Goal: Task Accomplishment & Management: Manage account settings

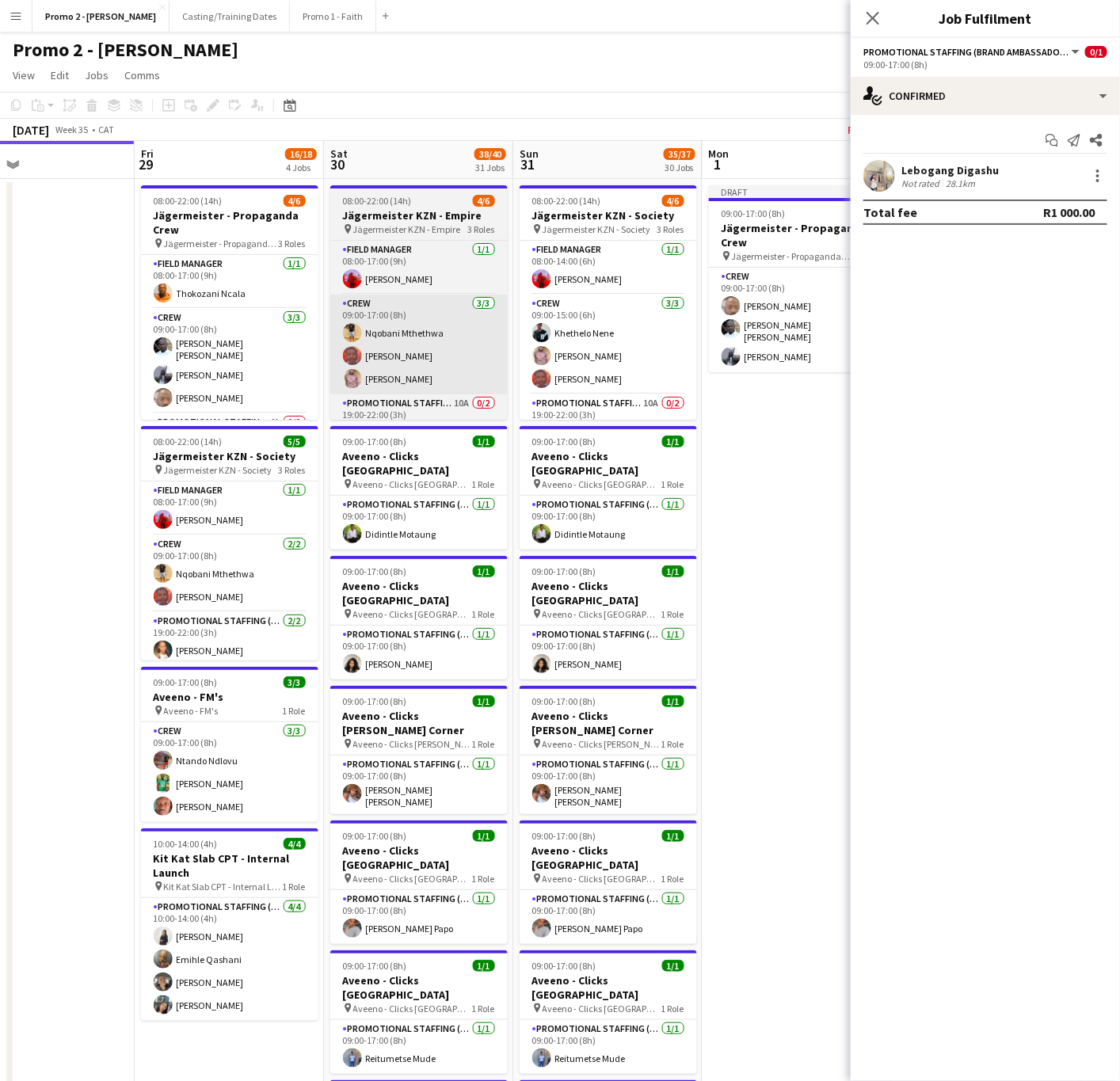
scroll to position [0, 430]
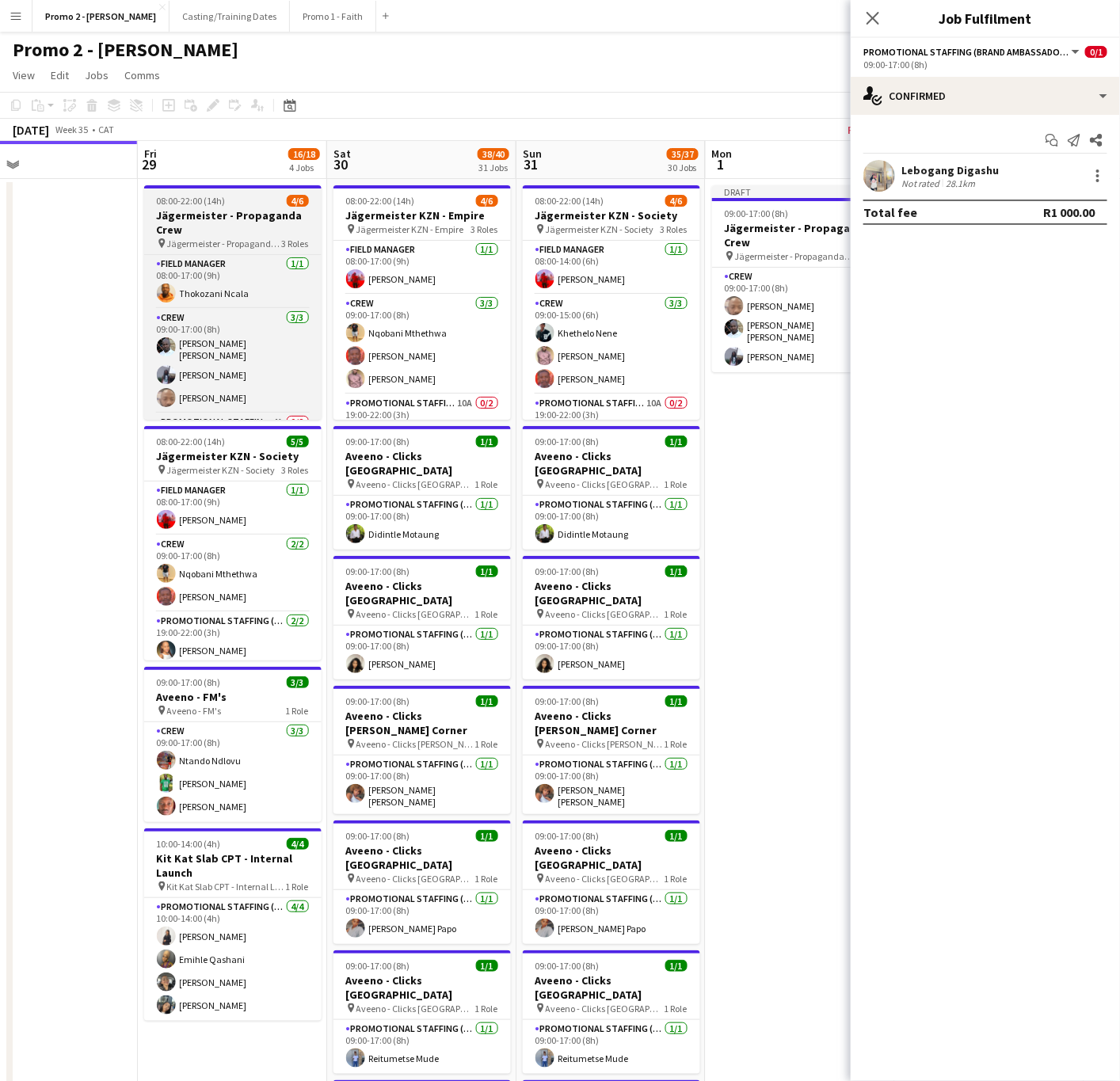
click at [208, 225] on h3 "Jägermeister - Propaganda Crew" at bounding box center [233, 222] width 178 height 29
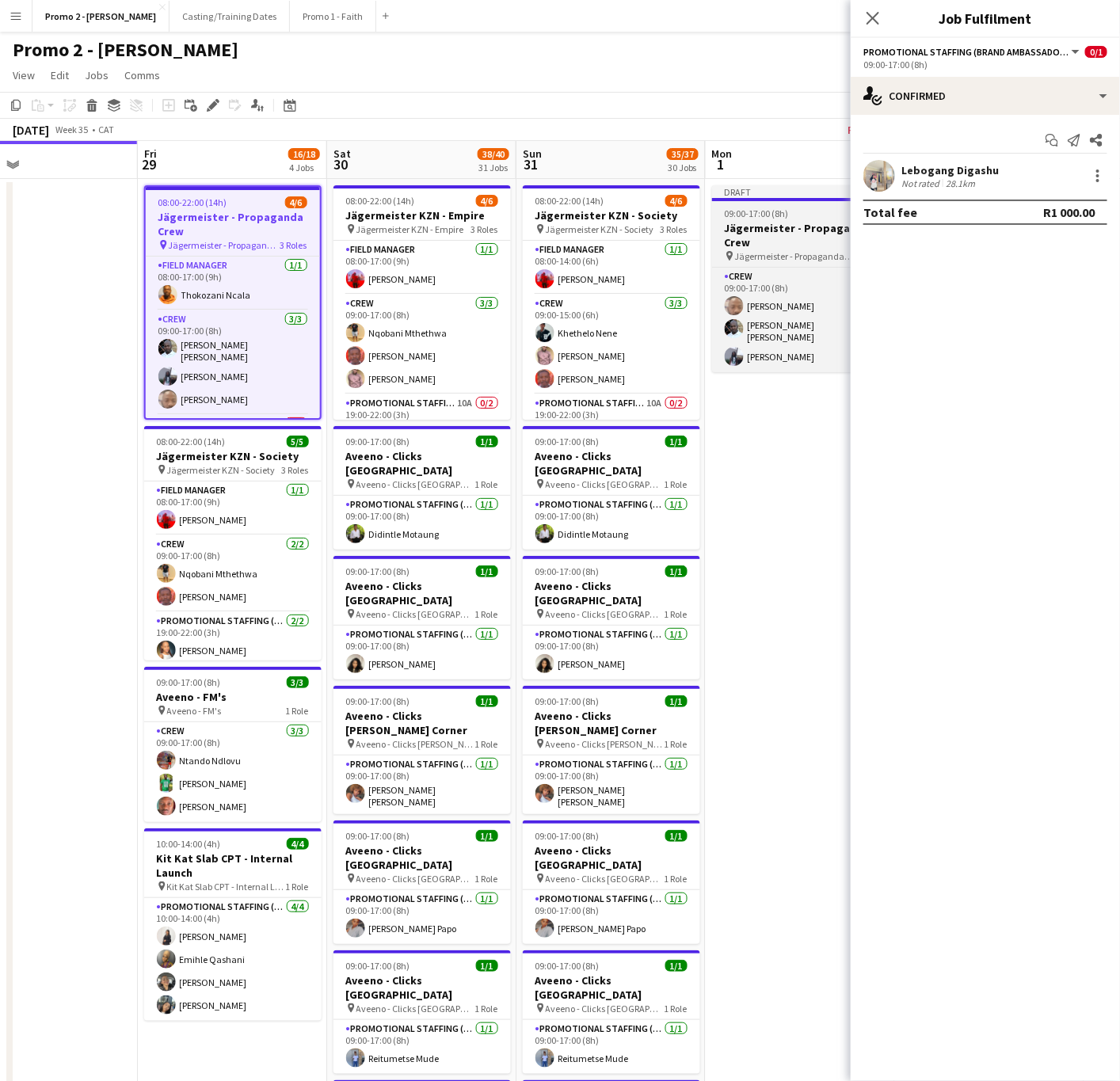
click at [778, 213] on span "09:00-17:00 (8h)" at bounding box center [757, 213] width 64 height 12
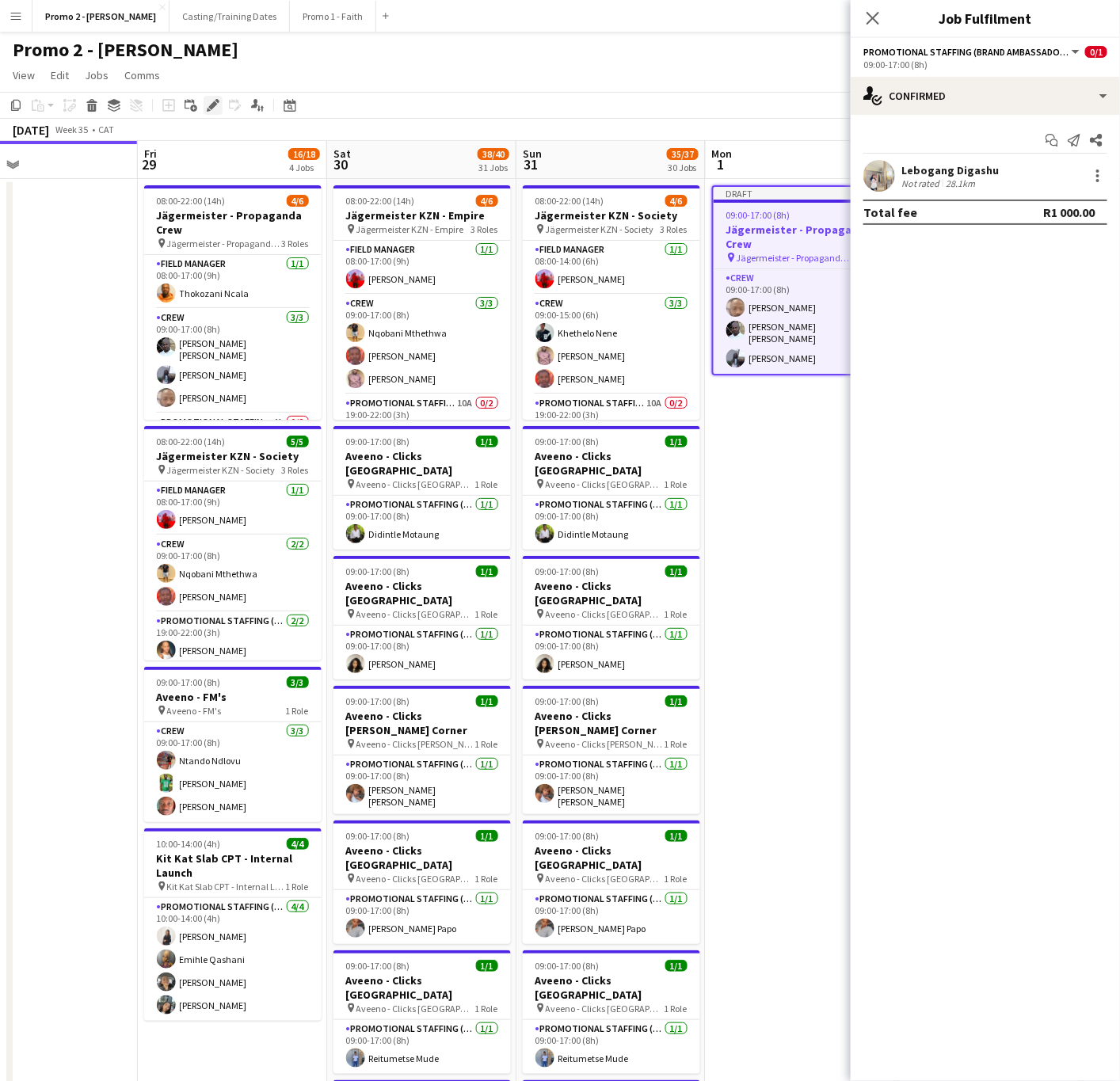
click at [212, 100] on icon "Edit" at bounding box center [214, 106] width 13 height 13
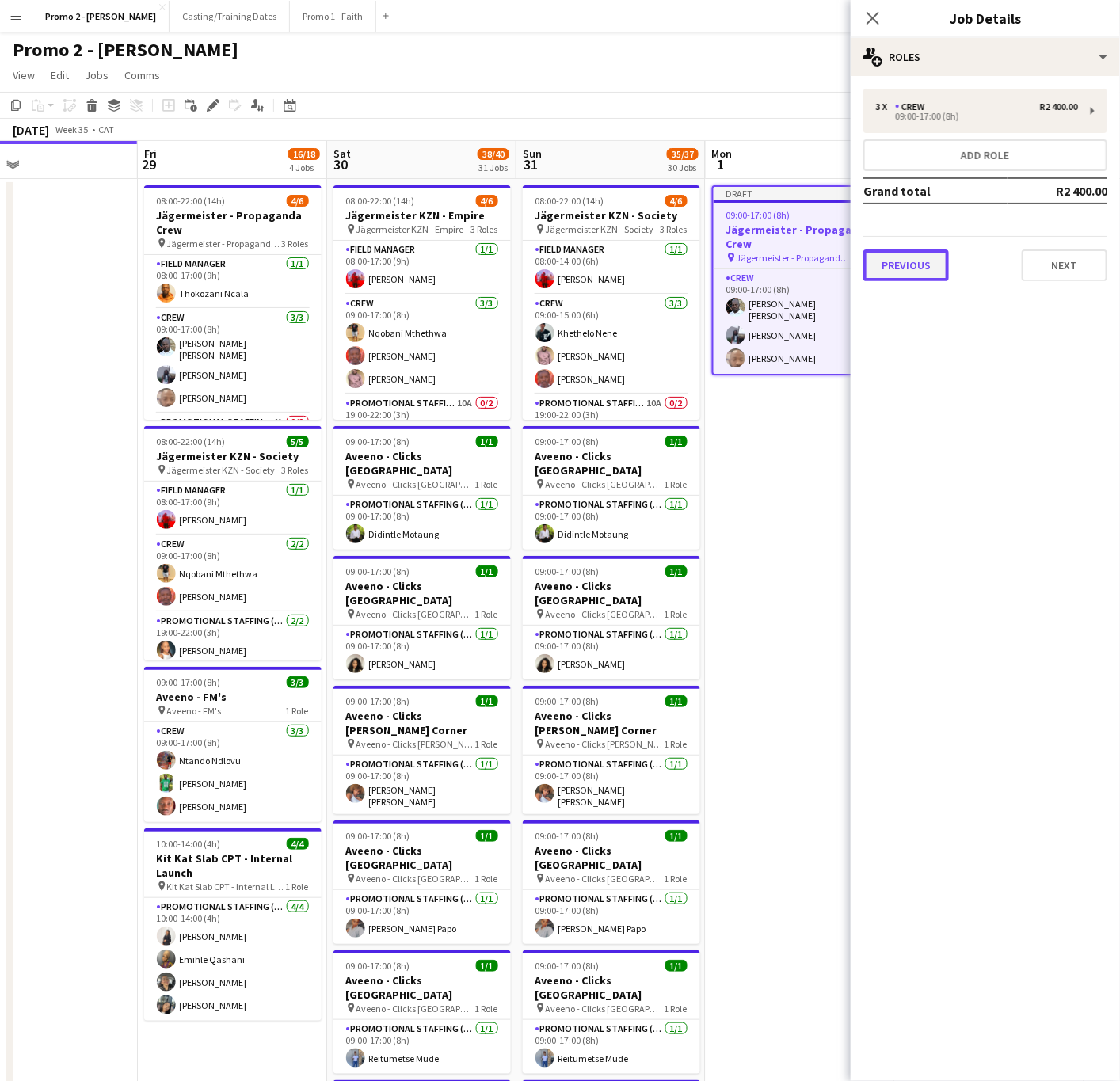
click at [886, 259] on button "Previous" at bounding box center [906, 265] width 86 height 31
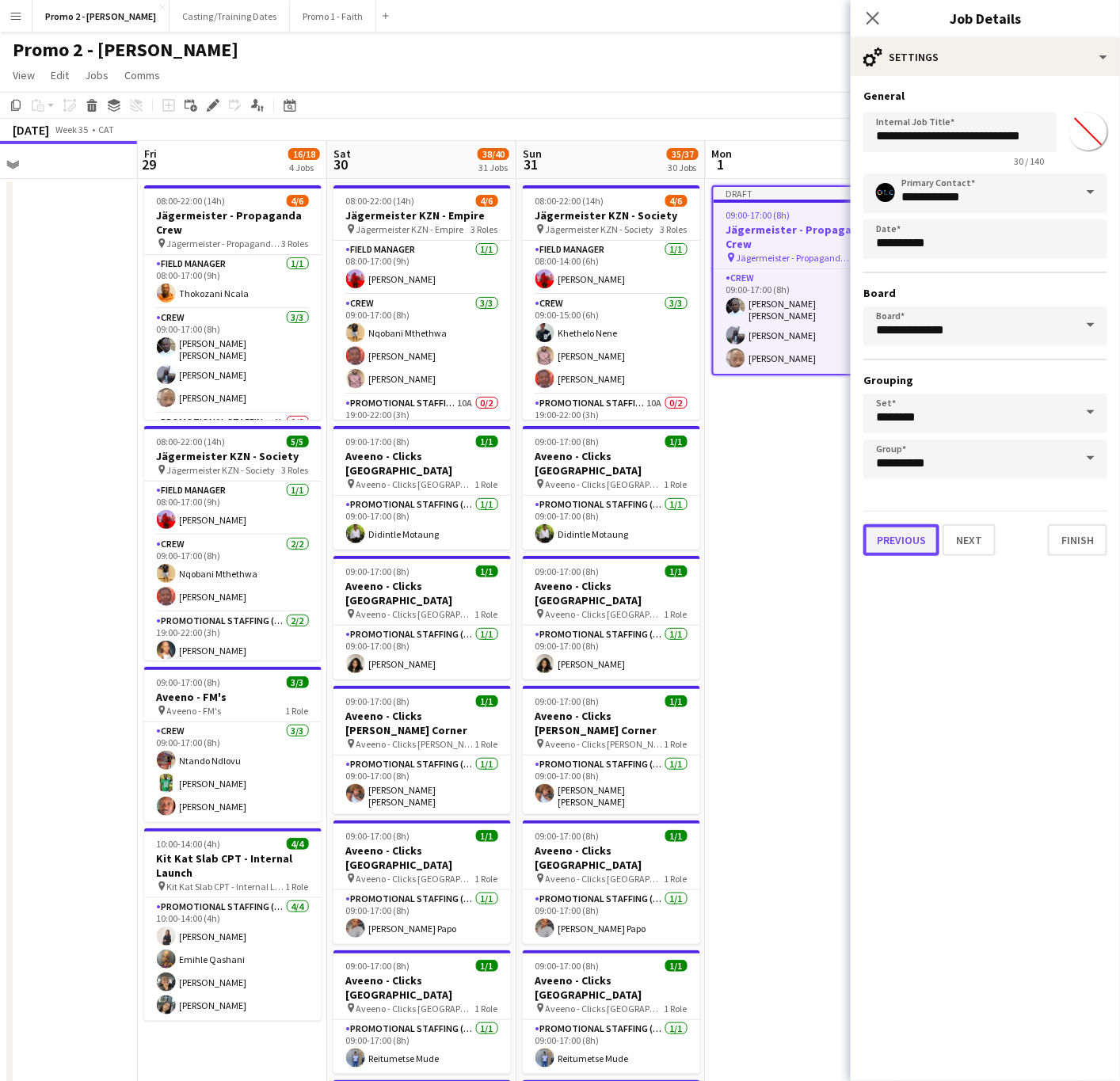
click at [904, 546] on button "Previous" at bounding box center [901, 540] width 76 height 31
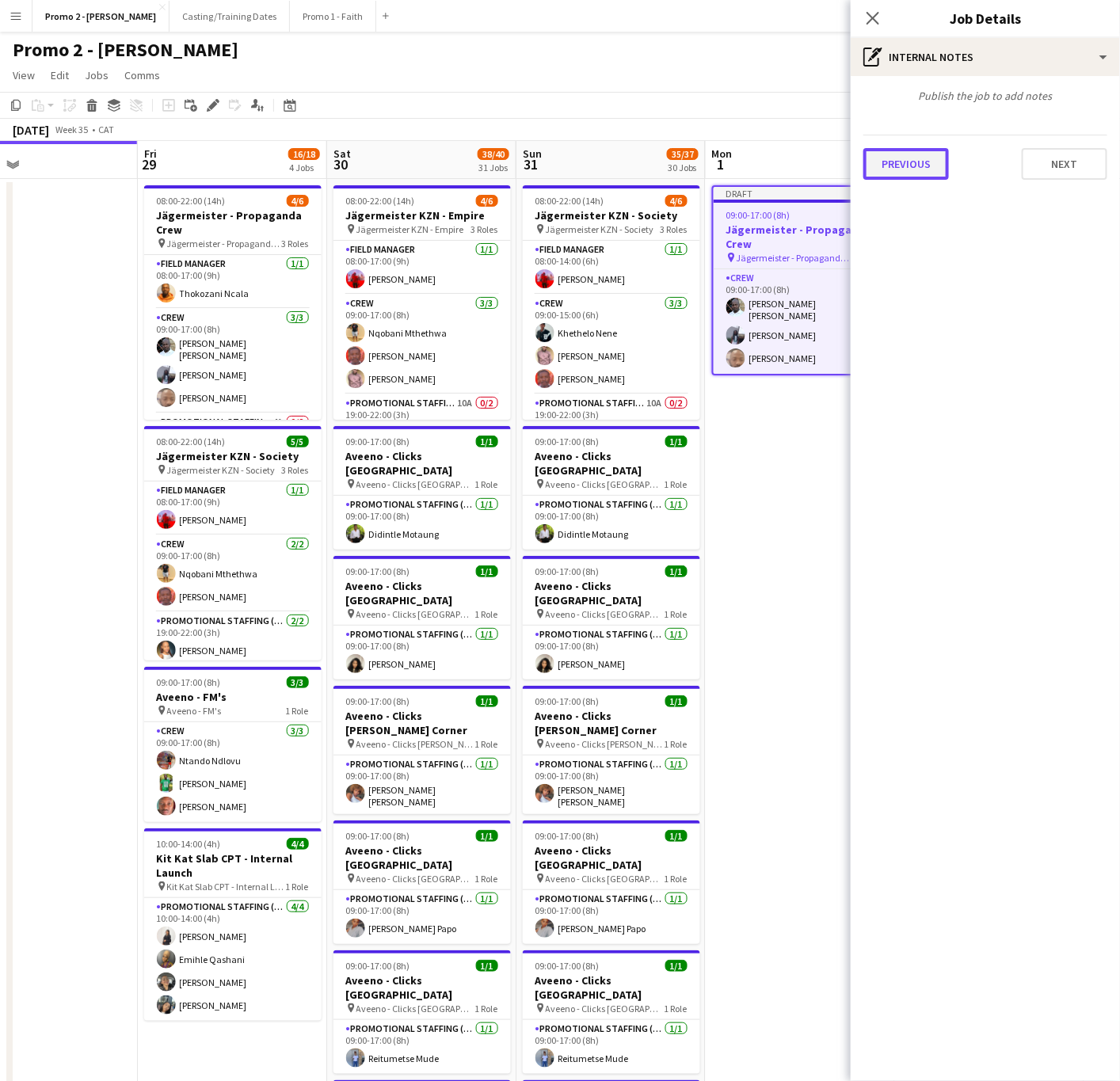
click at [908, 172] on button "Previous" at bounding box center [906, 164] width 86 height 31
click at [908, 138] on div at bounding box center [985, 134] width 244 height 9
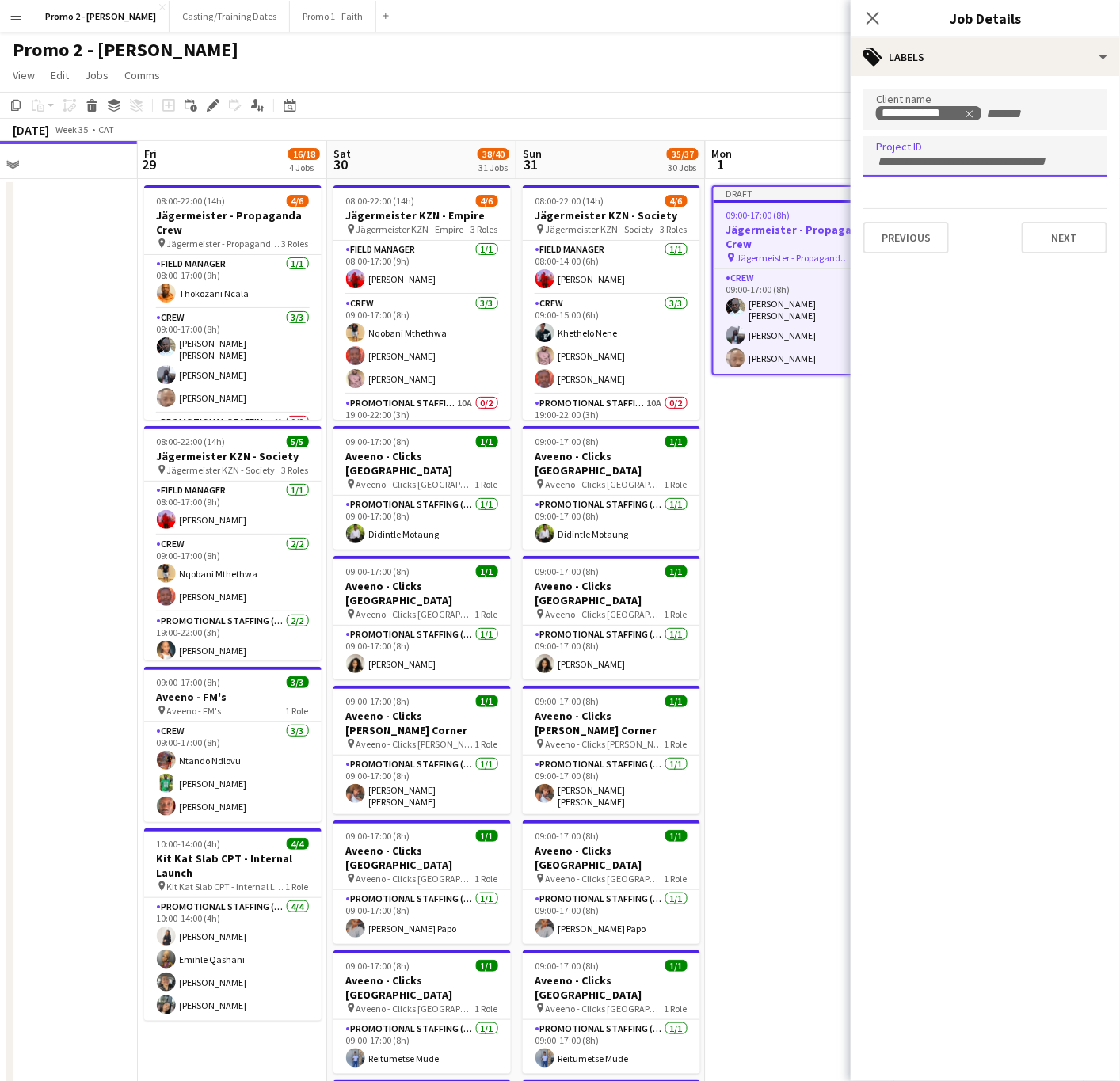
click at [904, 150] on div at bounding box center [985, 156] width 244 height 40
type input "*********"
click at [896, 245] on button "Previous" at bounding box center [906, 237] width 86 height 31
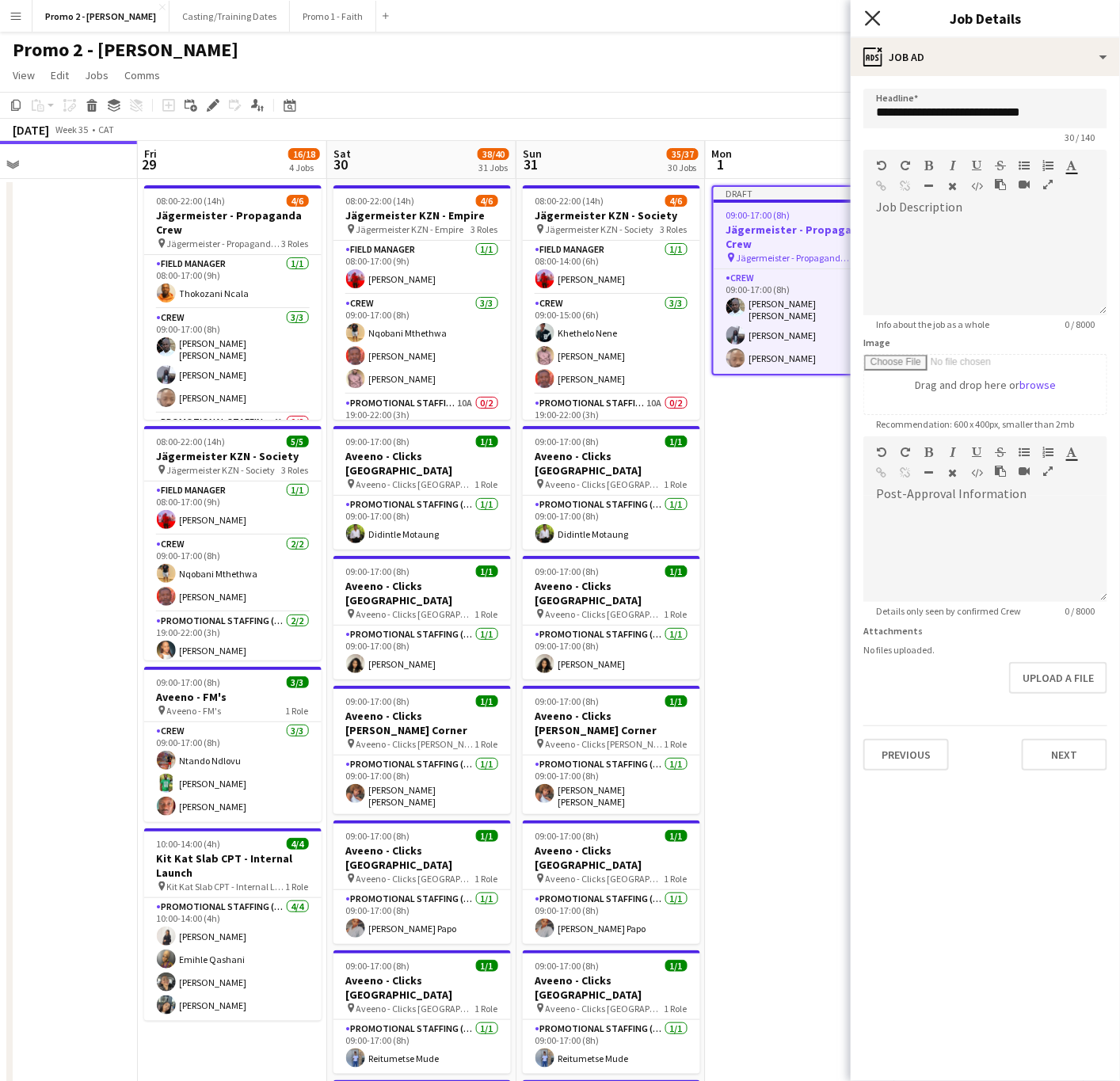
click at [873, 10] on icon "Close pop-in" at bounding box center [872, 17] width 15 height 15
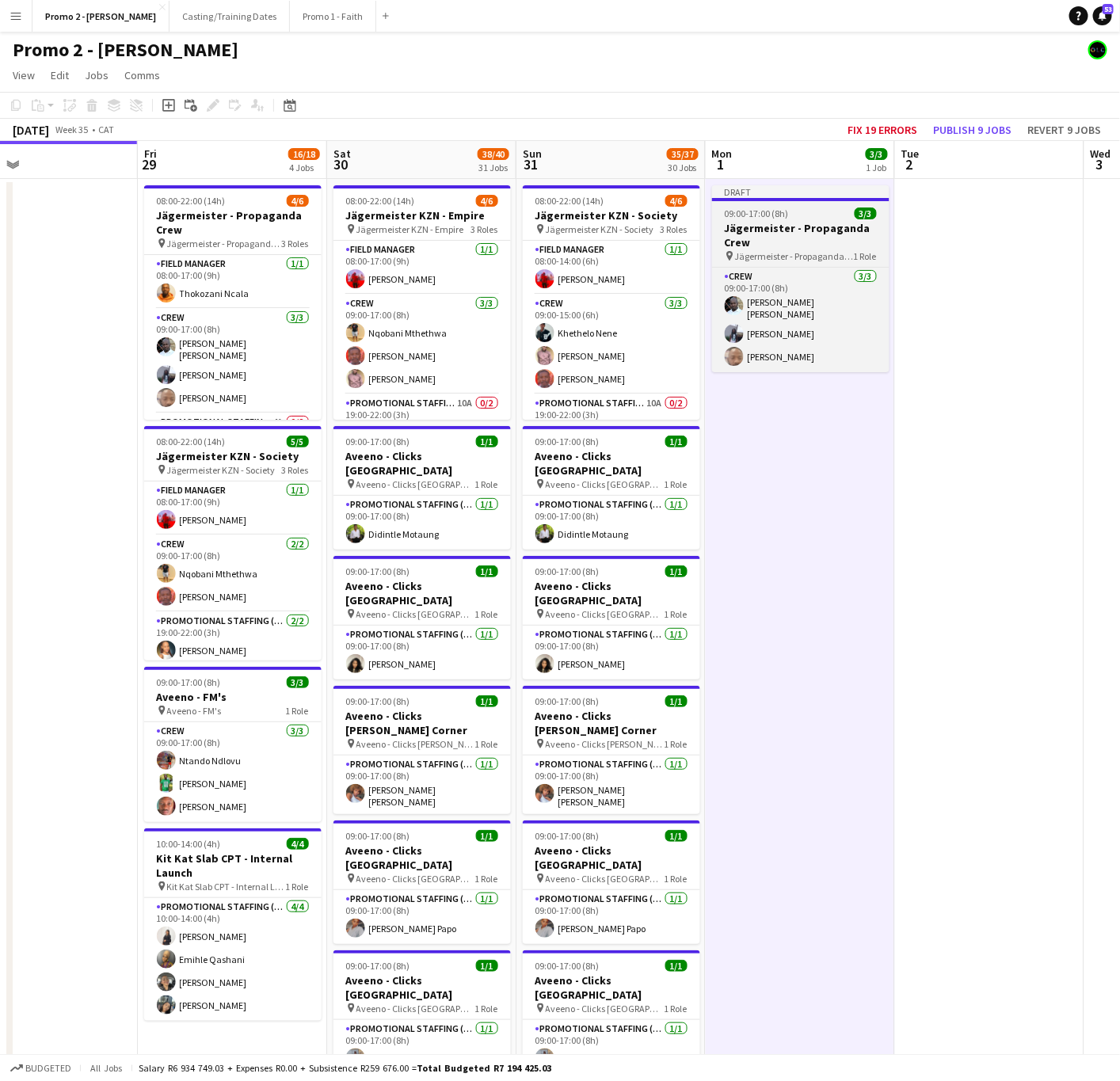
click at [823, 228] on h3 "Jägermeister - Propaganda Crew" at bounding box center [801, 235] width 178 height 29
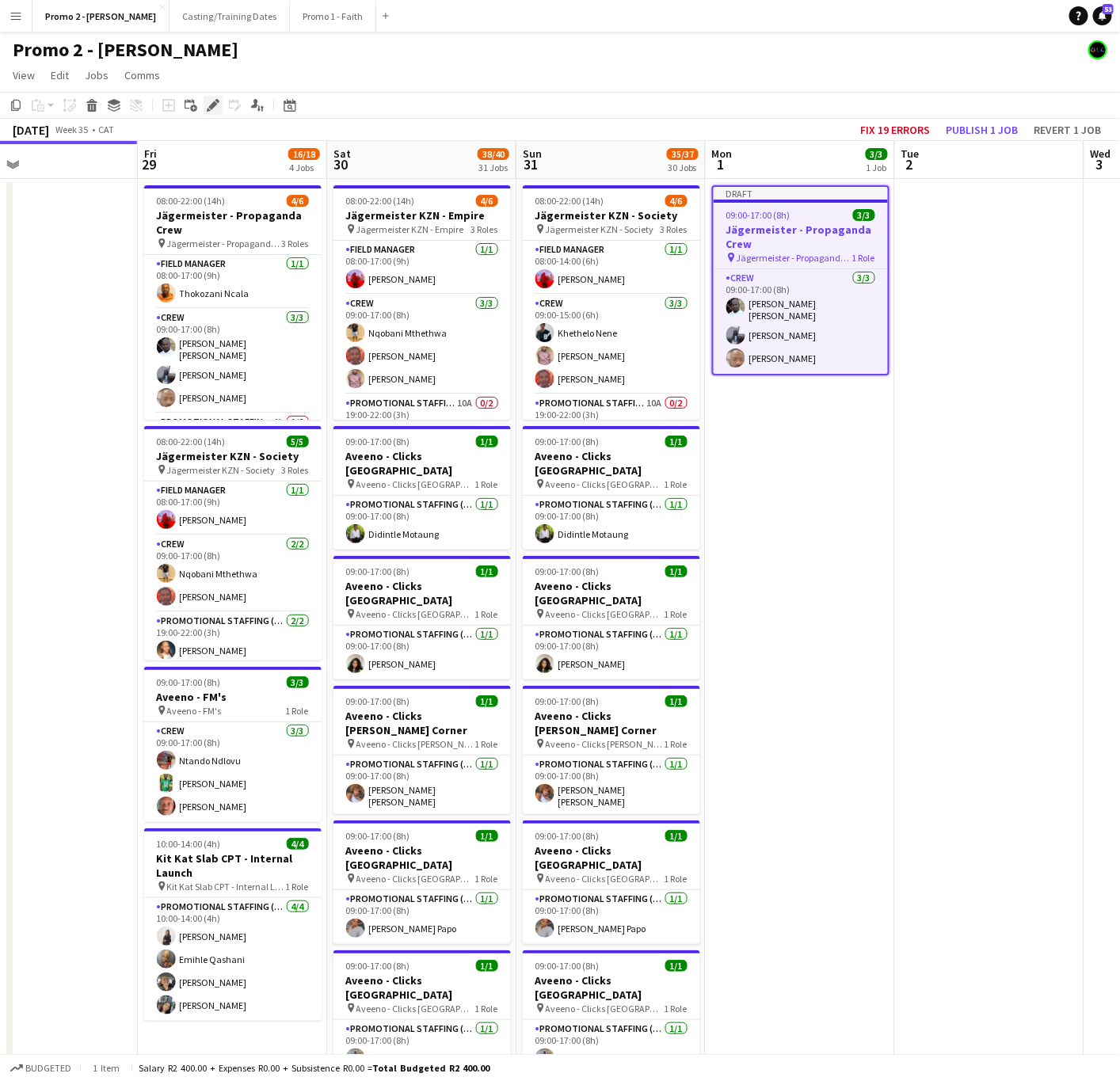
click at [213, 99] on icon "Edit" at bounding box center [214, 106] width 13 height 13
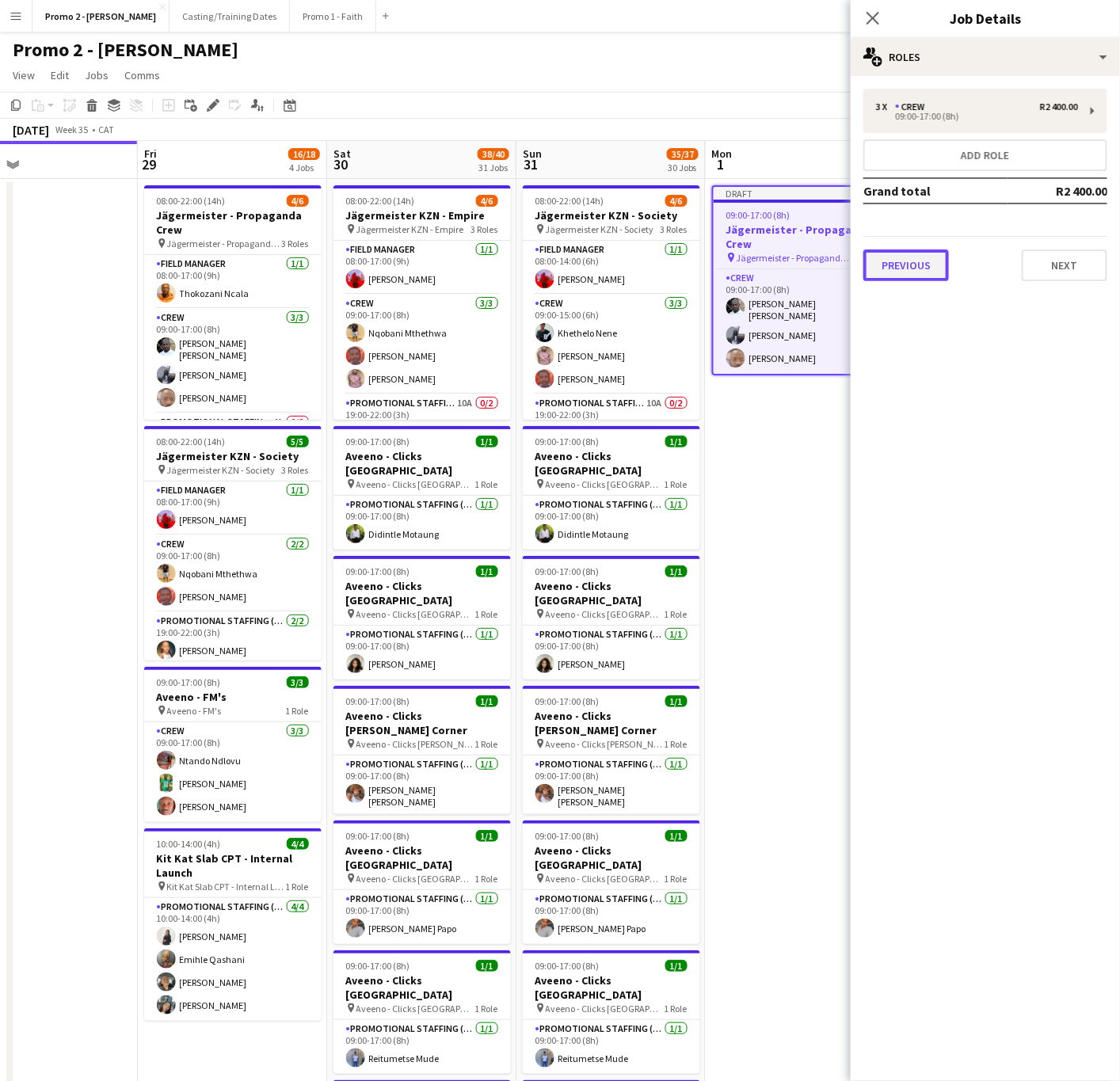
click at [908, 262] on button "Previous" at bounding box center [906, 265] width 86 height 31
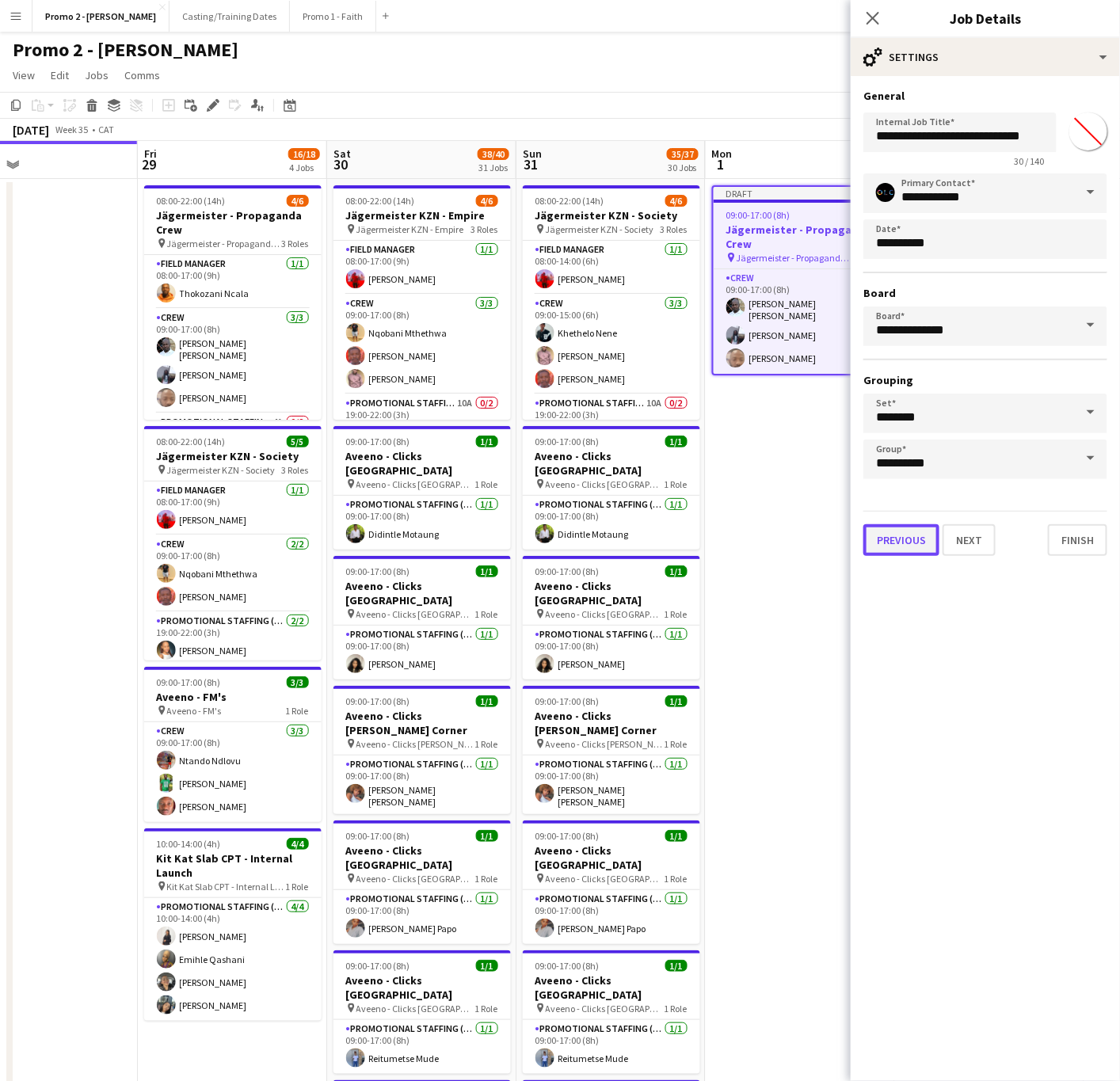
click at [906, 530] on button "Previous" at bounding box center [901, 540] width 76 height 31
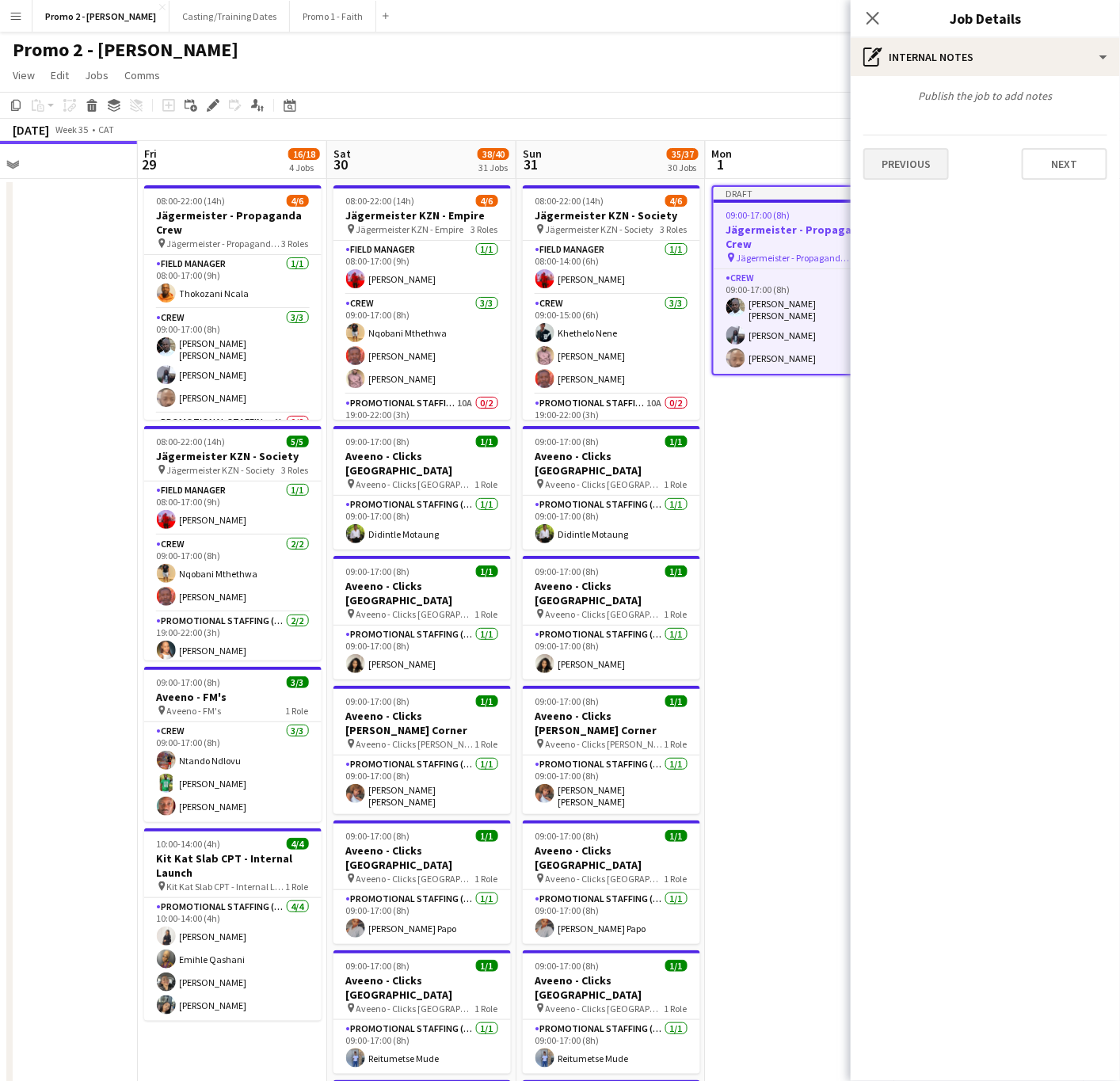
drag, startPoint x: 906, startPoint y: 180, endPoint x: 903, endPoint y: 167, distance: 13.3
click at [903, 167] on div "Publish the job to add notes Previous Next" at bounding box center [986, 134] width 270 height 117
click at [903, 167] on button "Previous" at bounding box center [906, 164] width 86 height 31
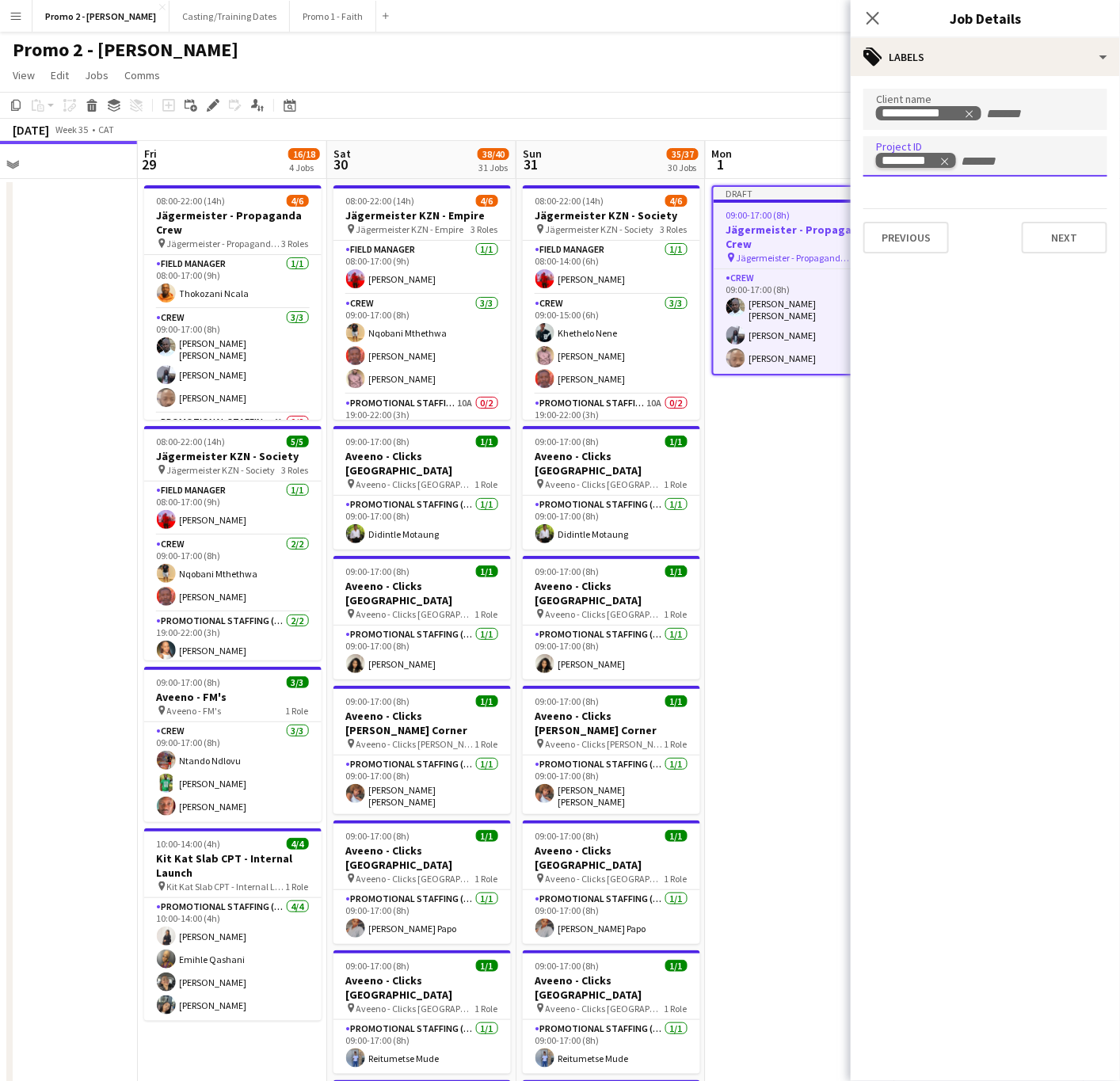
click at [904, 162] on div "*********" at bounding box center [909, 161] width 56 height 13
click at [898, 145] on div "*********" at bounding box center [985, 156] width 244 height 41
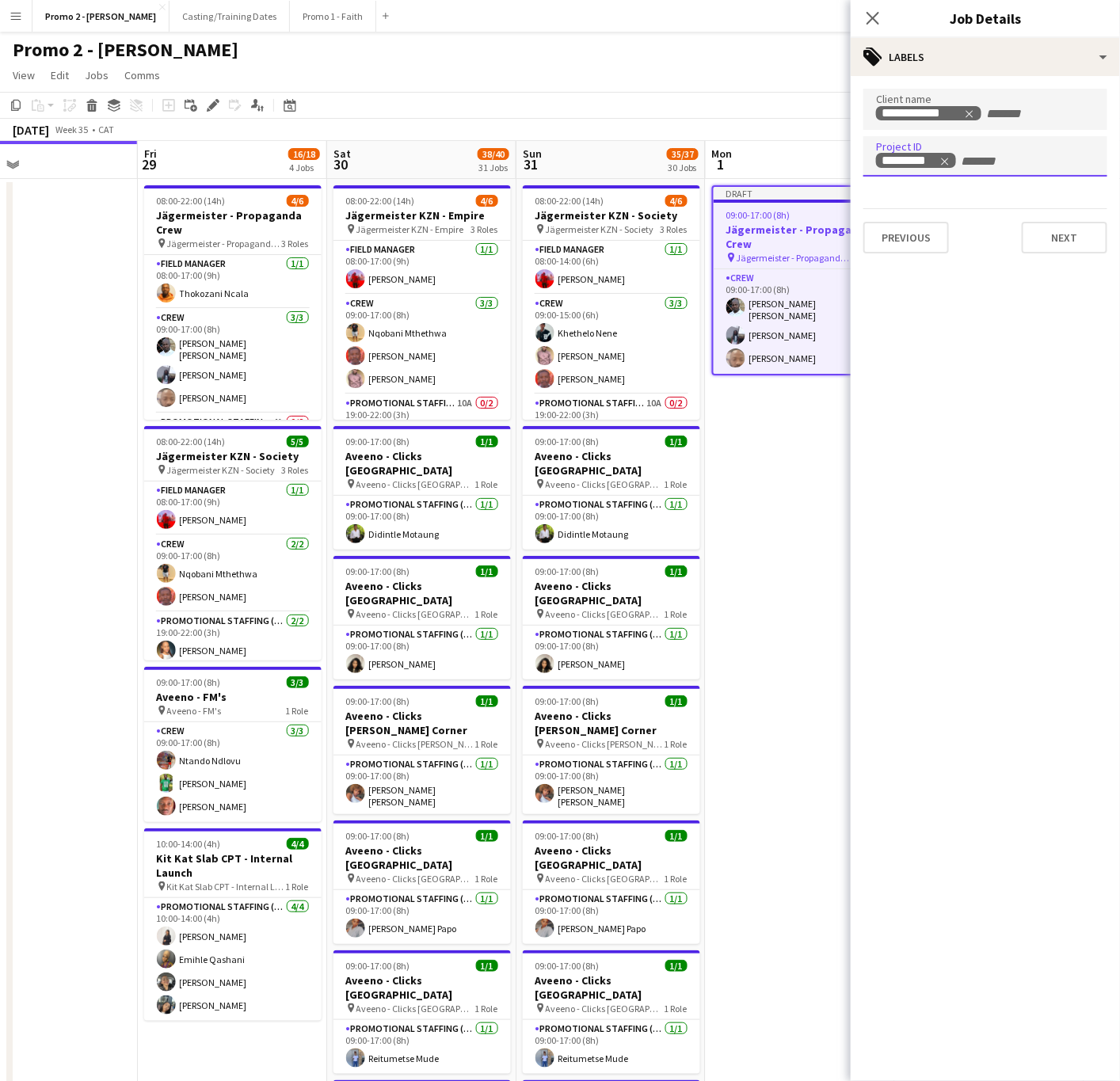
click at [898, 145] on div "*********" at bounding box center [985, 156] width 244 height 41
click at [908, 155] on div "*********" at bounding box center [909, 161] width 56 height 13
drag, startPoint x: 982, startPoint y: 165, endPoint x: 871, endPoint y: 167, distance: 111.0
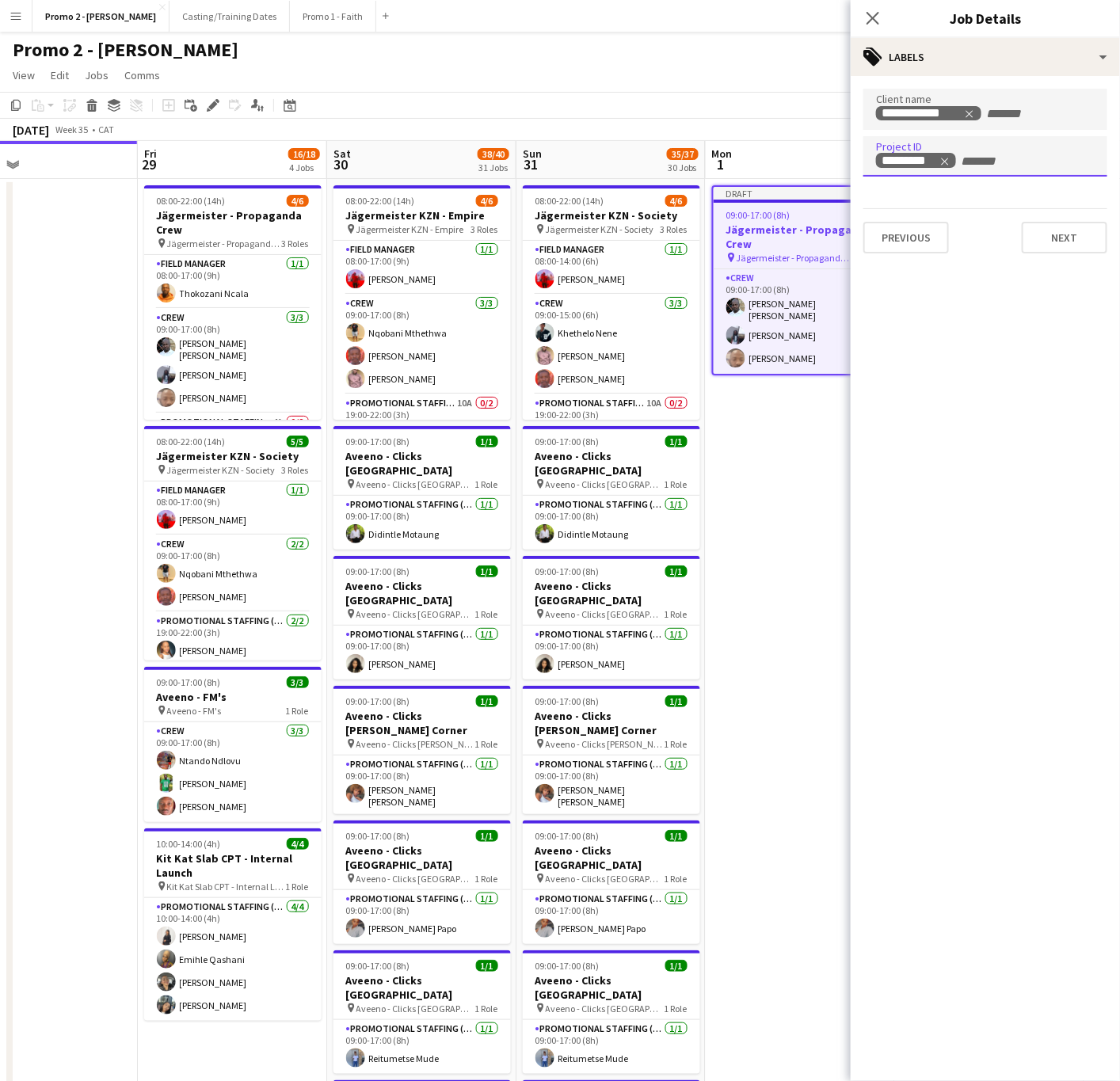
click at [858, 164] on form "**********" at bounding box center [986, 170] width 270 height 165
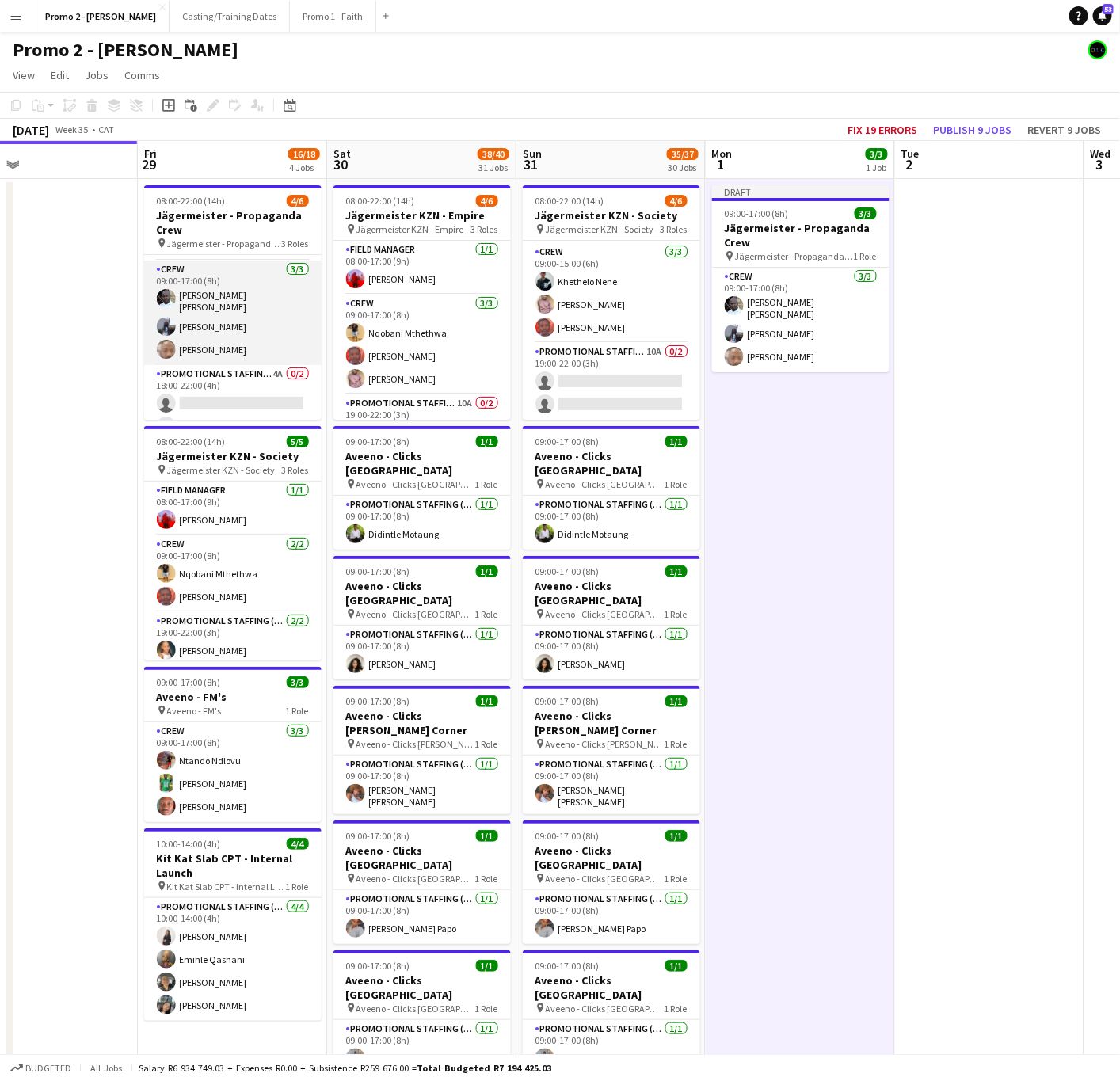
scroll to position [67, 0]
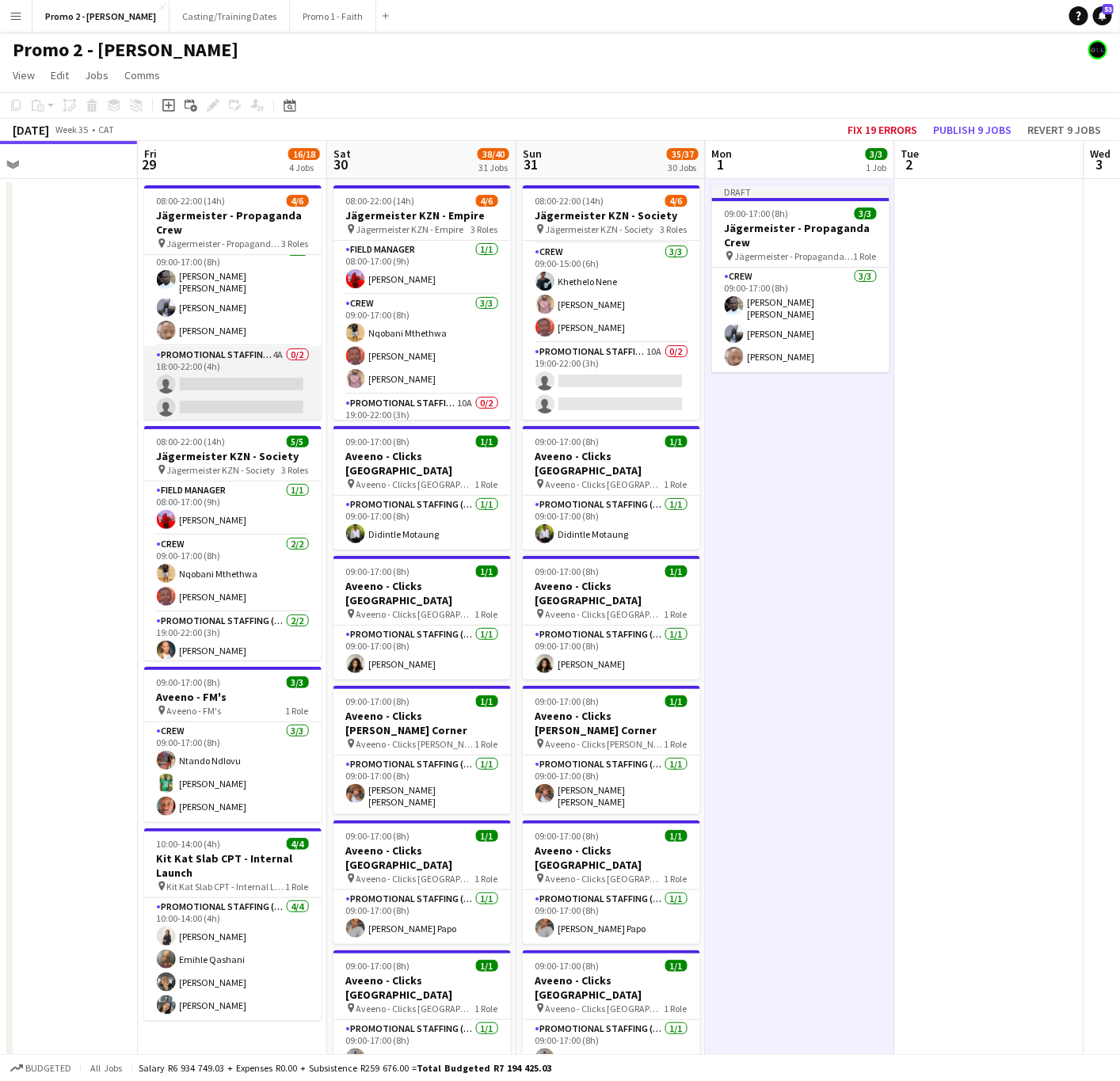
click at [217, 381] on app-card-role "Promotional Staffing (Brand Ambassadors) 4A 0/2 18:00-22:00 (4h) single-neutral…" at bounding box center [233, 385] width 178 height 77
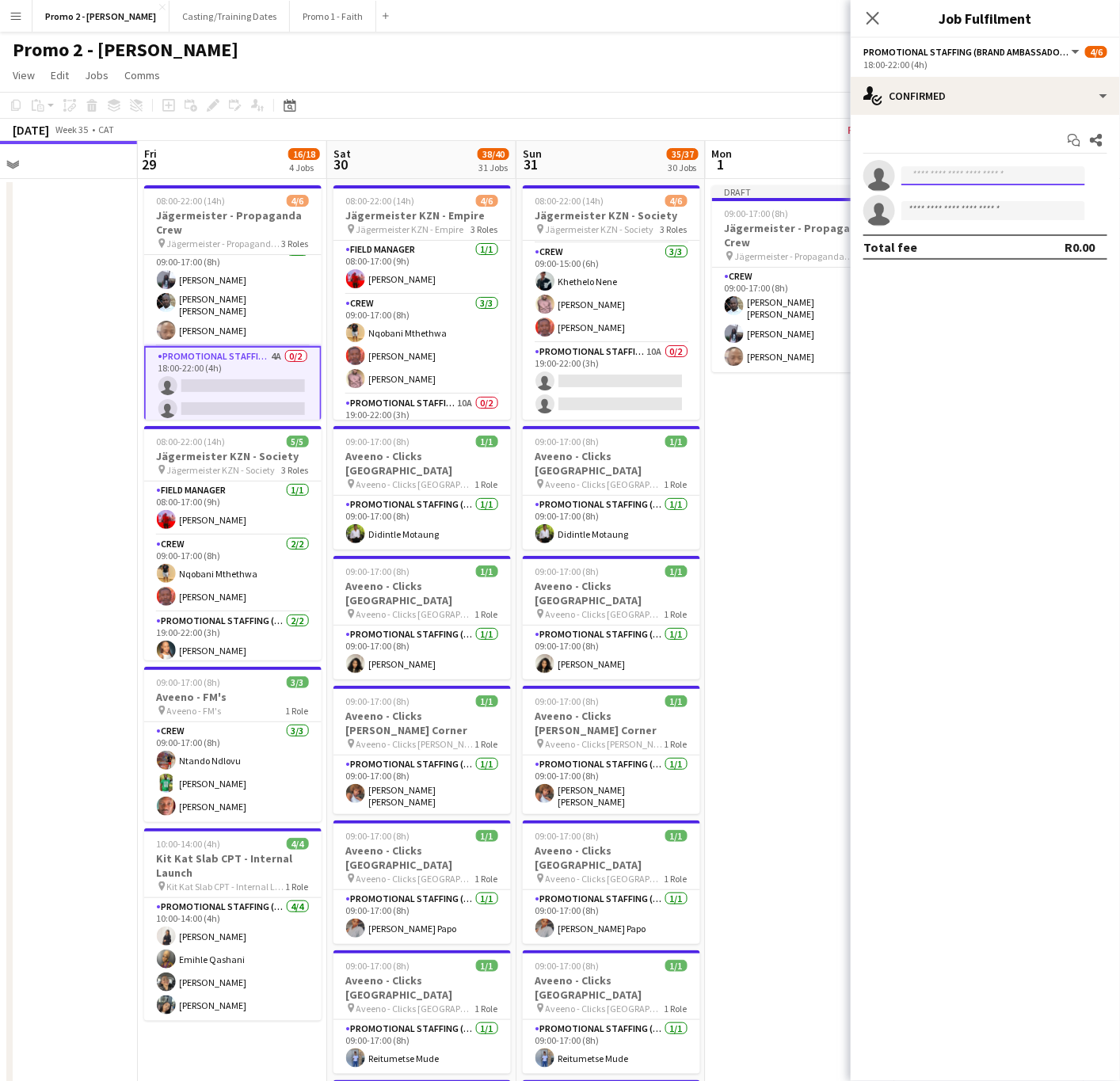
click at [971, 180] on input at bounding box center [994, 176] width 184 height 19
type input "*"
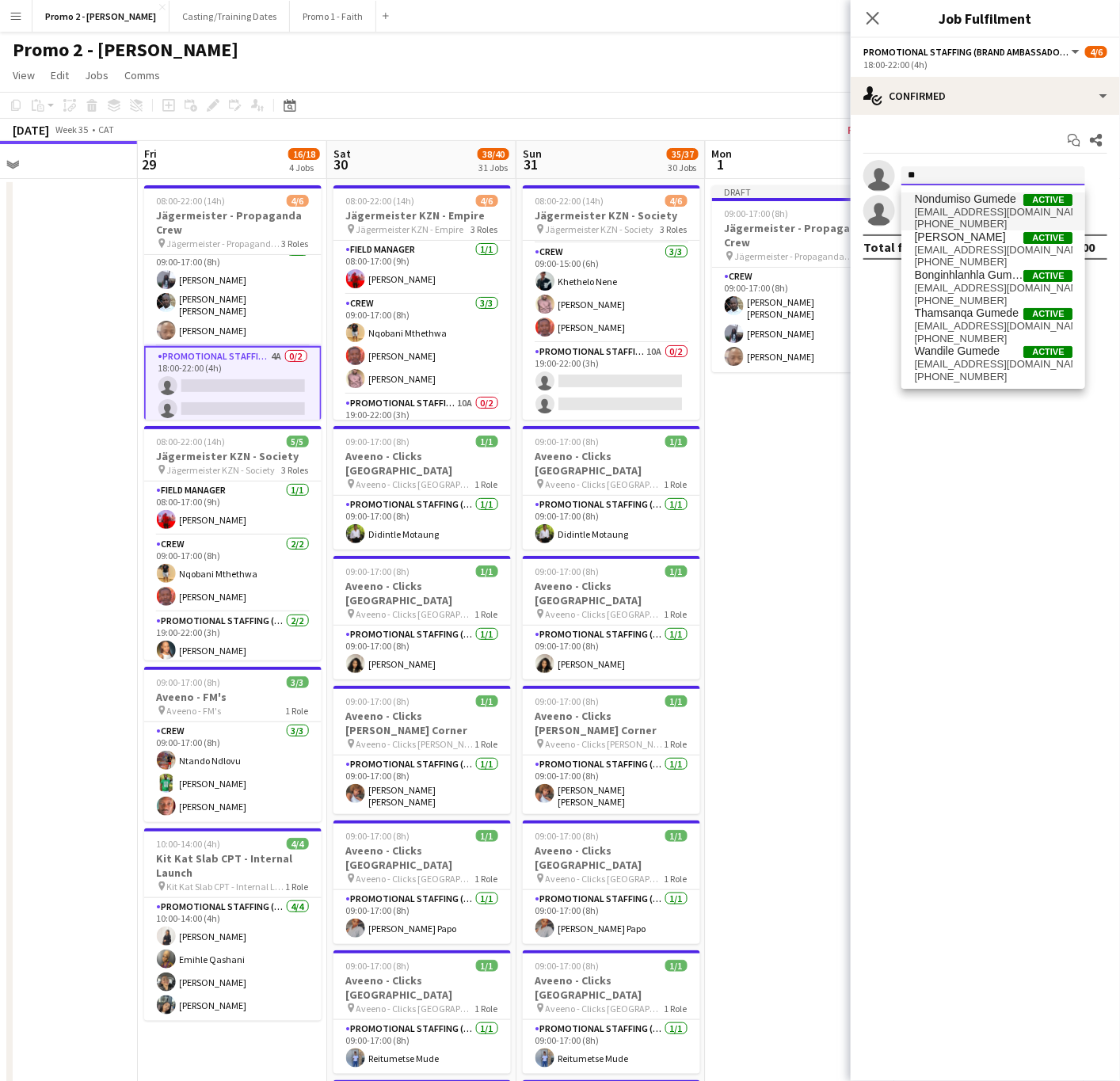
type input "*"
type input "*******"
click at [956, 236] on span "Samukelisiwe Gumede" at bounding box center [968, 237] width 110 height 14
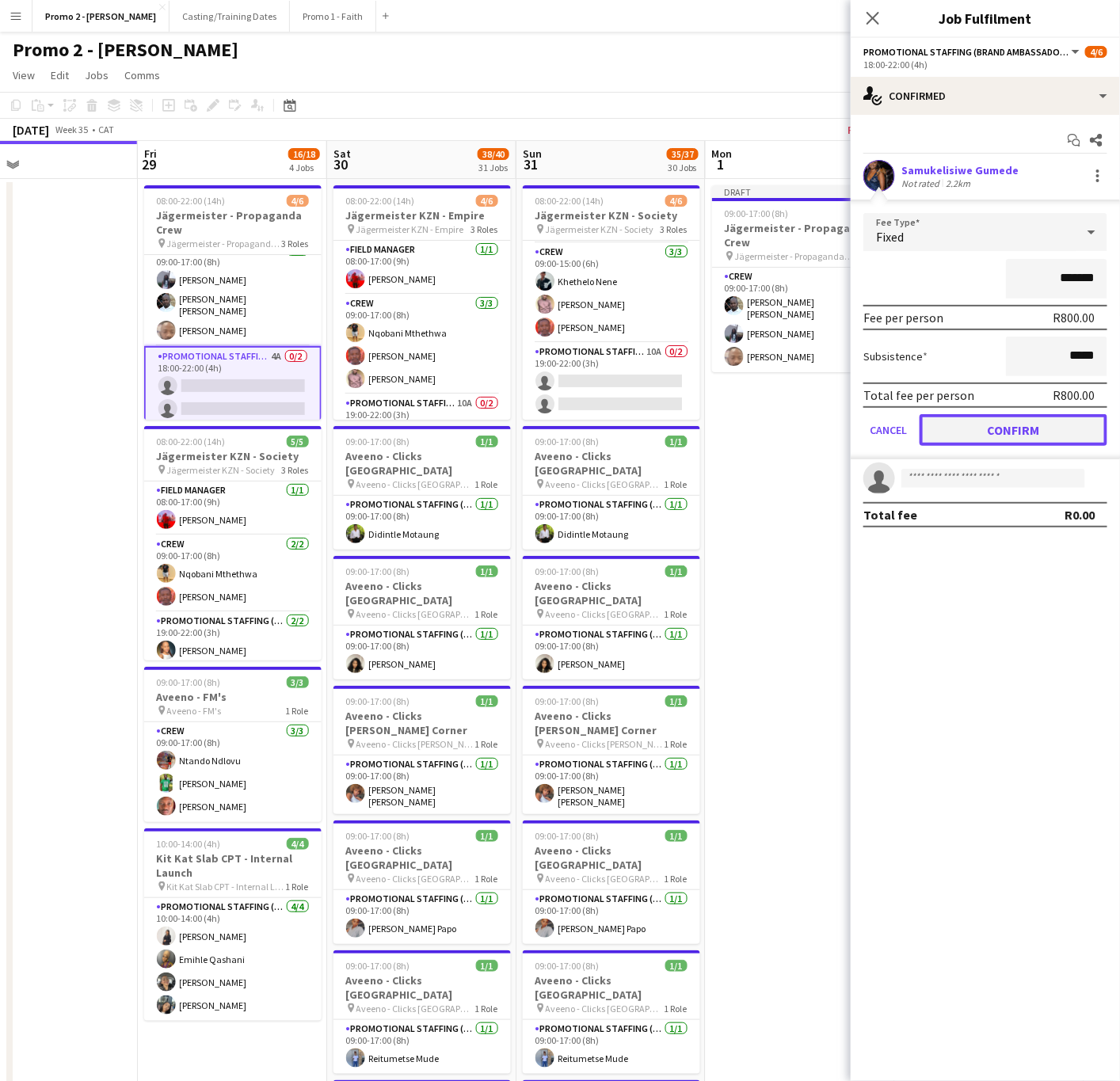
click at [982, 431] on button "Confirm" at bounding box center [1013, 430] width 188 height 31
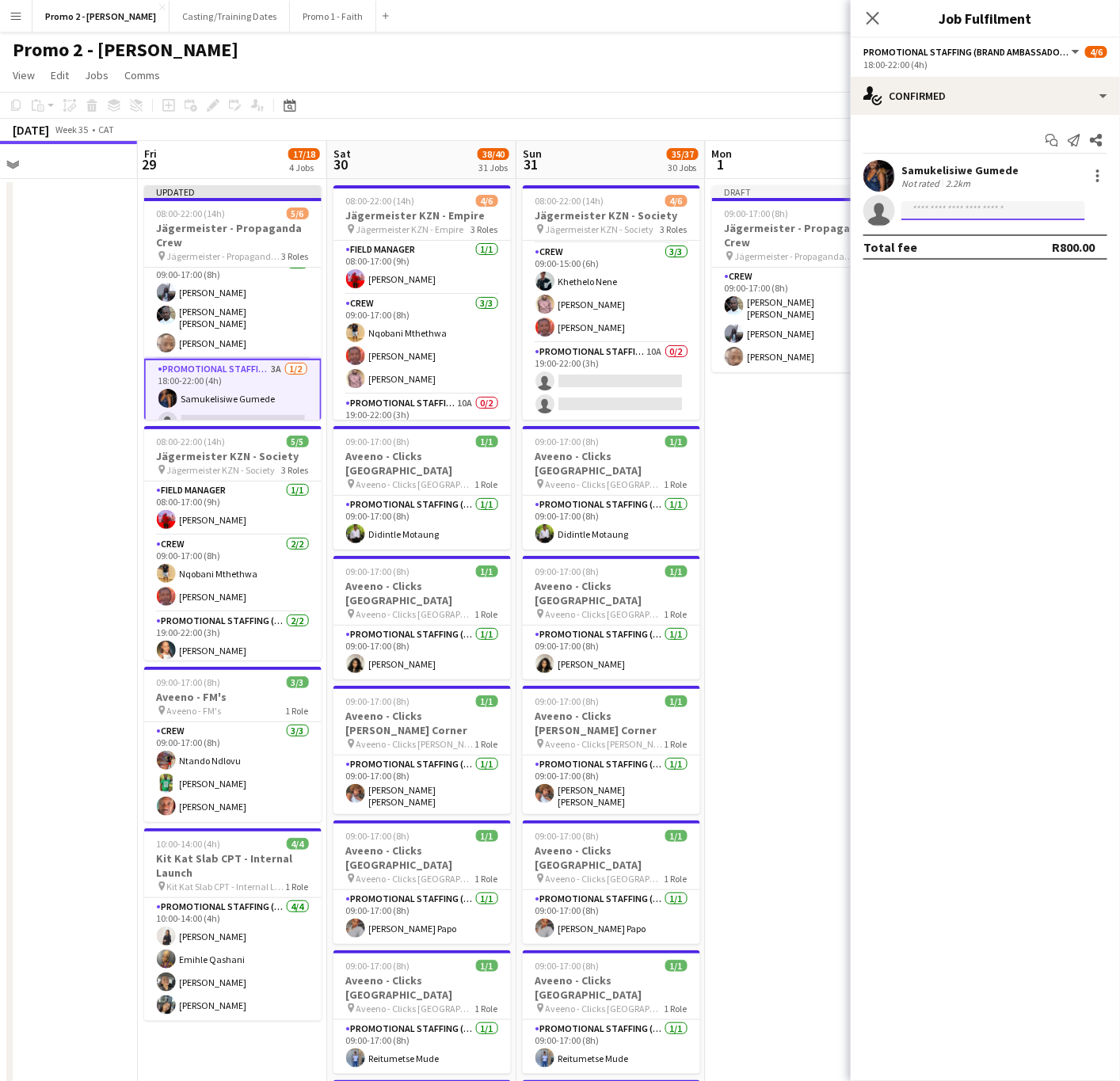
click at [928, 216] on input at bounding box center [994, 211] width 184 height 19
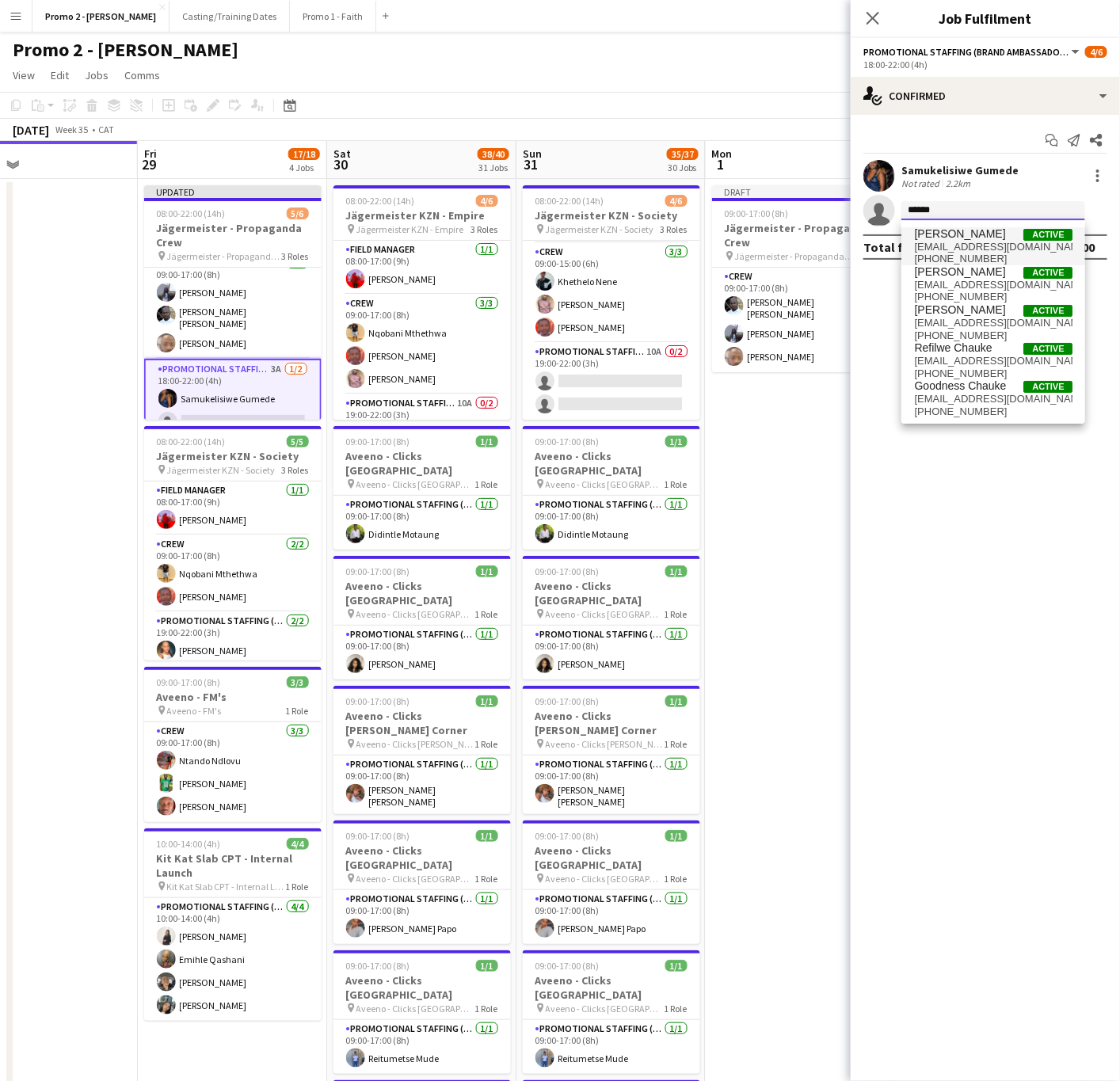
type input "******"
click at [941, 231] on span "Kagiso Chauke" at bounding box center [959, 234] width 91 height 14
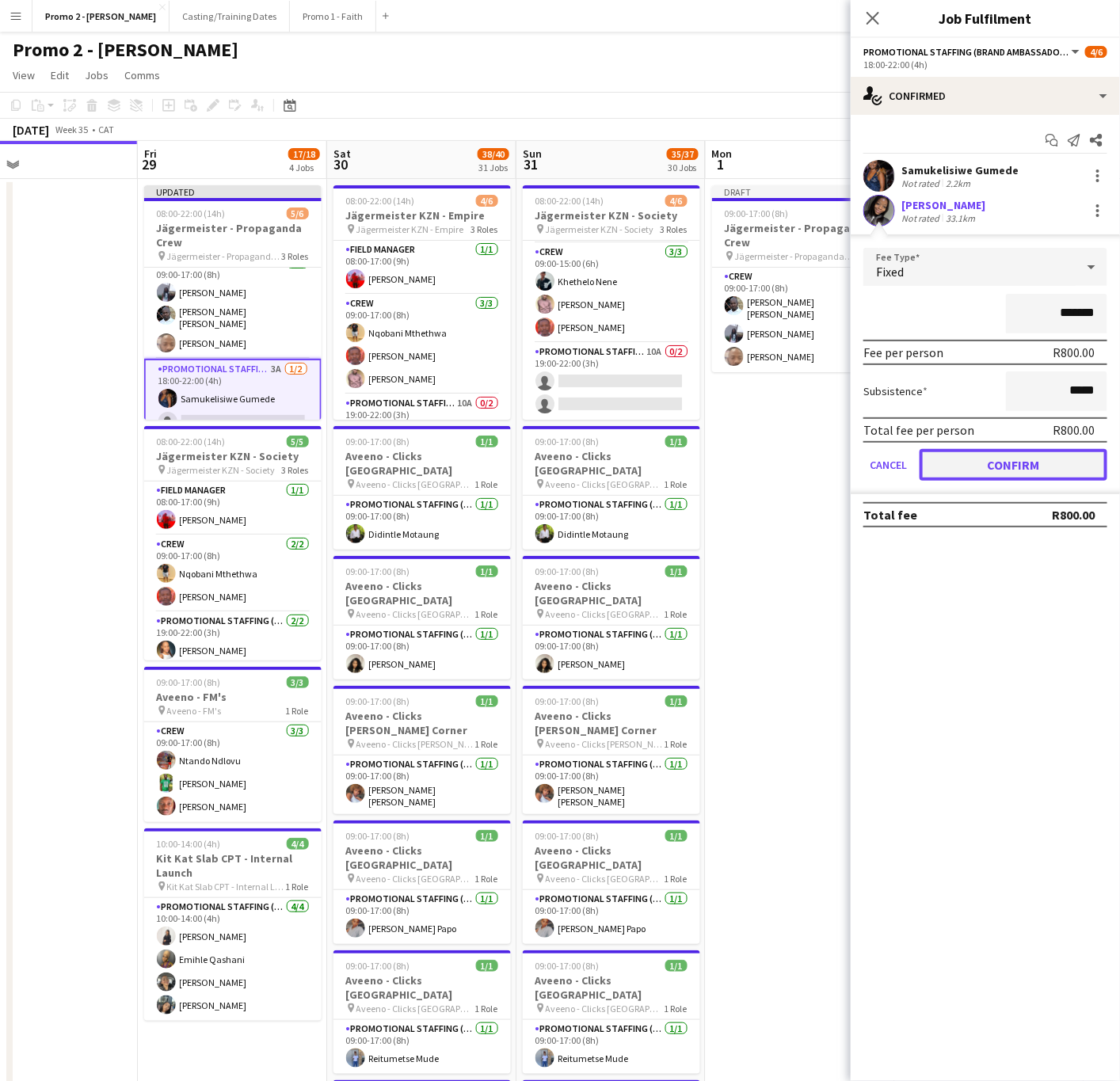
click at [1021, 458] on button "Confirm" at bounding box center [1013, 465] width 188 height 31
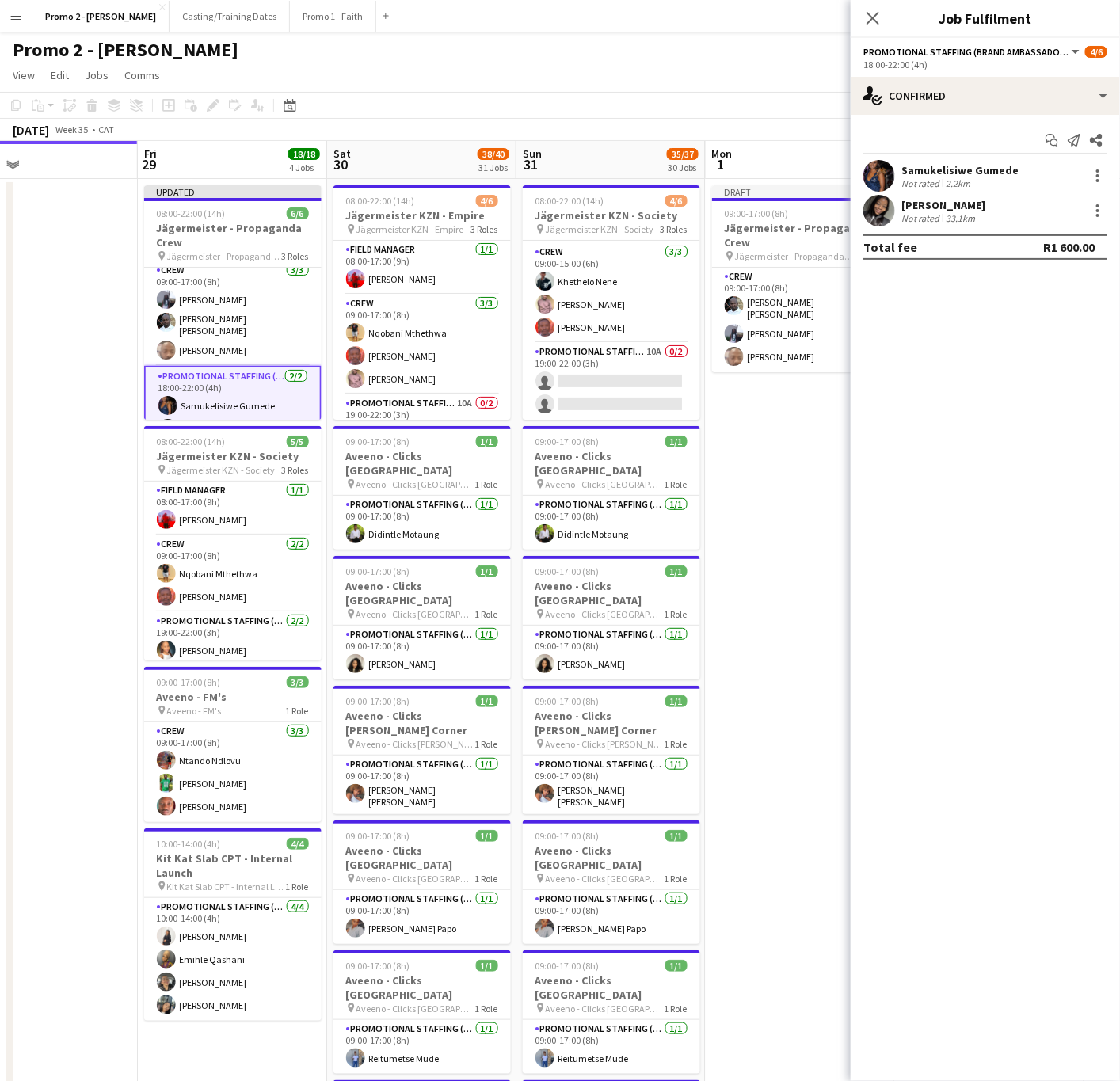
scroll to position [83, 0]
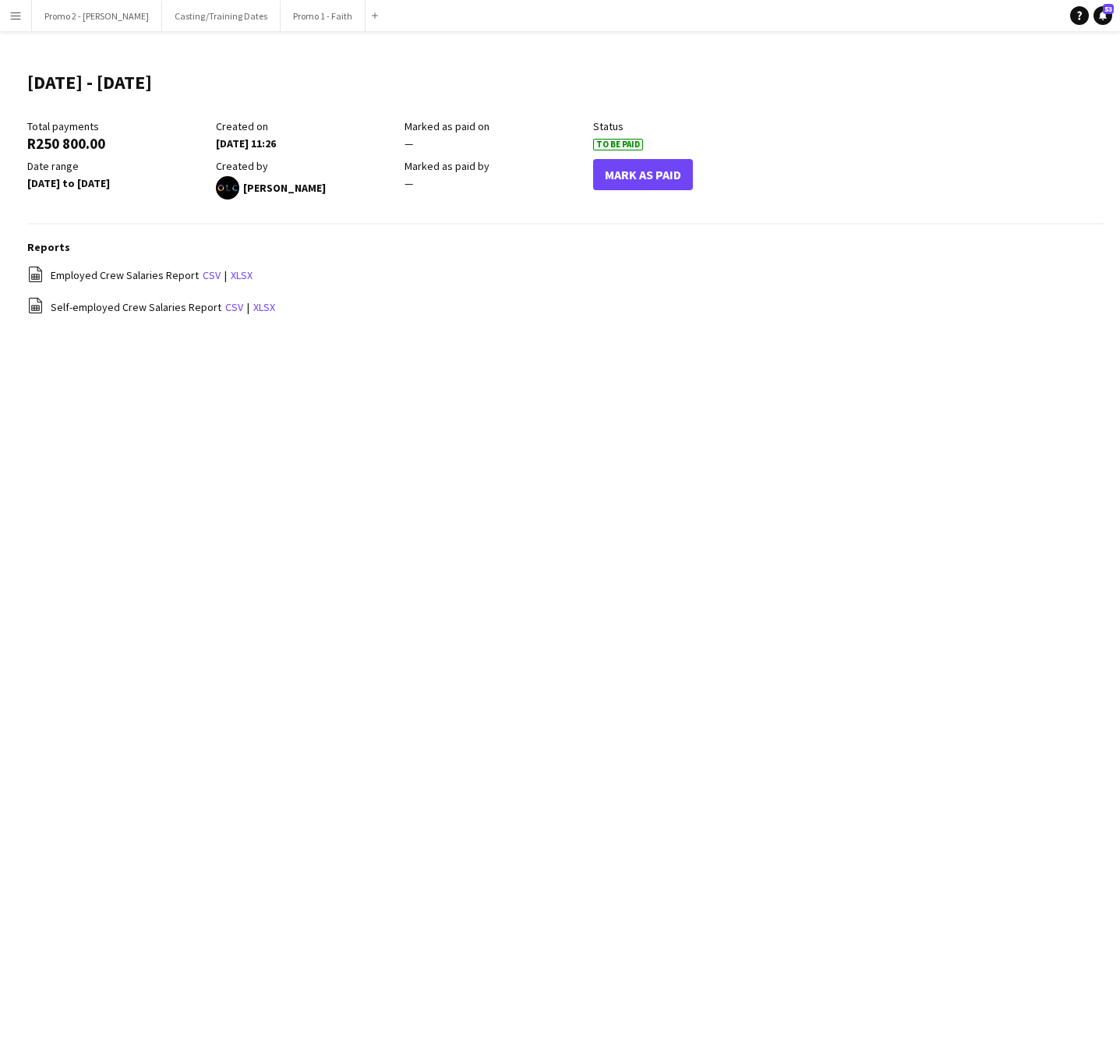
click at [606, 384] on div "Menu Boards Boards Boards All jobs Status Workforce Workforce My Workforce Recr…" at bounding box center [560, 532] width 1120 height 1064
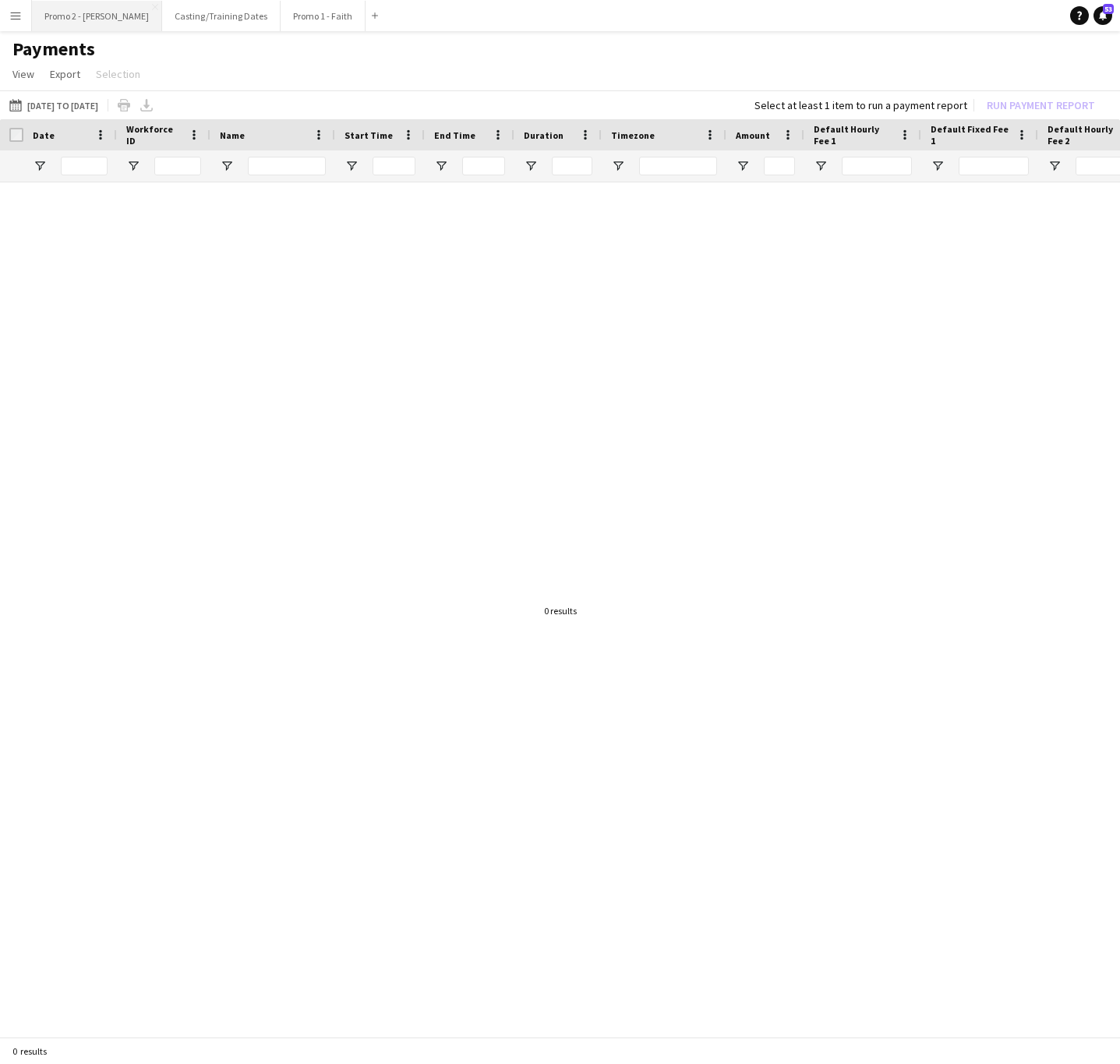
click at [65, 7] on button "Promo 2 - Mel Close" at bounding box center [97, 16] width 130 height 31
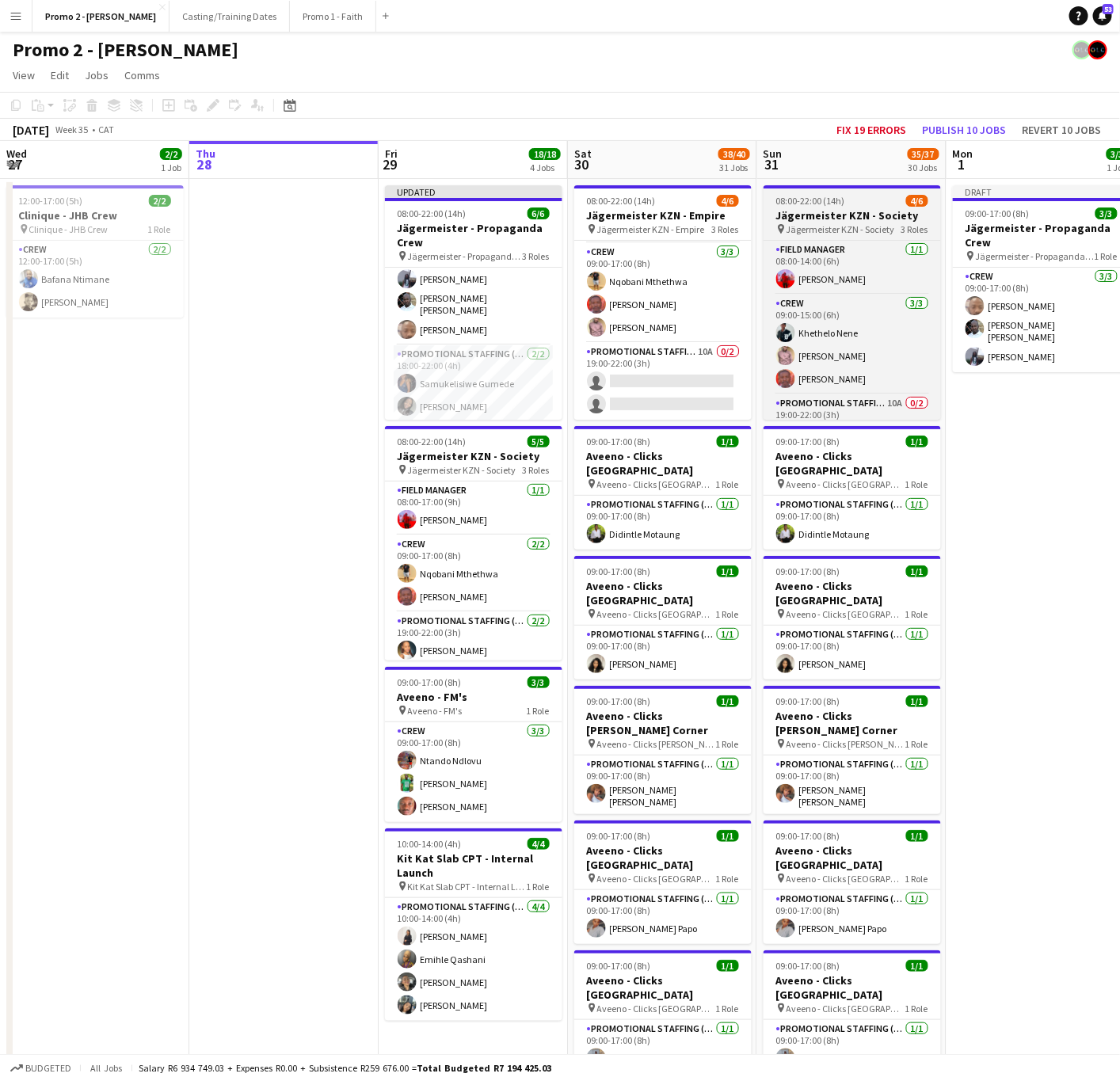
click at [837, 219] on h3 "Jägermeister KZN - Society" at bounding box center [852, 214] width 178 height 14
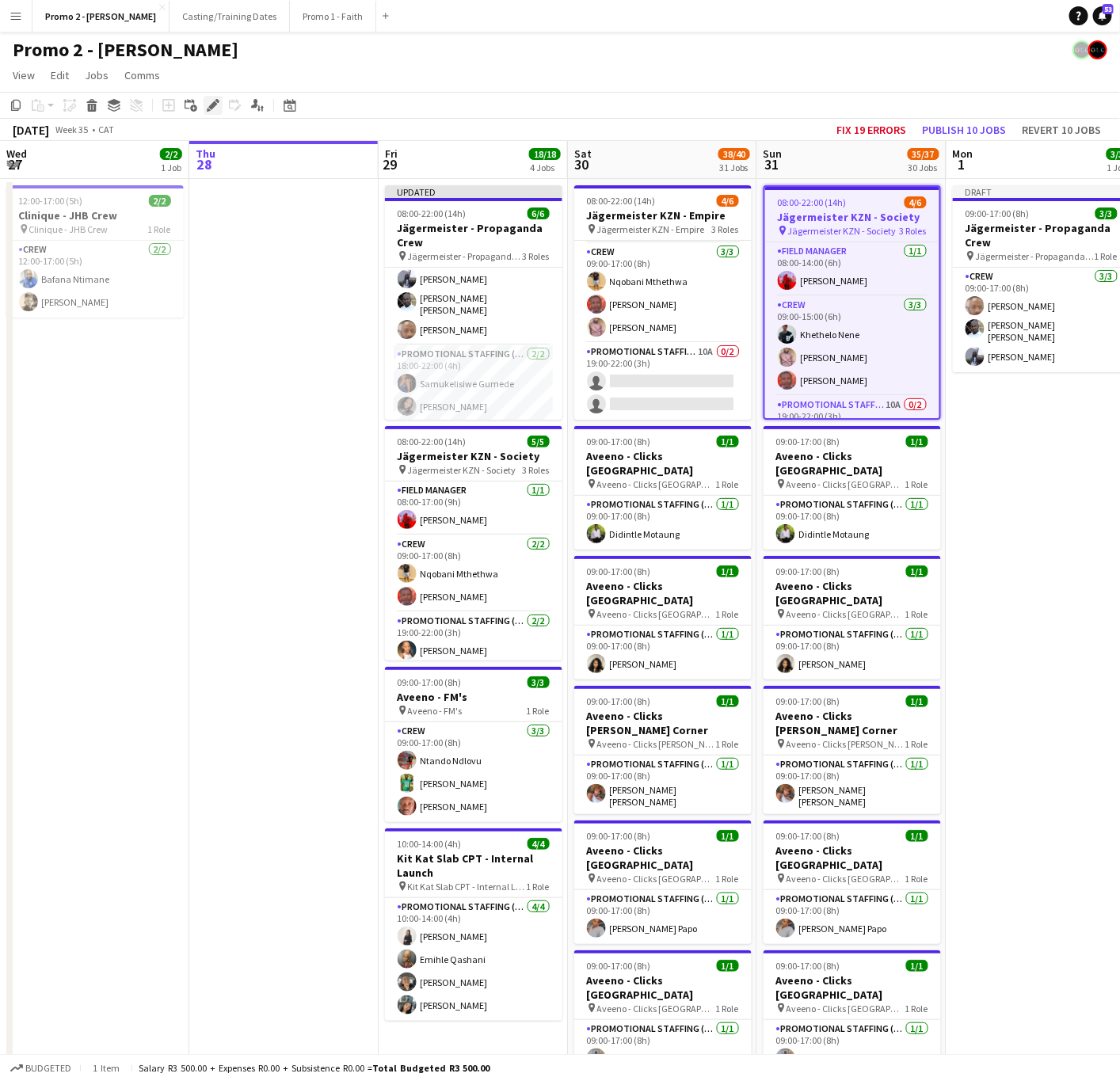
click at [207, 105] on icon "Edit" at bounding box center [214, 106] width 13 height 13
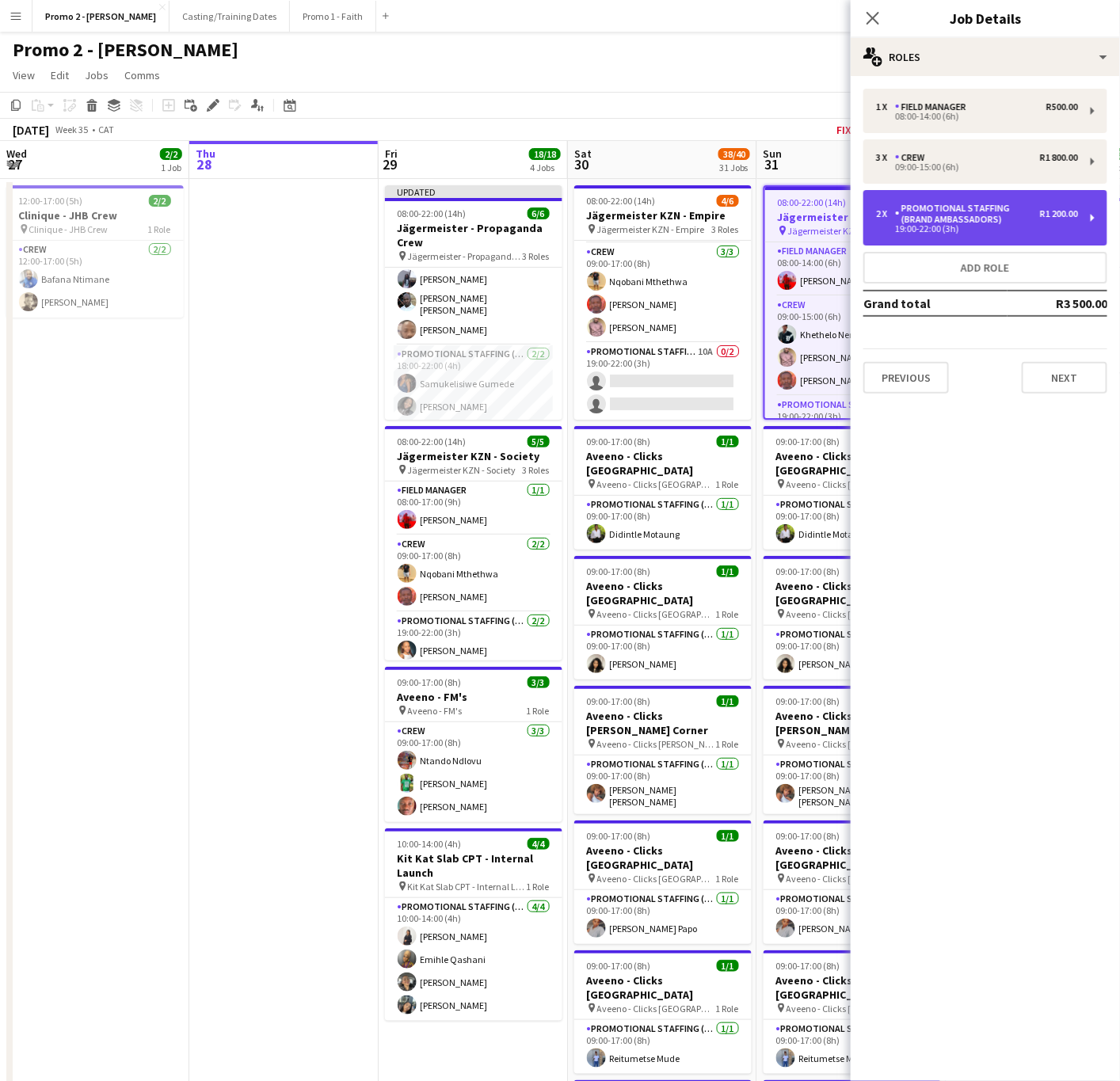
click at [987, 212] on div "Promotional Staffing (Brand Ambassadors)" at bounding box center [968, 213] width 145 height 22
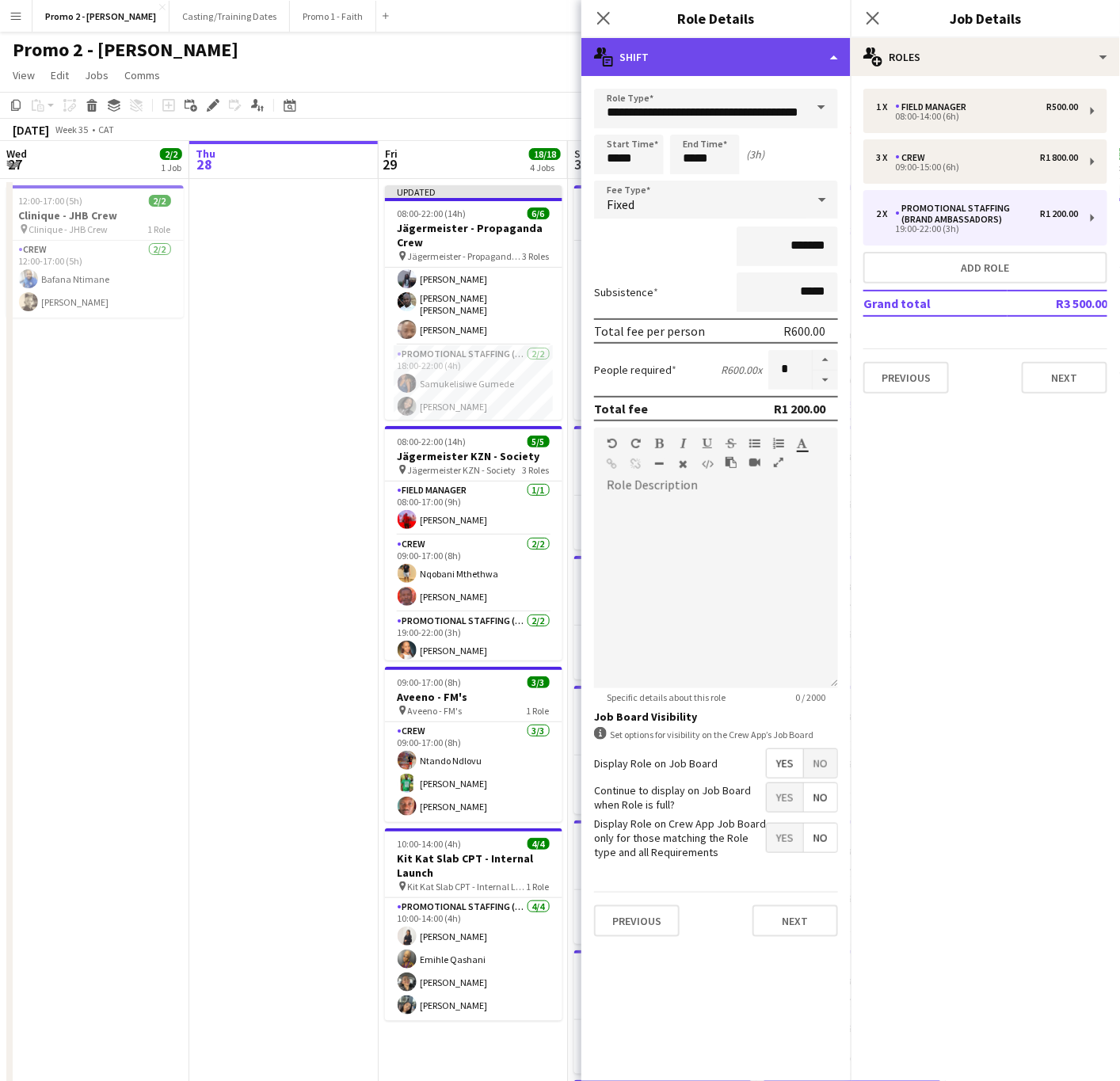
click at [644, 60] on div "multiple-actions-text Shift" at bounding box center [716, 56] width 270 height 38
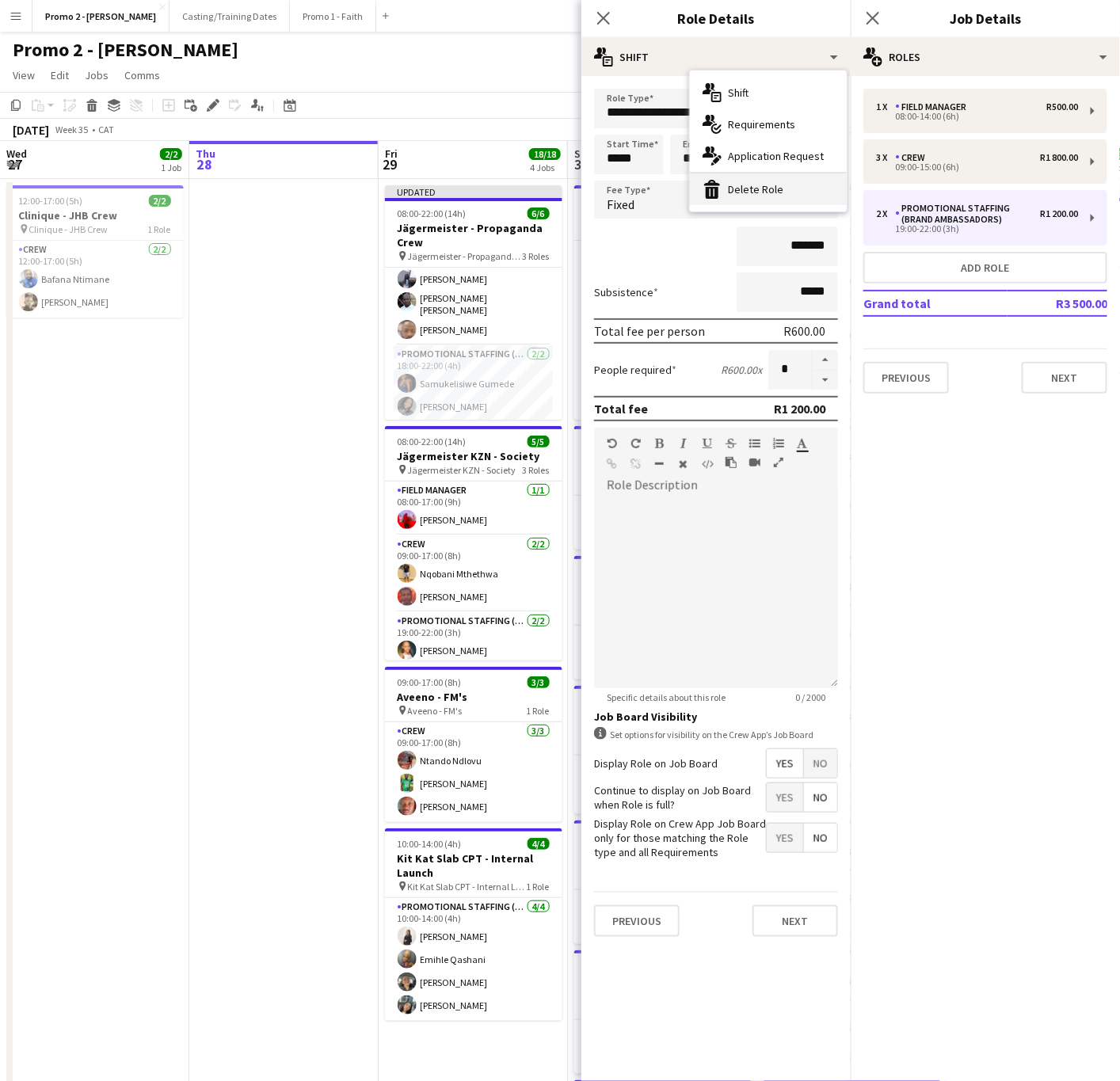
click at [755, 189] on div "bin-2 Delete Role" at bounding box center [768, 190] width 156 height 31
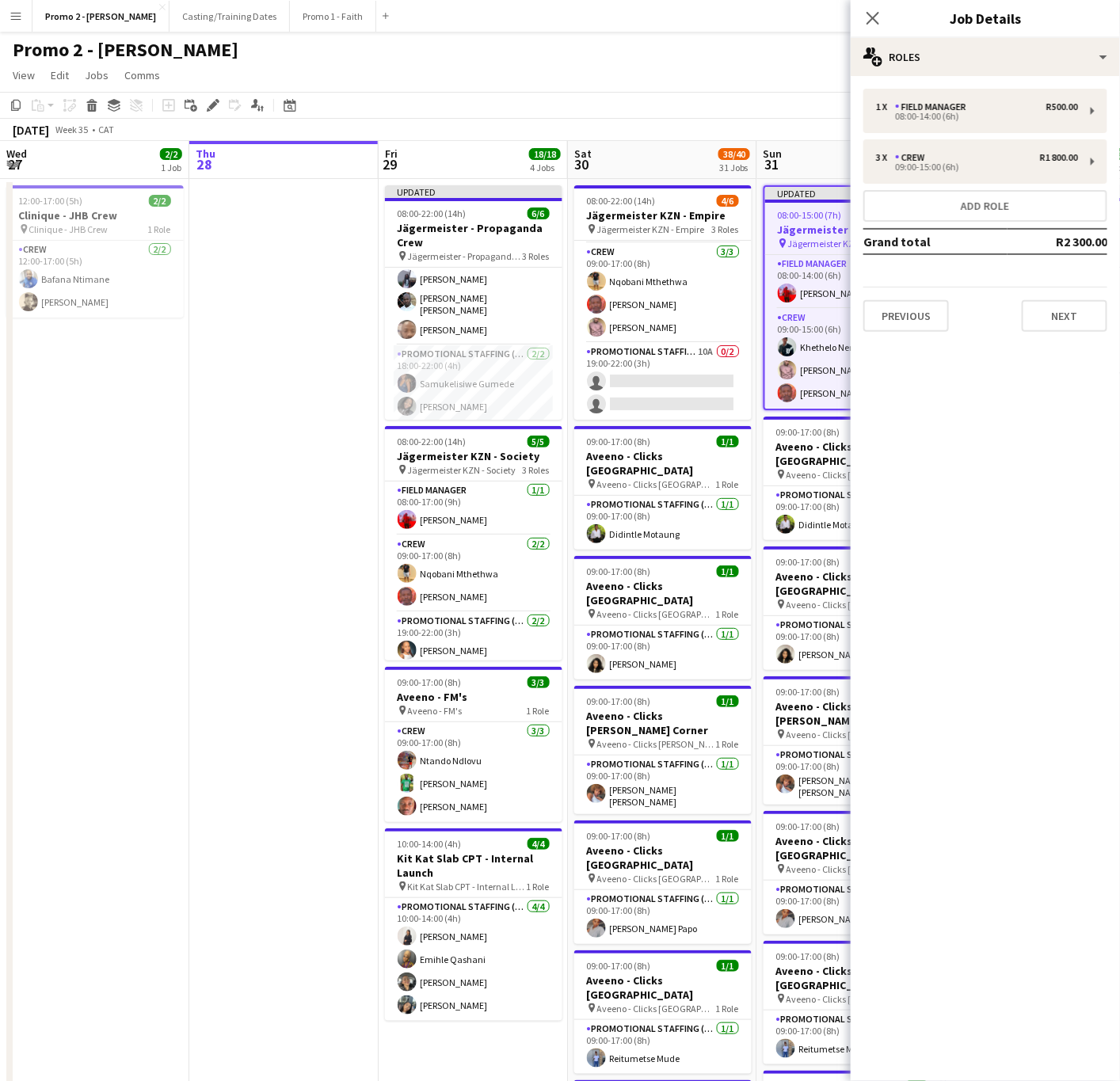
click at [760, 86] on app-page-menu "View Day view expanded Day view collapsed Month view Date picker Jump to today …" at bounding box center [560, 76] width 1120 height 30
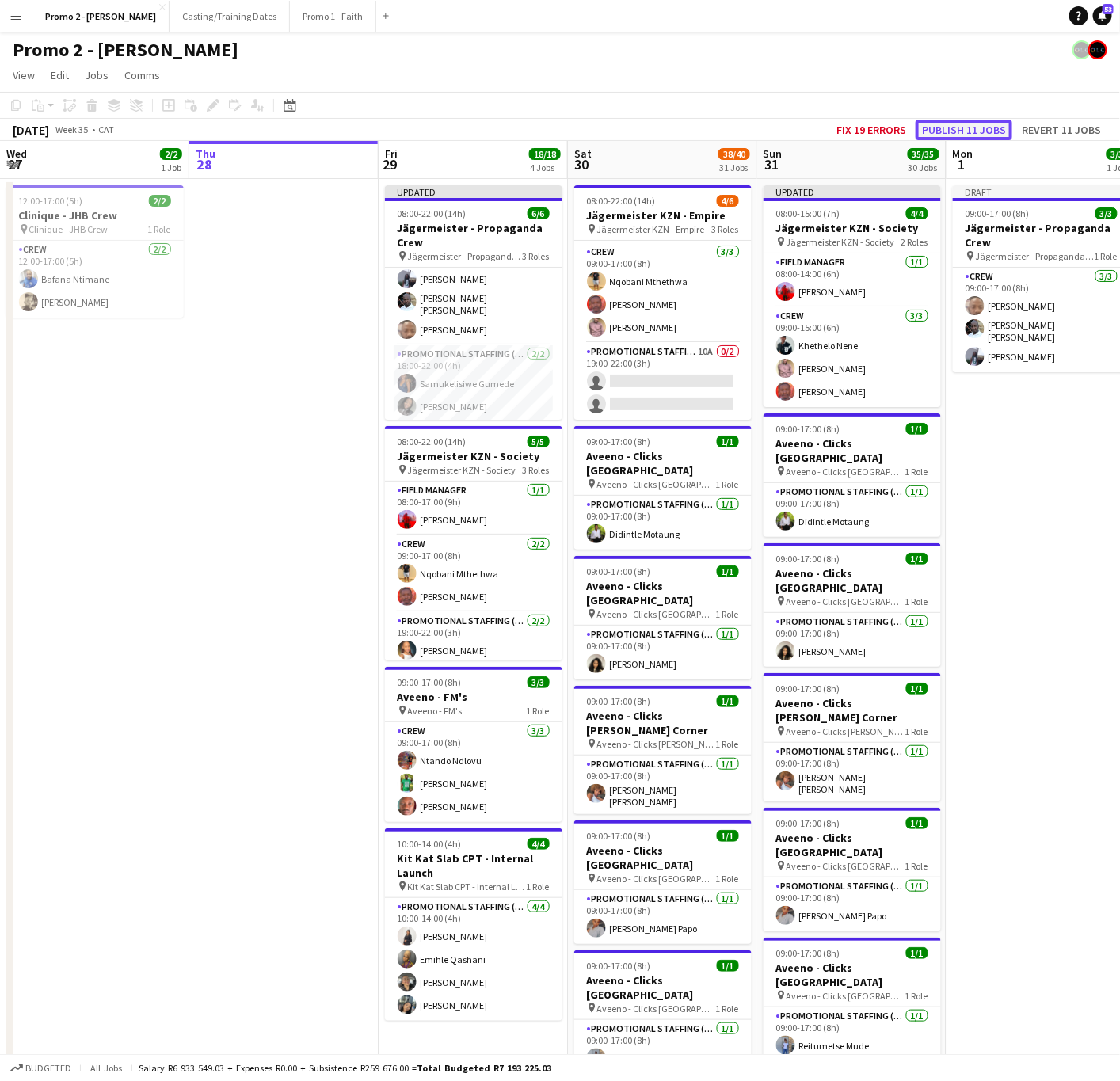
click at [958, 127] on button "Publish 11 jobs" at bounding box center [964, 130] width 97 height 20
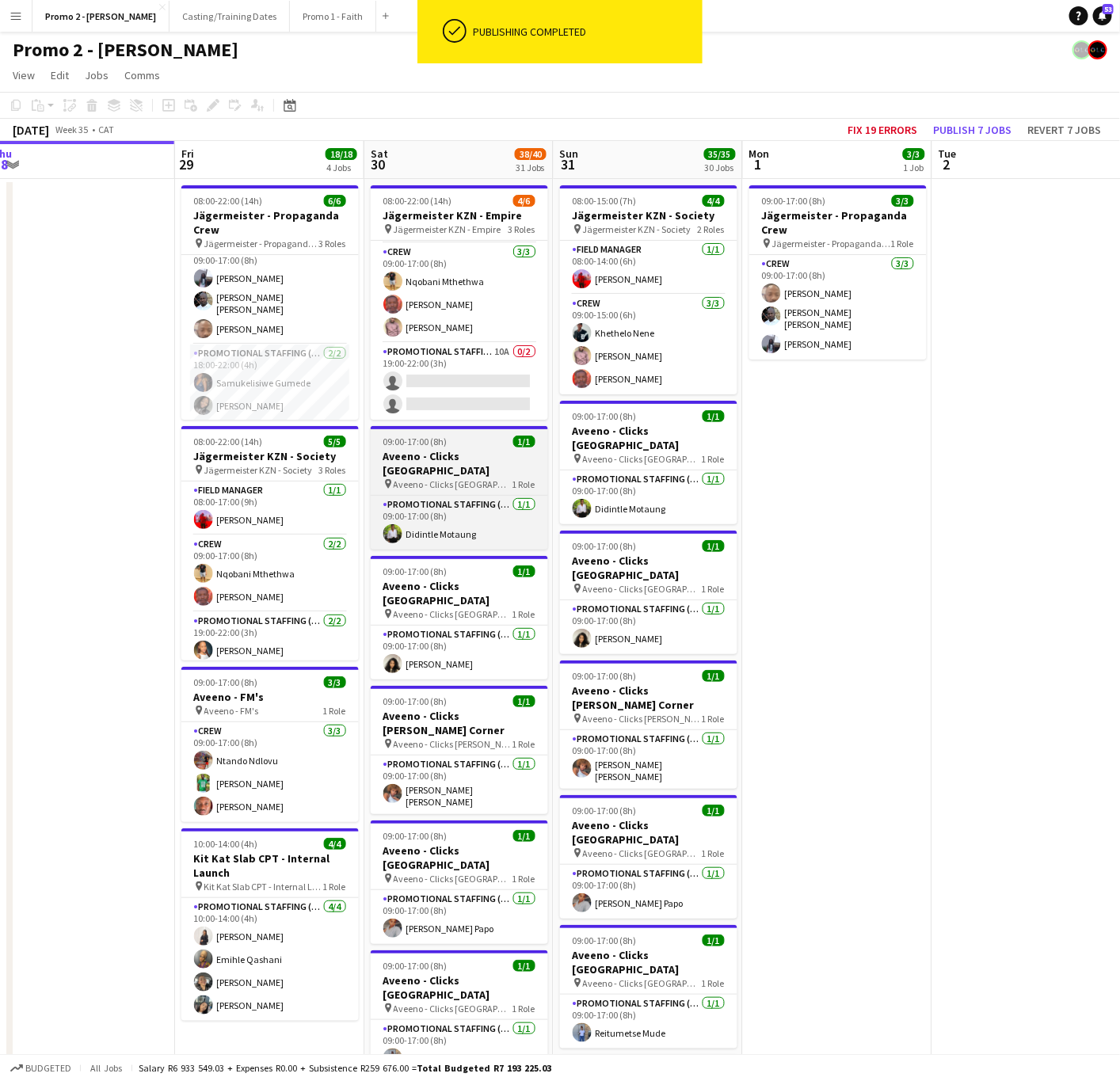
scroll to position [0, 617]
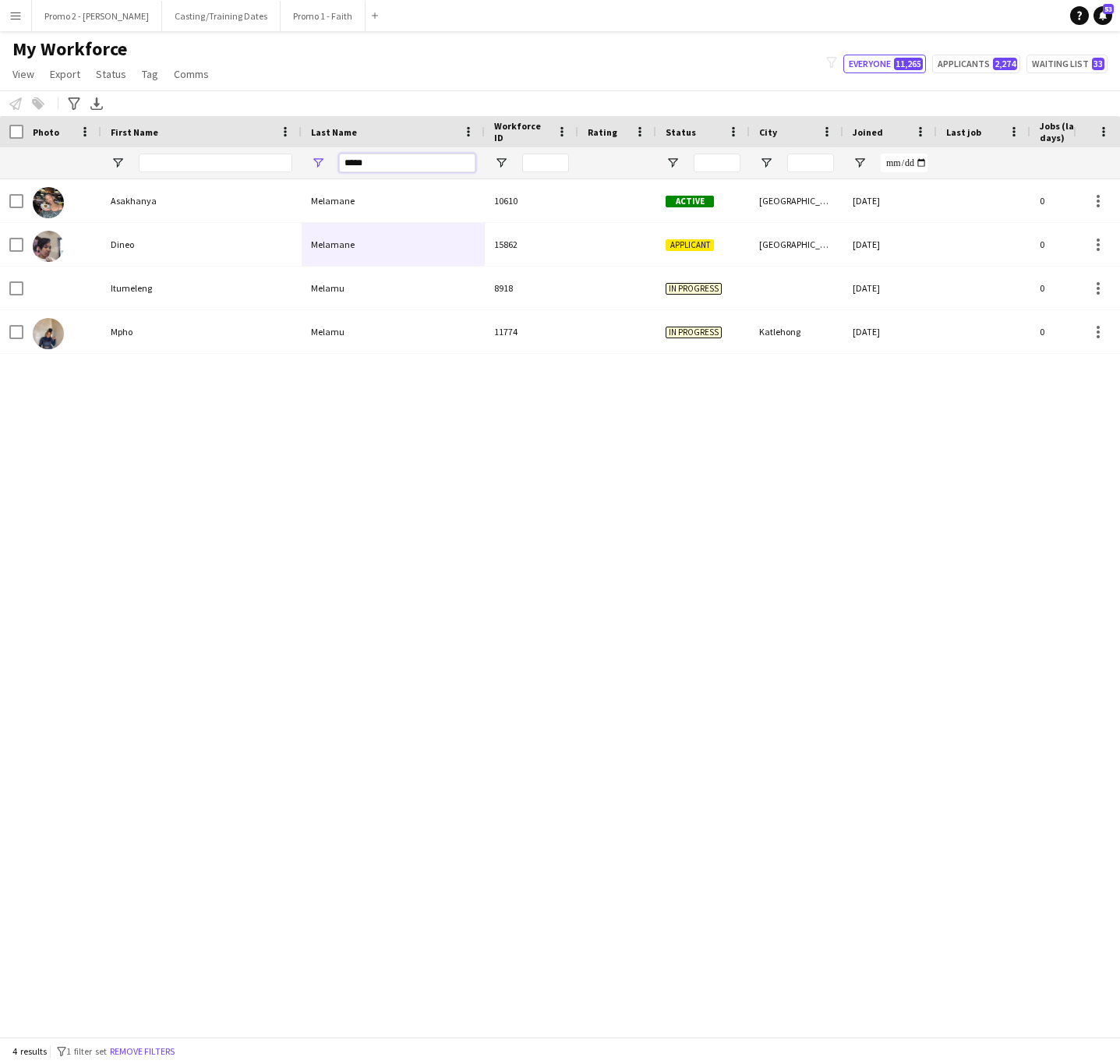
click at [387, 157] on input "*****" at bounding box center [407, 163] width 137 height 19
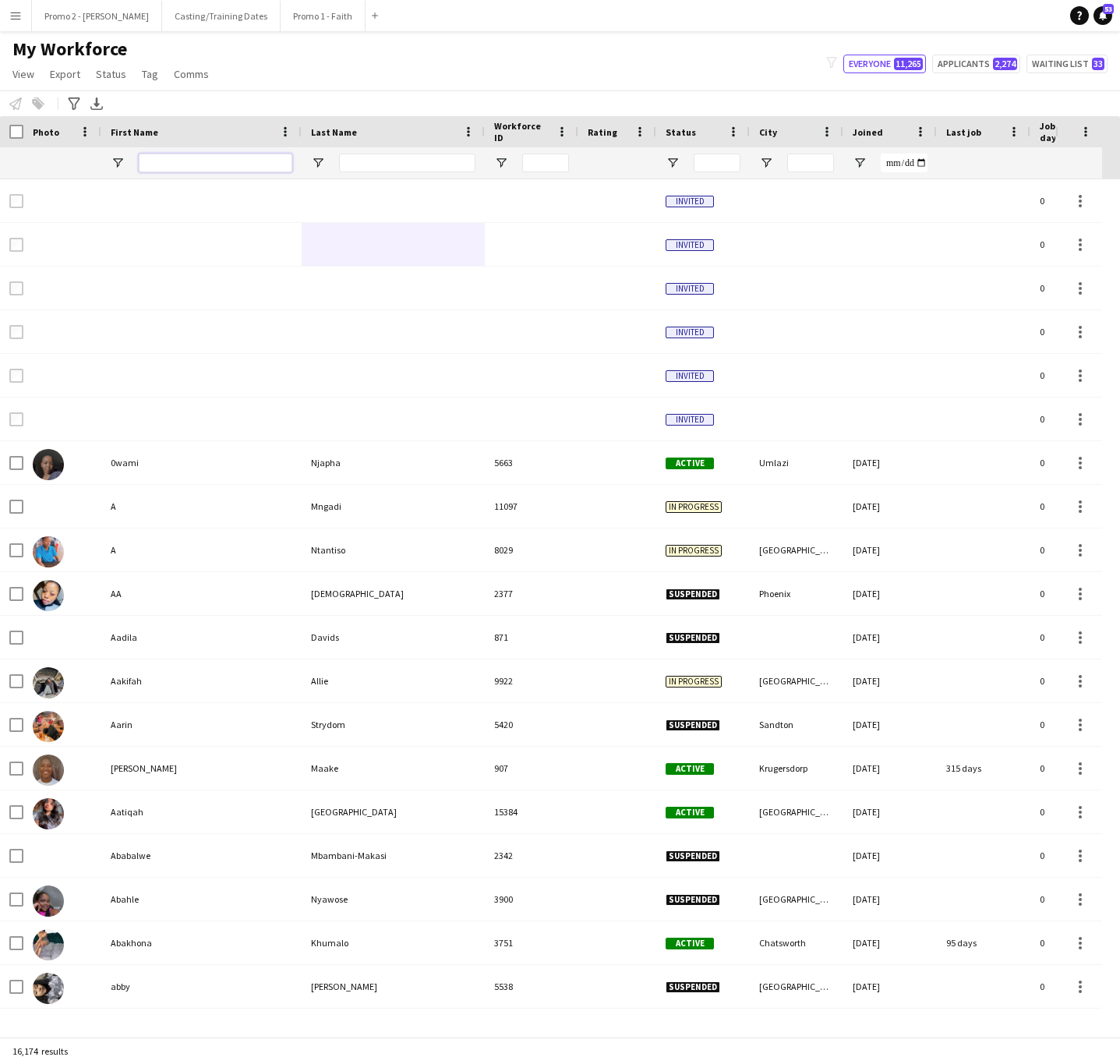
click at [185, 164] on input "First Name Filter Input" at bounding box center [215, 163] width 154 height 19
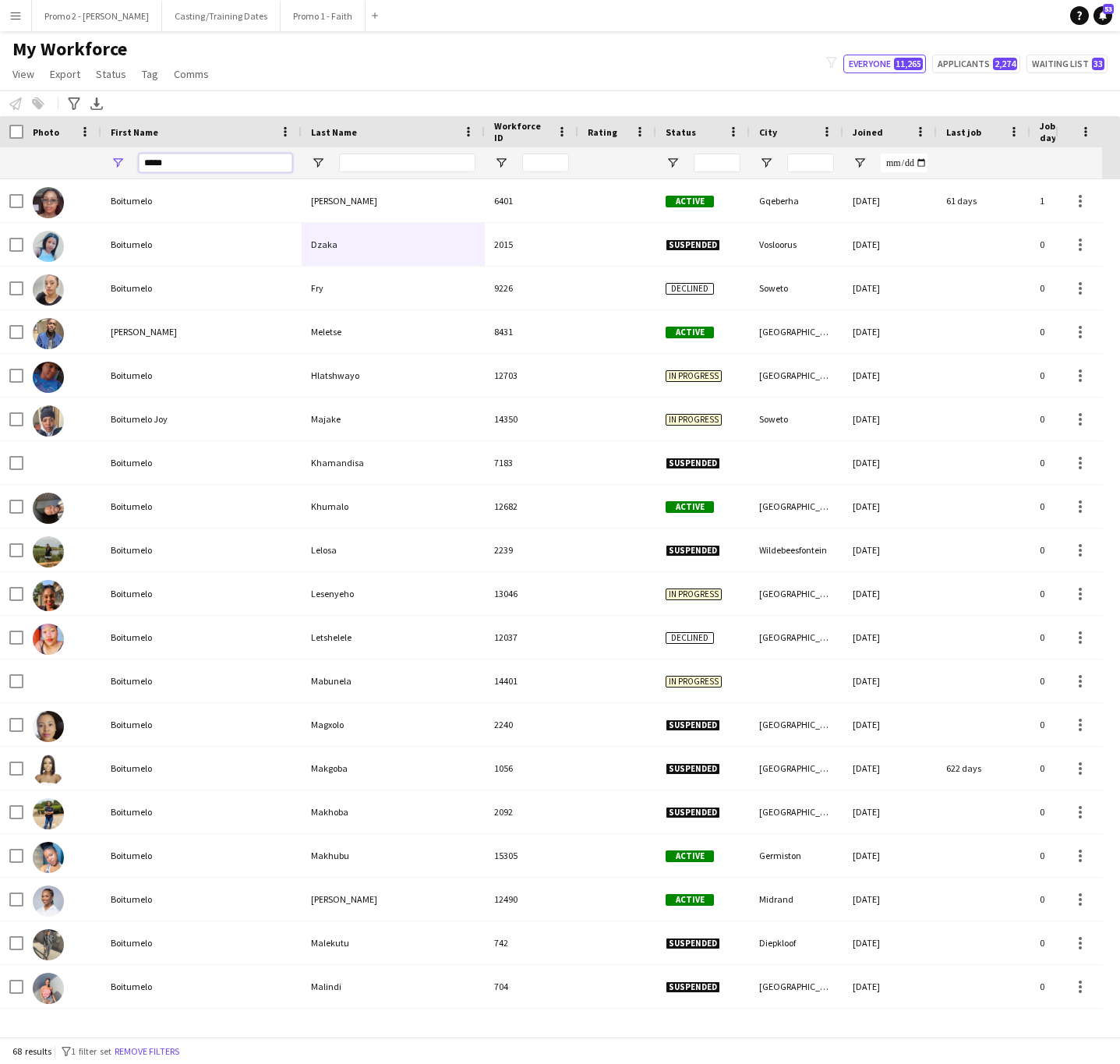
type input "*****"
click at [382, 168] on input "Last Name Filter Input" at bounding box center [407, 163] width 137 height 19
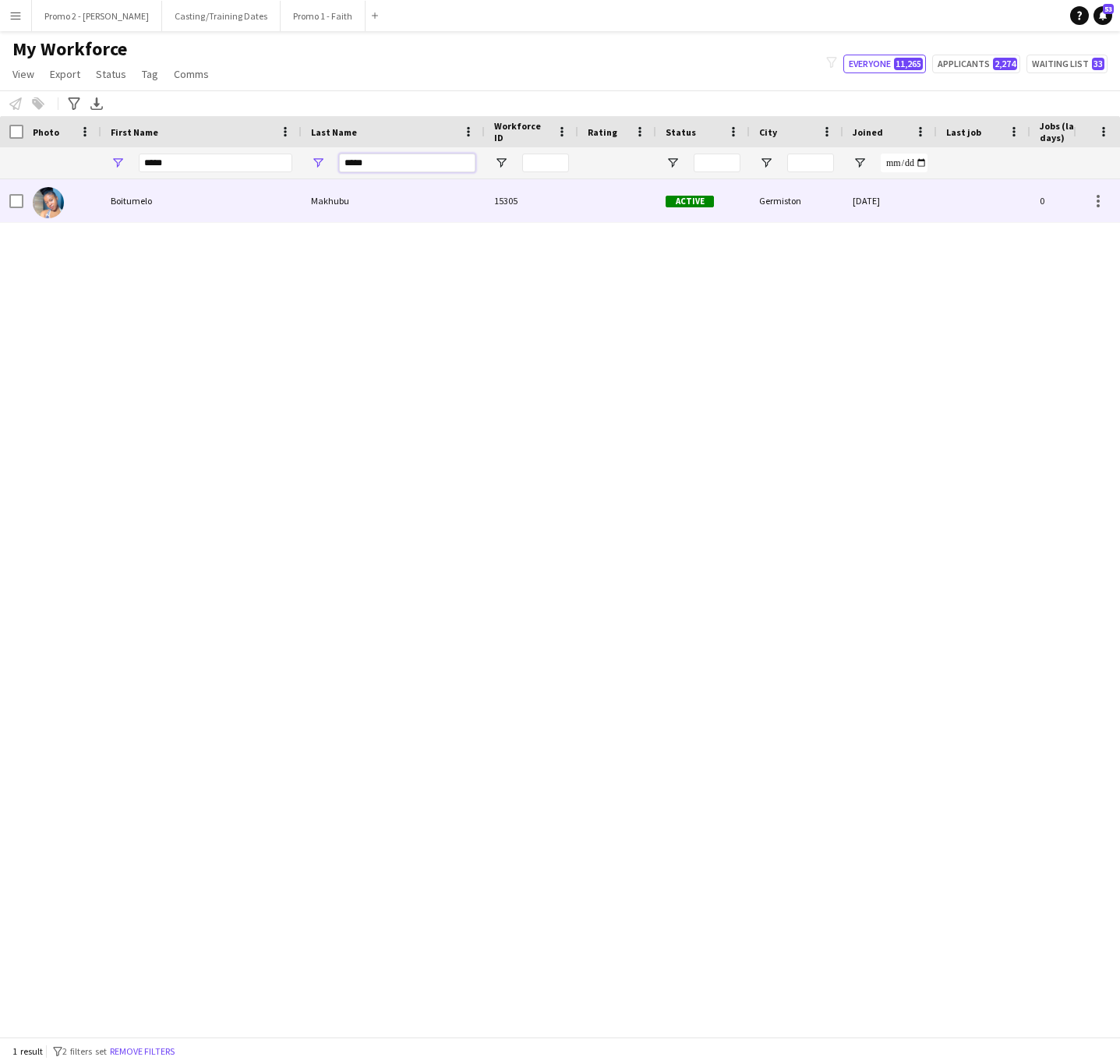
type input "*****"
click at [302, 205] on div "Makhubu" at bounding box center [393, 200] width 183 height 43
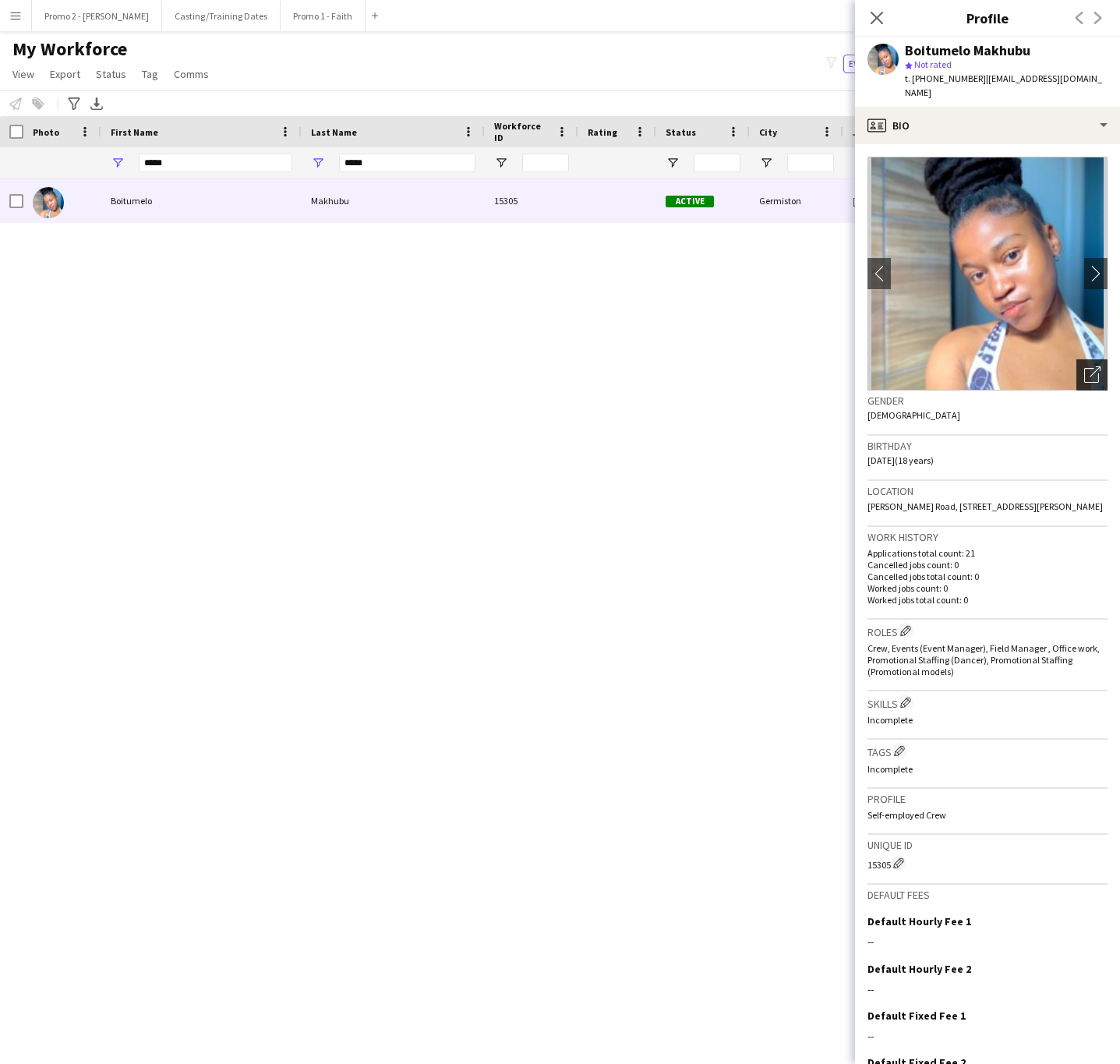
click at [1084, 367] on icon "Open photos pop-in" at bounding box center [1092, 375] width 16 height 16
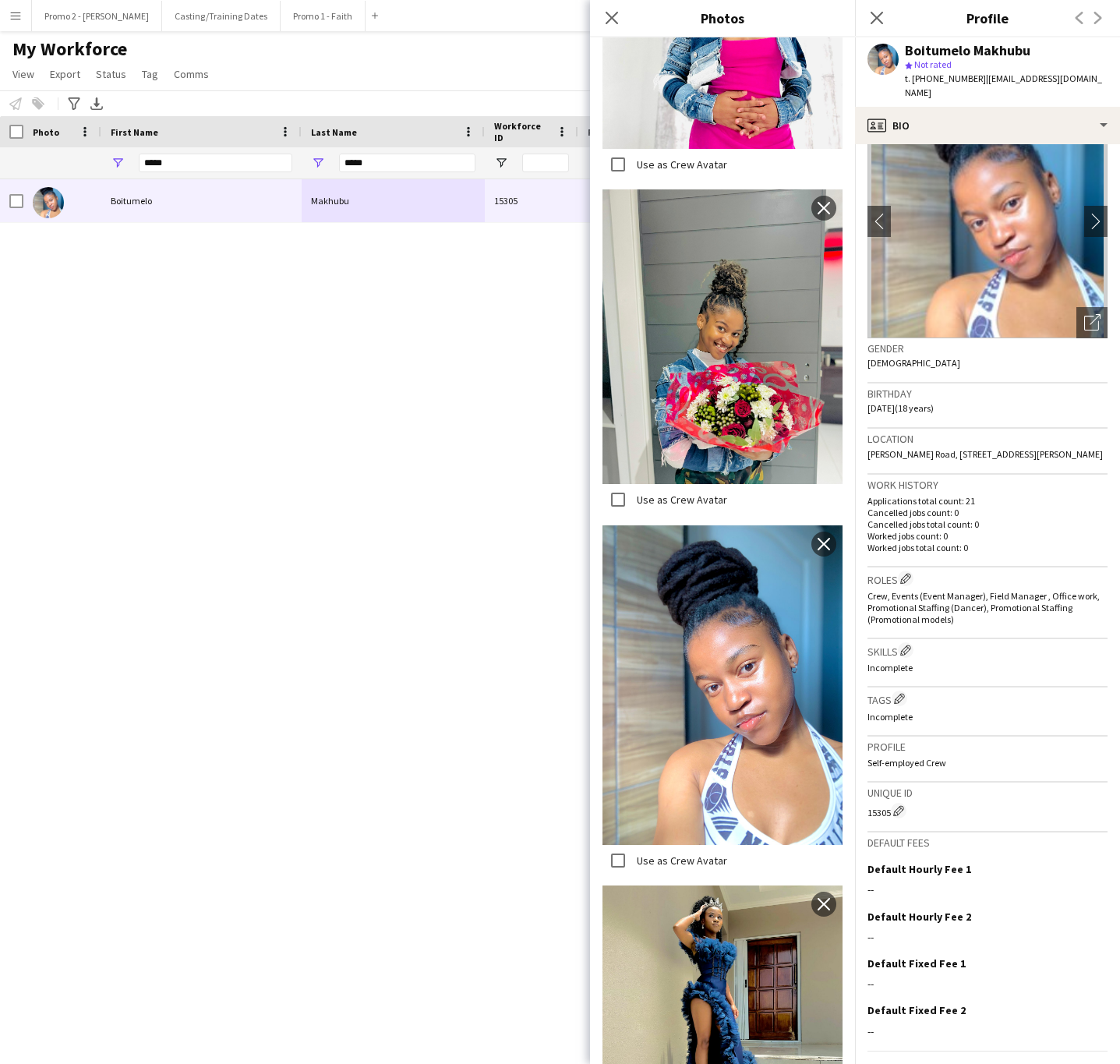
scroll to position [78, 0]
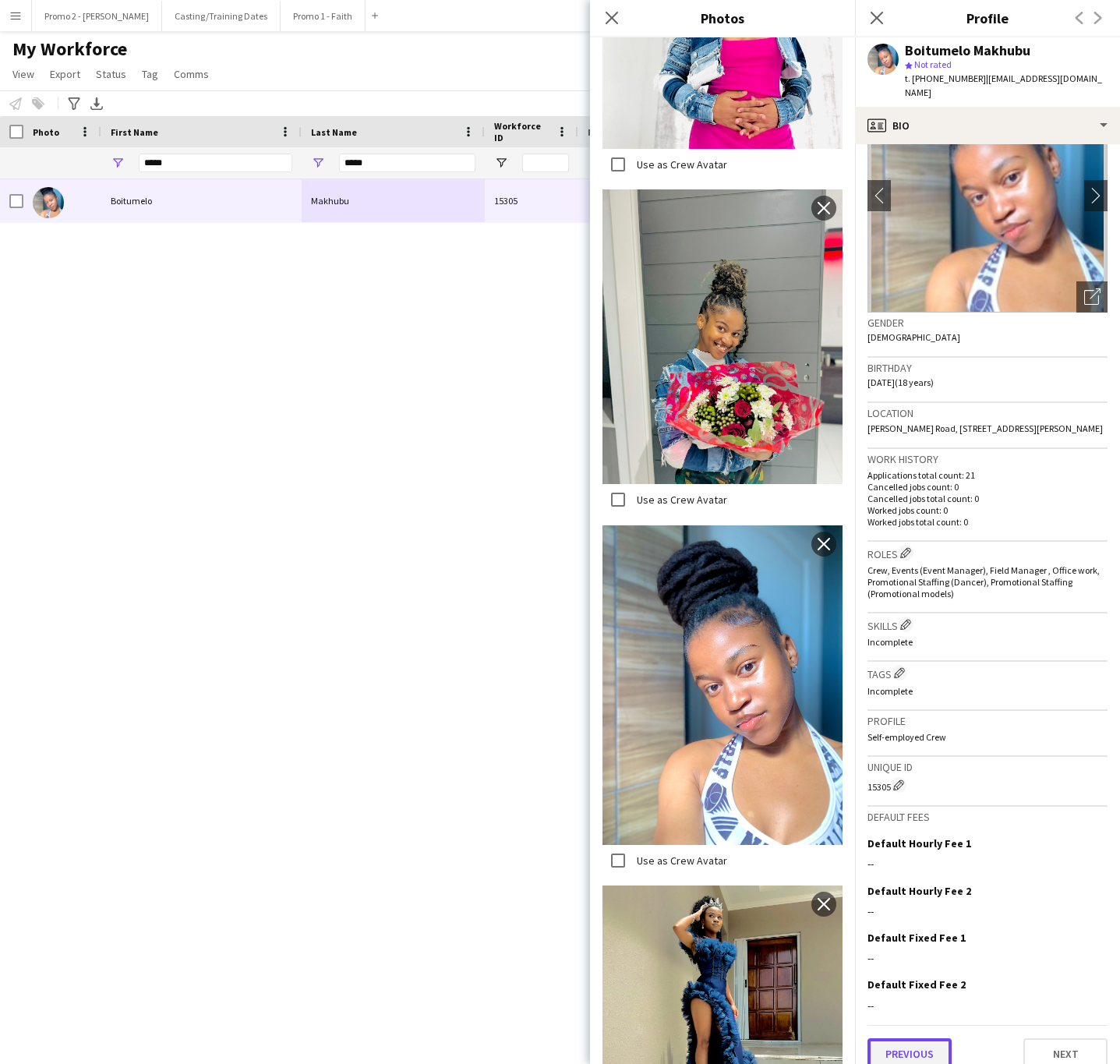
click at [926, 1039] on button "Previous" at bounding box center [909, 1054] width 84 height 31
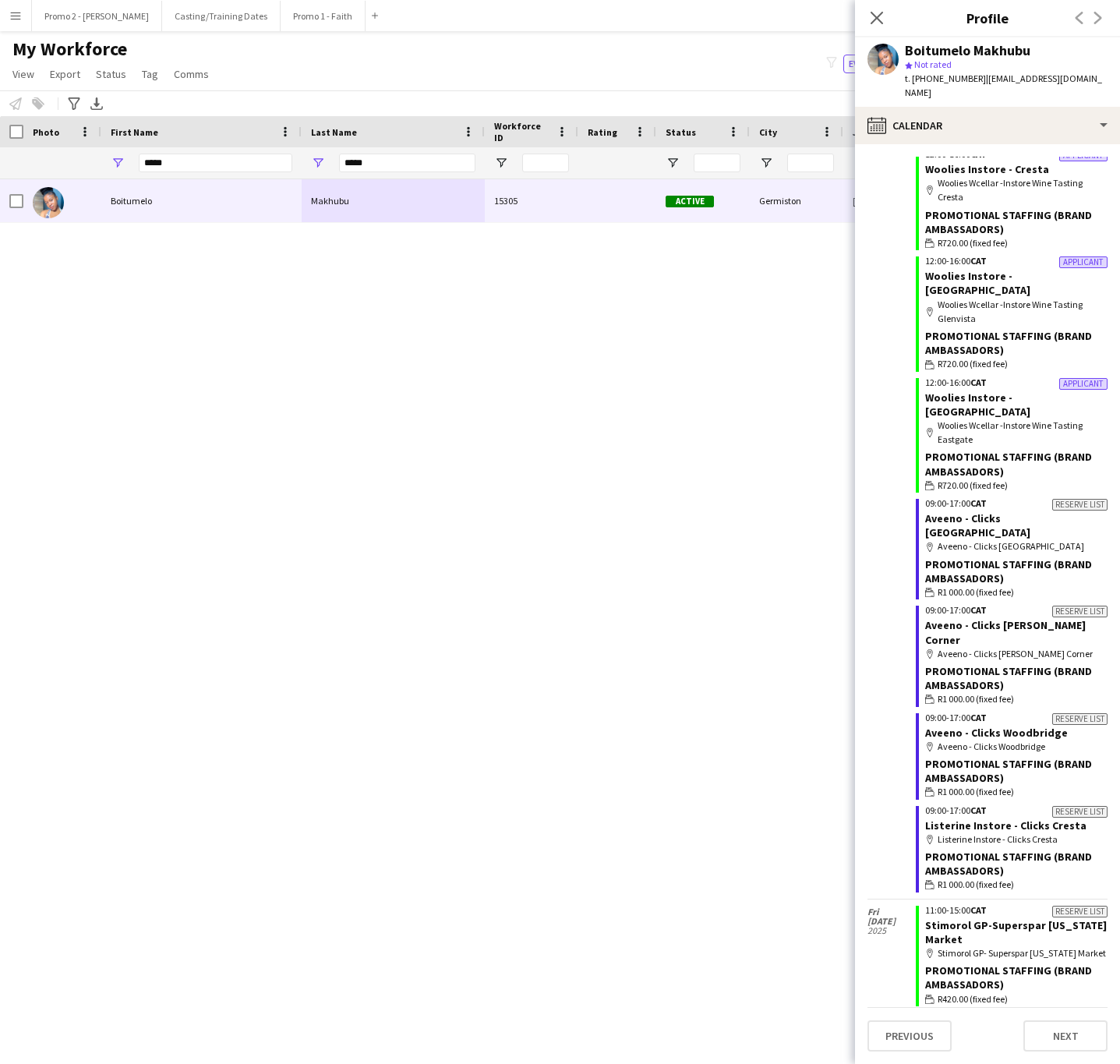
scroll to position [1502, 0]
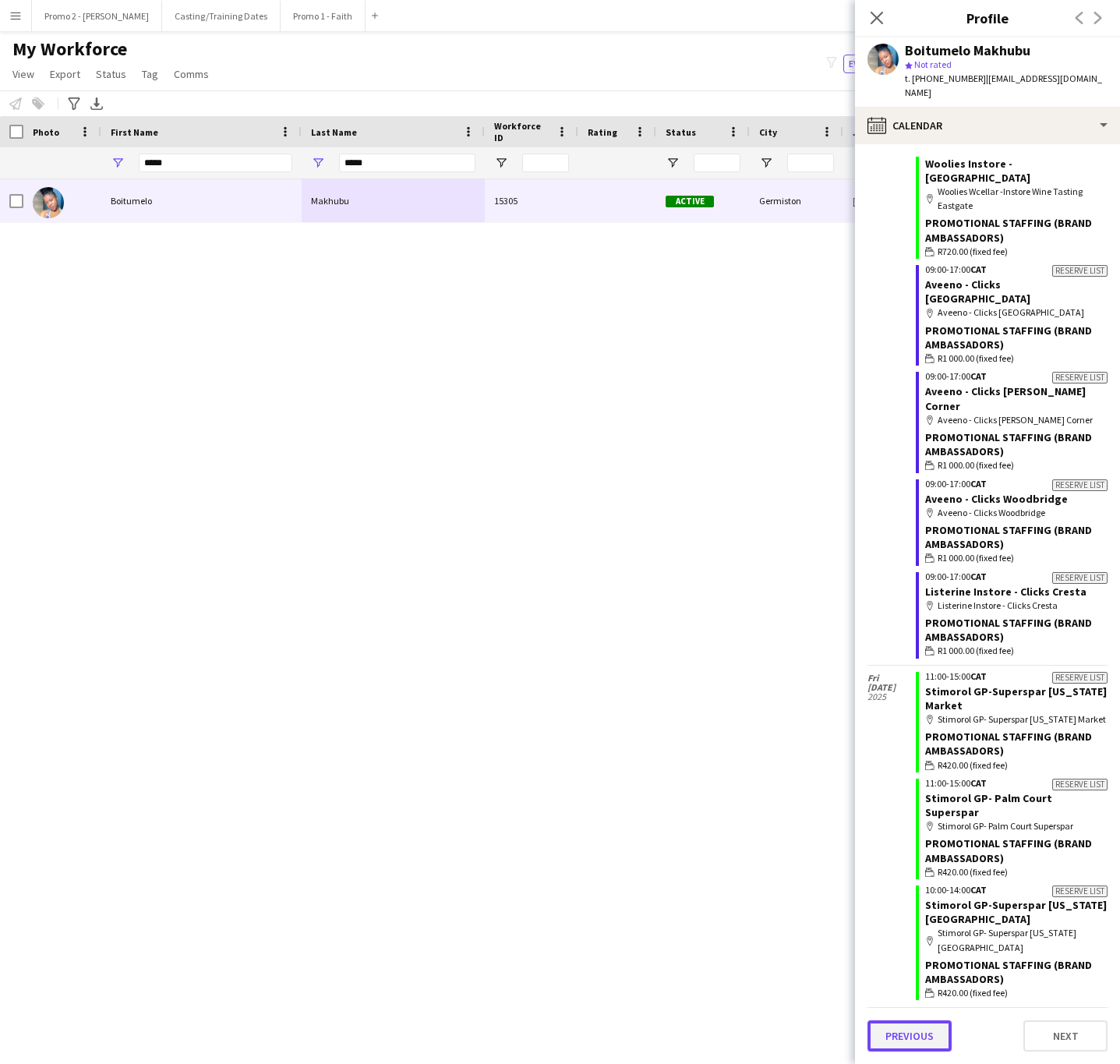
click at [916, 1029] on button "Previous" at bounding box center [909, 1036] width 84 height 31
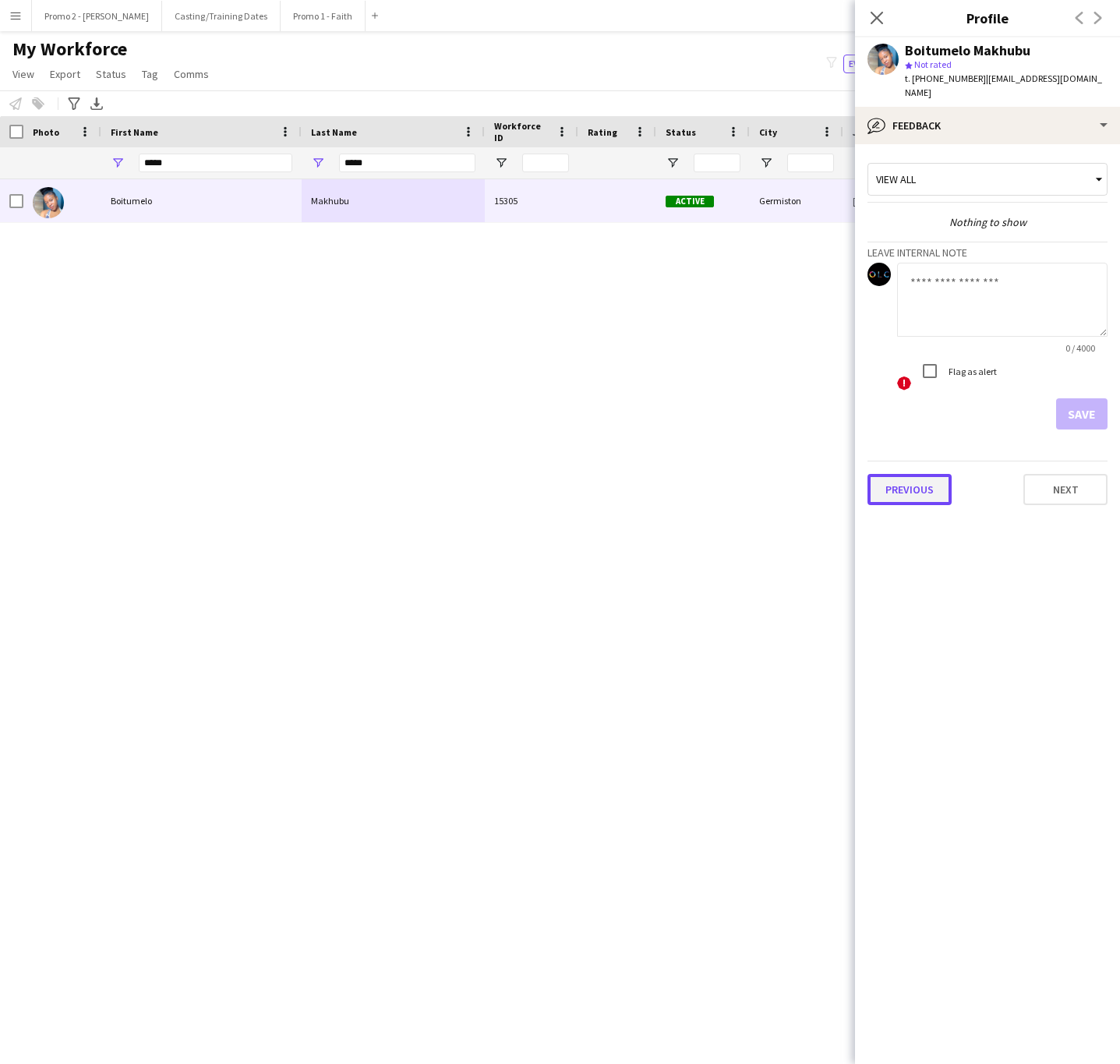
click at [908, 484] on button "Previous" at bounding box center [909, 489] width 84 height 31
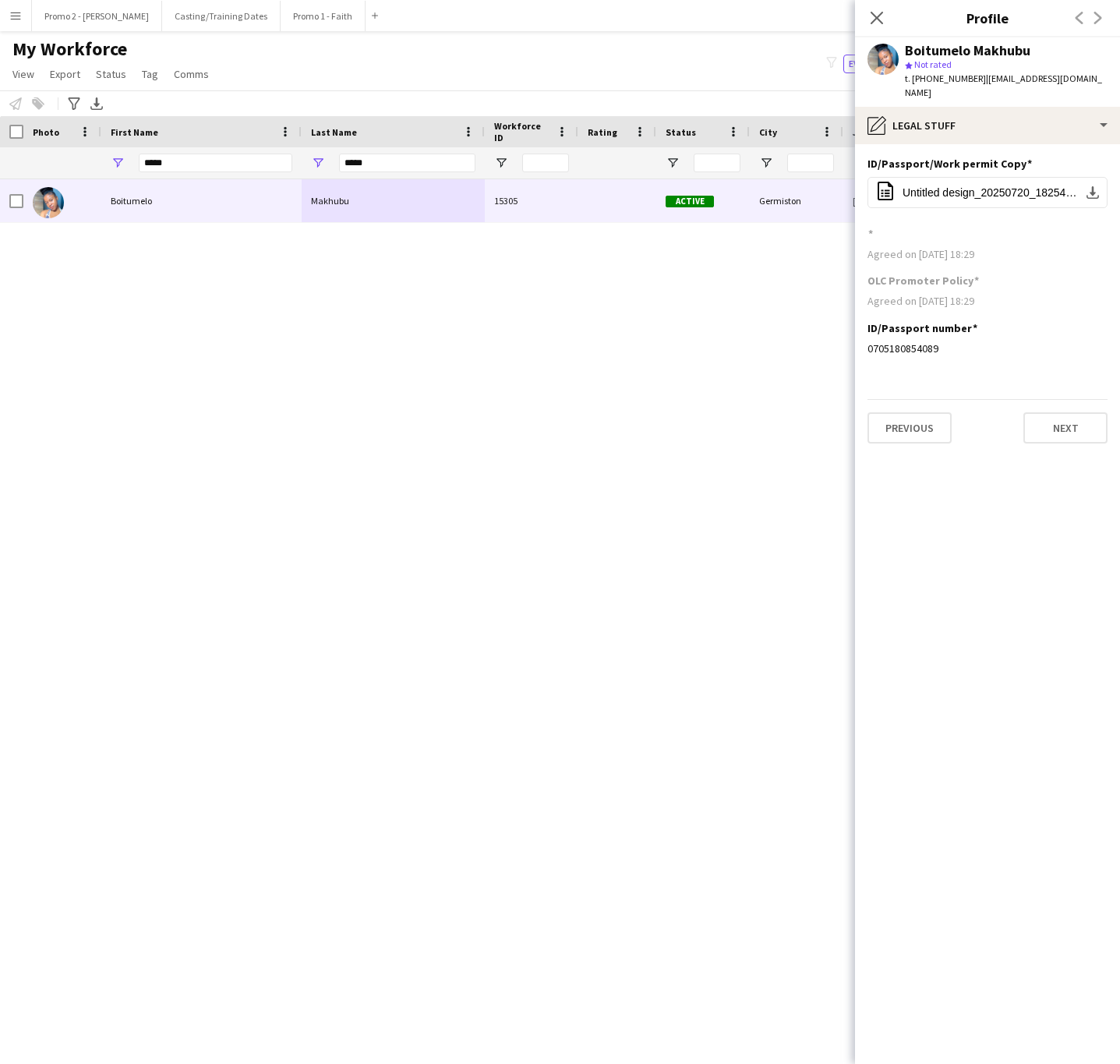
click at [914, 433] on app-section-data-types "ID/Passport/Work permit Copy Edit this field office-file-sheet Untitled design_…" at bounding box center [987, 604] width 265 height 920
click at [900, 418] on button "Previous" at bounding box center [909, 427] width 84 height 31
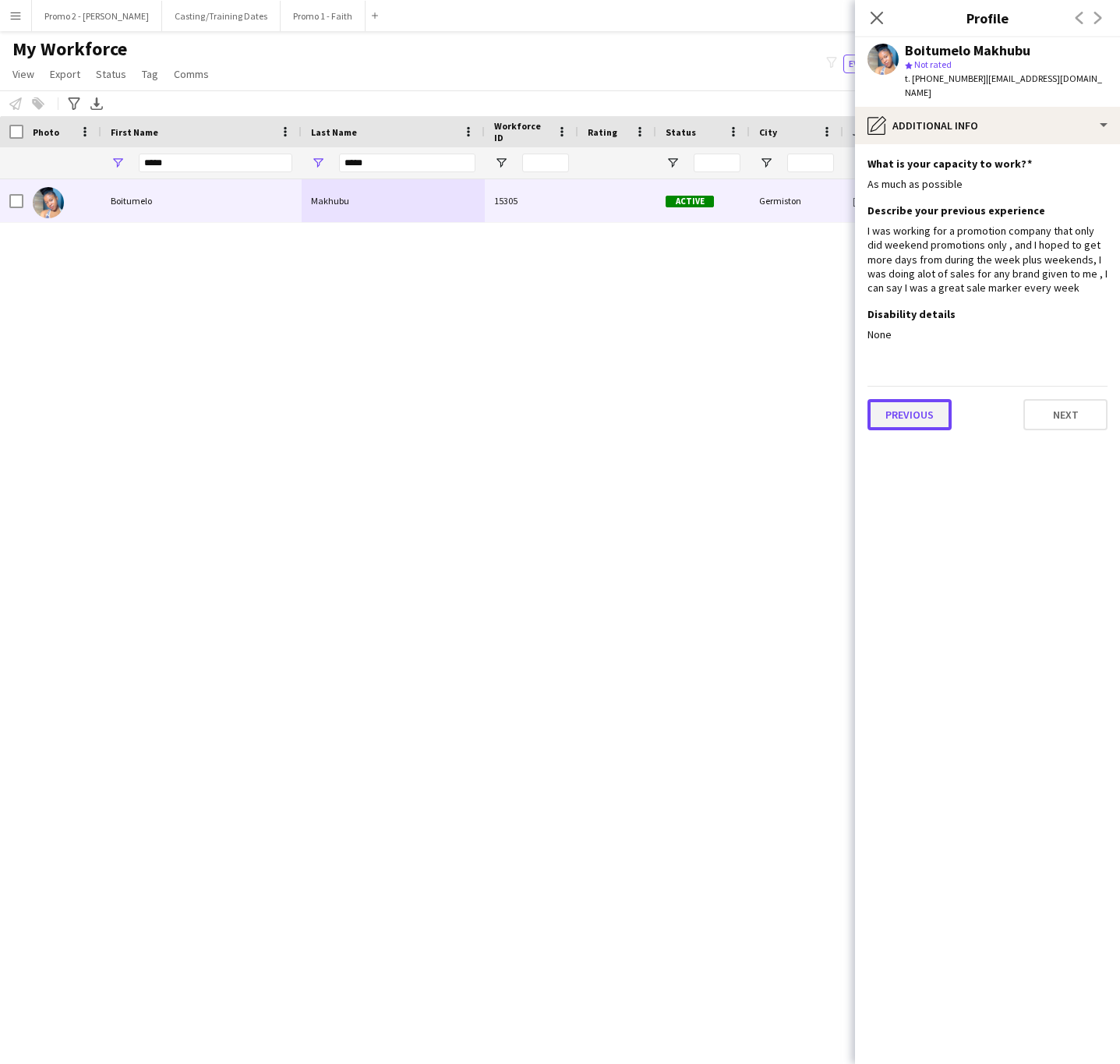
click at [887, 400] on button "Previous" at bounding box center [909, 415] width 84 height 31
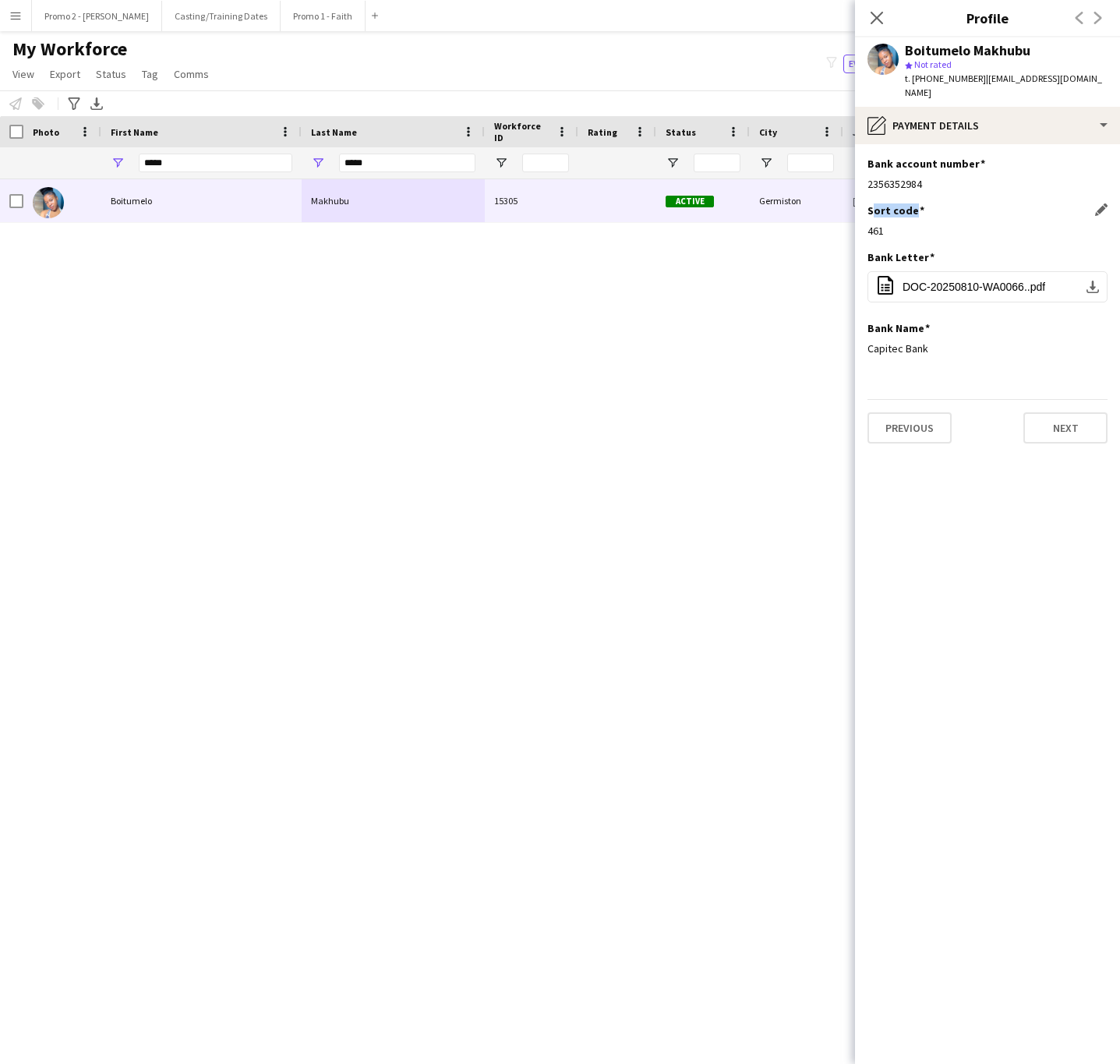
drag, startPoint x: 873, startPoint y: 193, endPoint x: 914, endPoint y: 193, distance: 41.0
click at [914, 204] on h3 "Sort code" at bounding box center [895, 210] width 57 height 14
click at [931, 204] on div "Sort code Edit this field" at bounding box center [987, 210] width 240 height 14
click at [873, 224] on div "461" at bounding box center [987, 230] width 240 height 14
drag, startPoint x: 899, startPoint y: 206, endPoint x: 838, endPoint y: 199, distance: 61.4
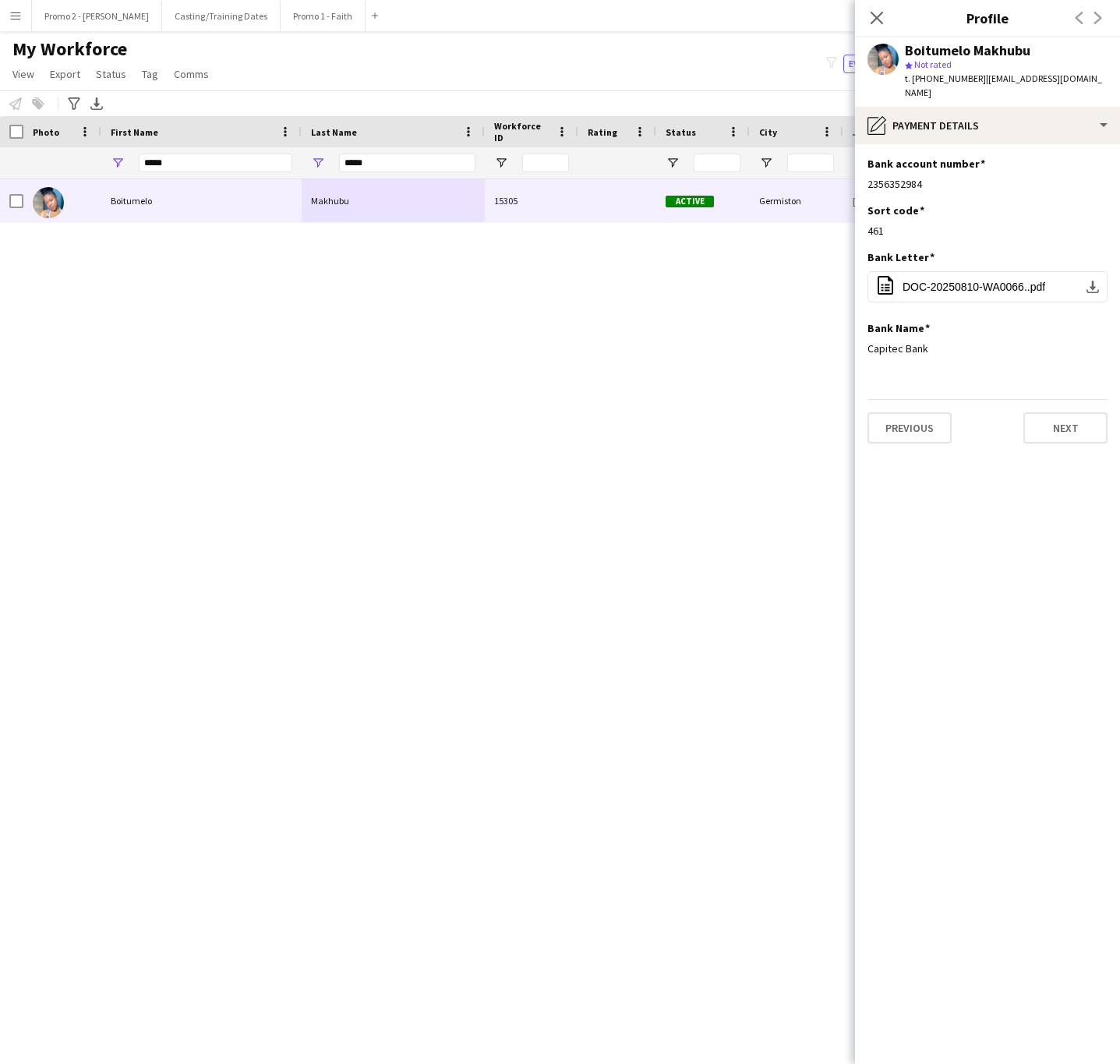
click at [838, 199] on body "Menu Boards Boards Boards All jobs Status Workforce Workforce My Workforce Recr…" at bounding box center [560, 532] width 1120 height 1064
click at [899, 224] on div "461" at bounding box center [987, 230] width 240 height 14
click at [854, 227] on body "Menu Boards Boards Boards All jobs Status Workforce Workforce My Workforce Recr…" at bounding box center [560, 532] width 1120 height 1064
click at [894, 224] on div "461" at bounding box center [987, 230] width 240 height 14
click at [886, 224] on div "461" at bounding box center [987, 230] width 240 height 14
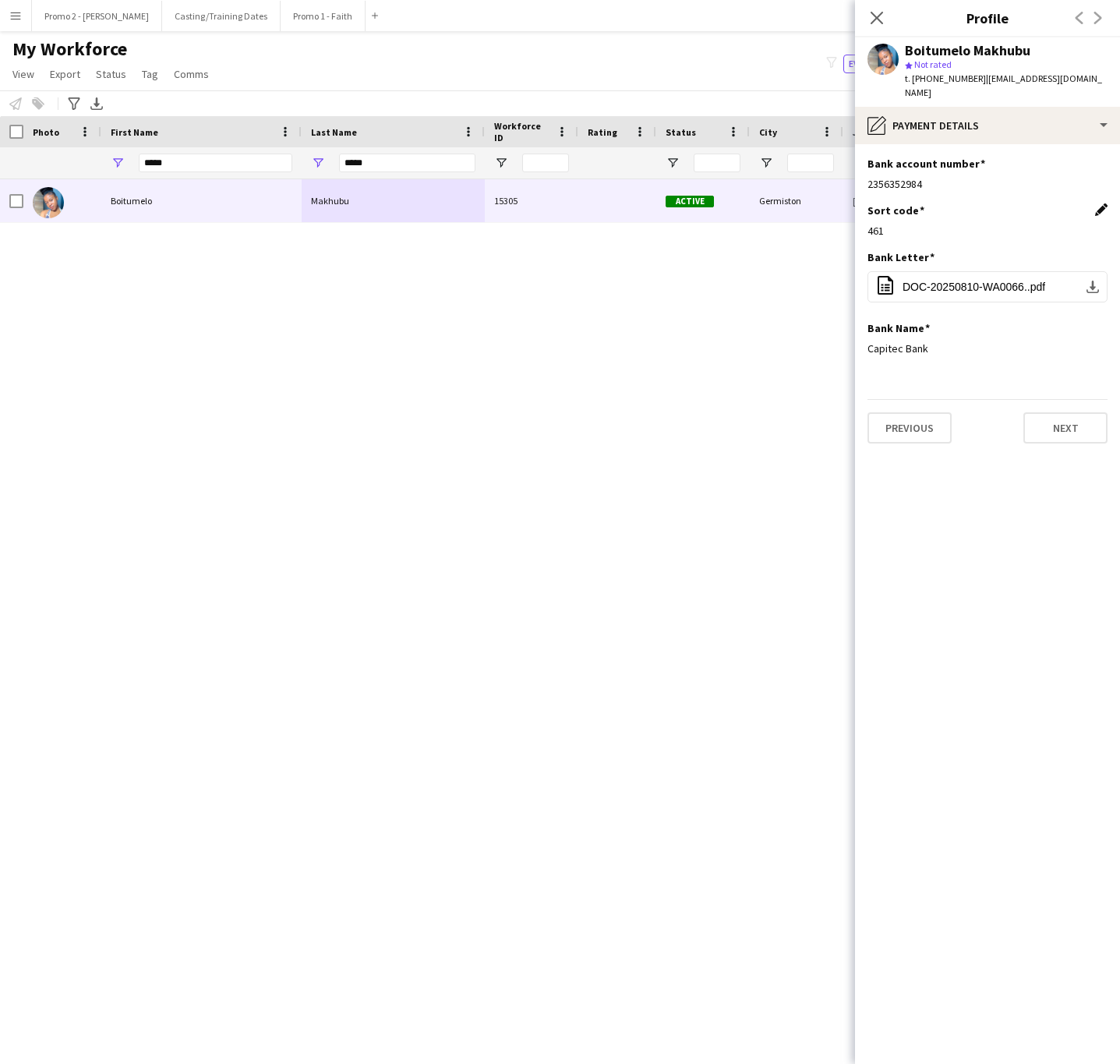
click at [1096, 204] on app-icon "Edit this field" at bounding box center [1101, 210] width 13 height 13
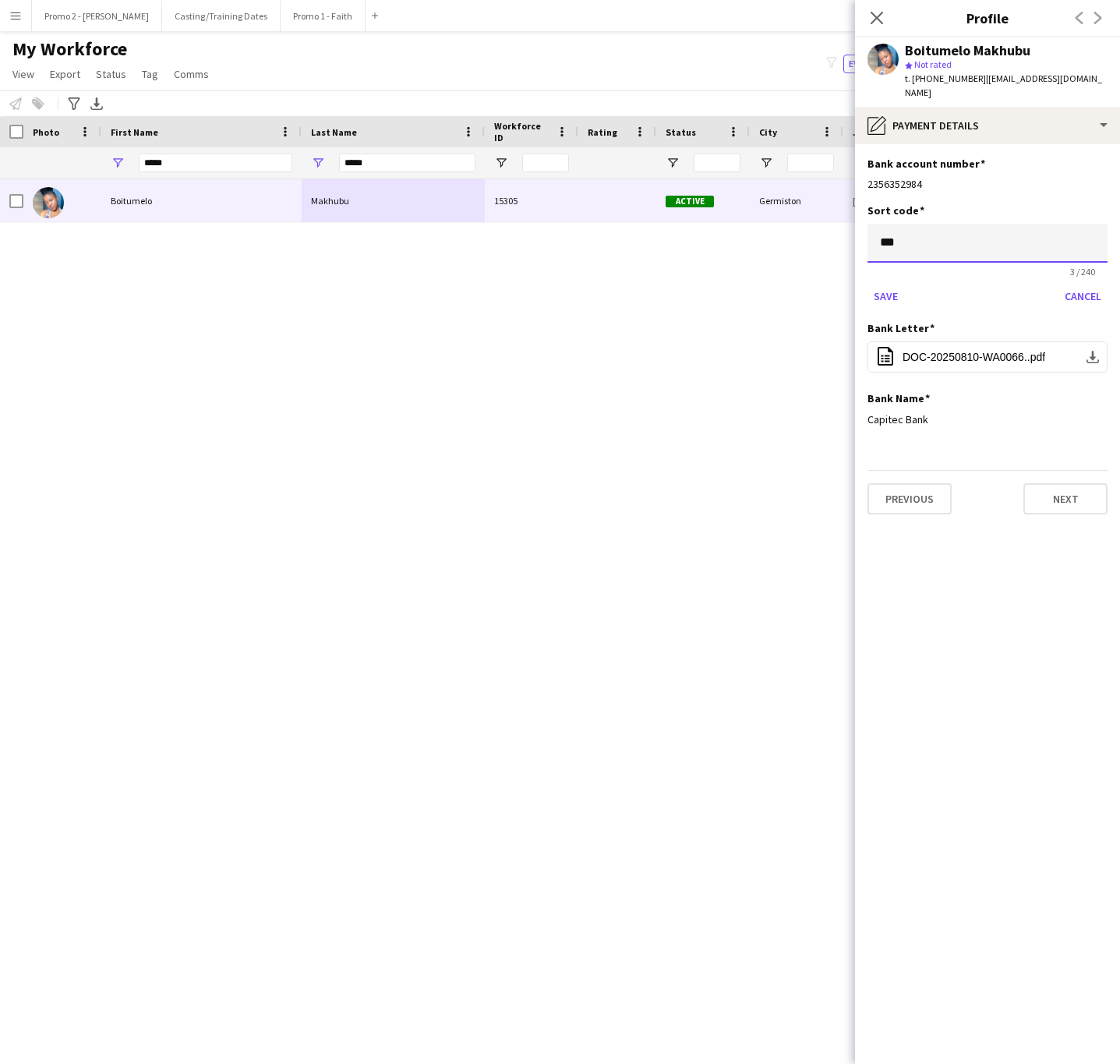
drag, startPoint x: 904, startPoint y: 230, endPoint x: 779, endPoint y: 246, distance: 126.0
click at [779, 246] on body "Menu Boards Boards Boards All jobs Status Workforce Workforce My Workforce Recr…" at bounding box center [560, 532] width 1120 height 1064
type input "*"
type input "******"
click at [882, 283] on button "Save" at bounding box center [885, 296] width 36 height 25
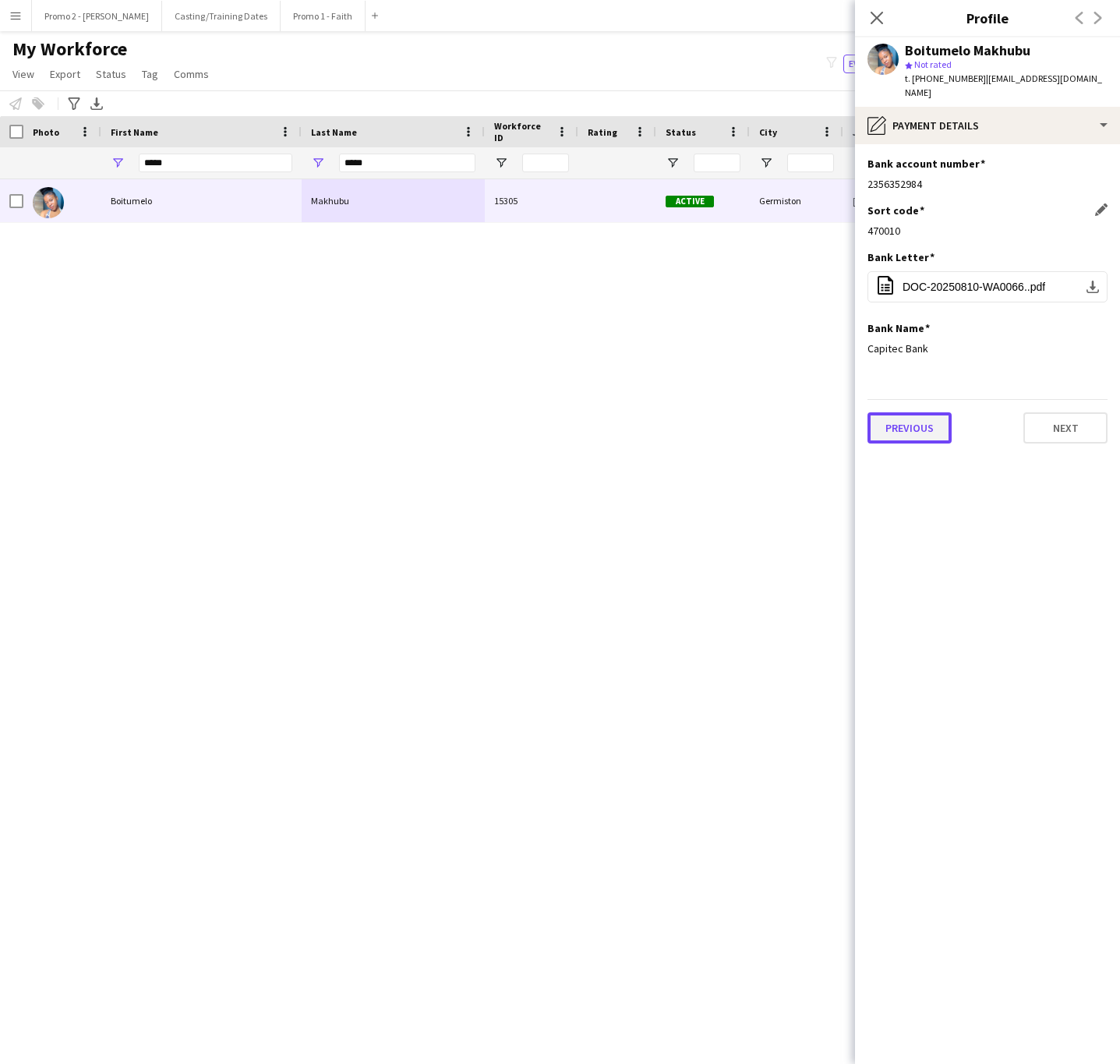
click at [912, 412] on button "Previous" at bounding box center [909, 427] width 84 height 31
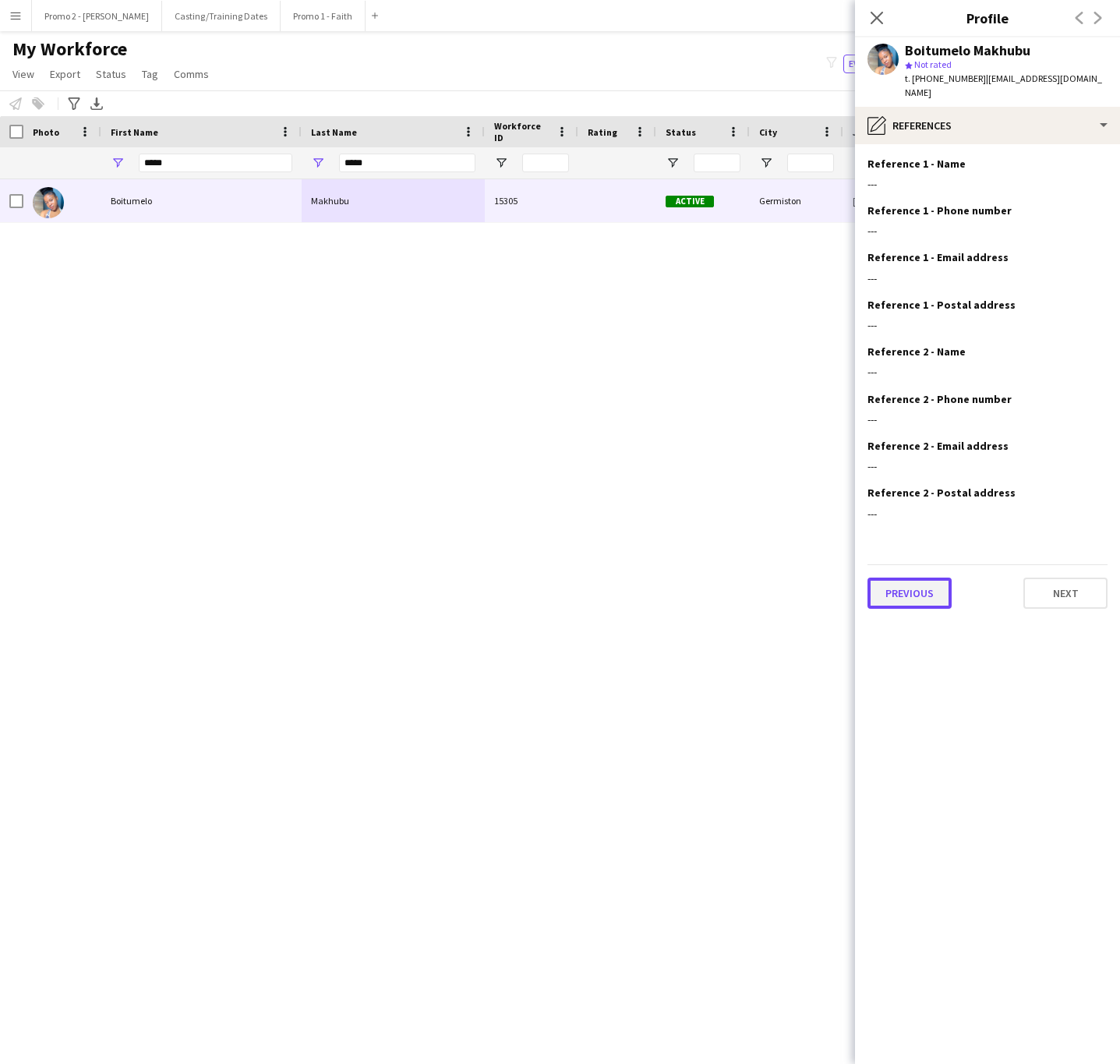
click at [891, 585] on button "Previous" at bounding box center [909, 593] width 84 height 31
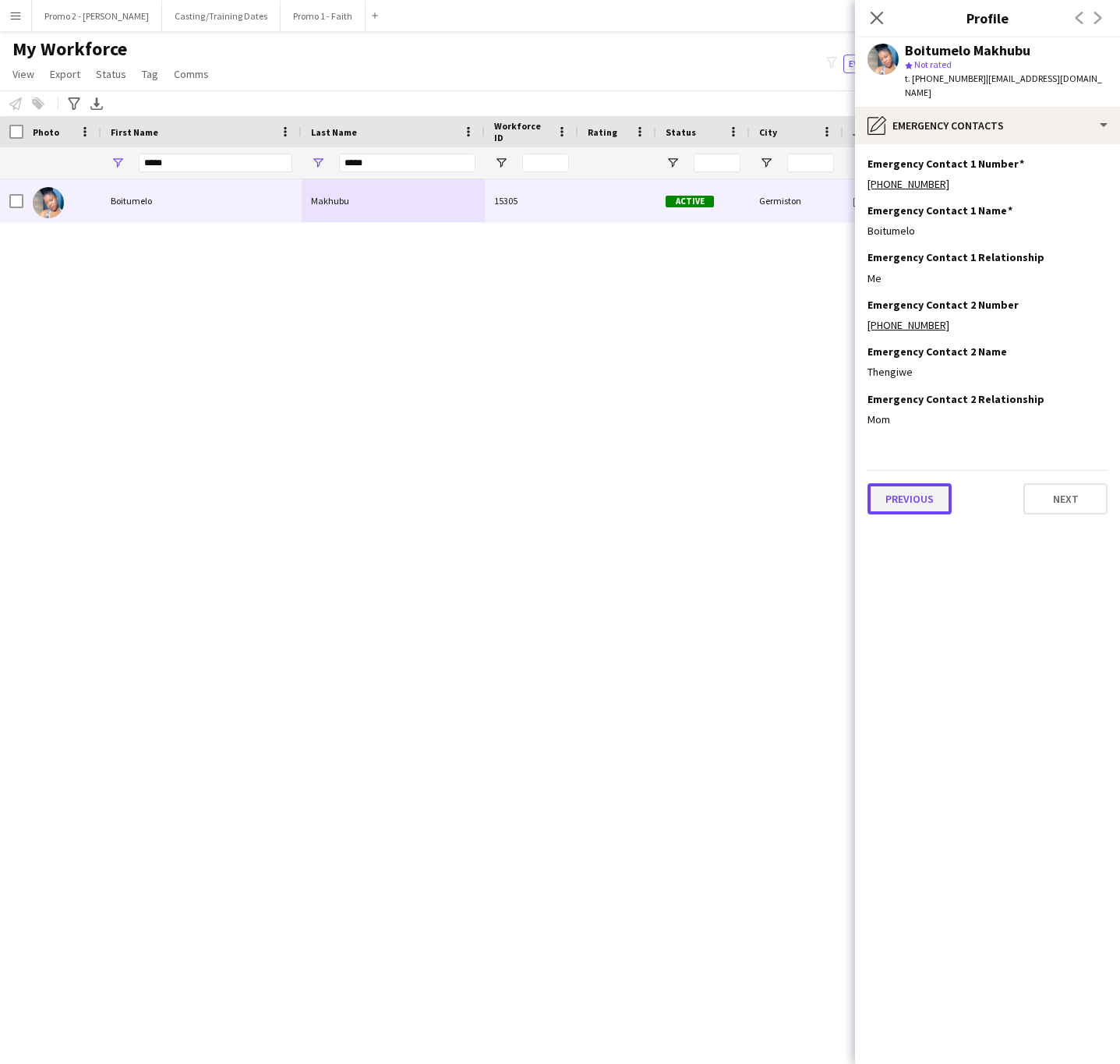
click at [905, 484] on button "Previous" at bounding box center [909, 499] width 84 height 31
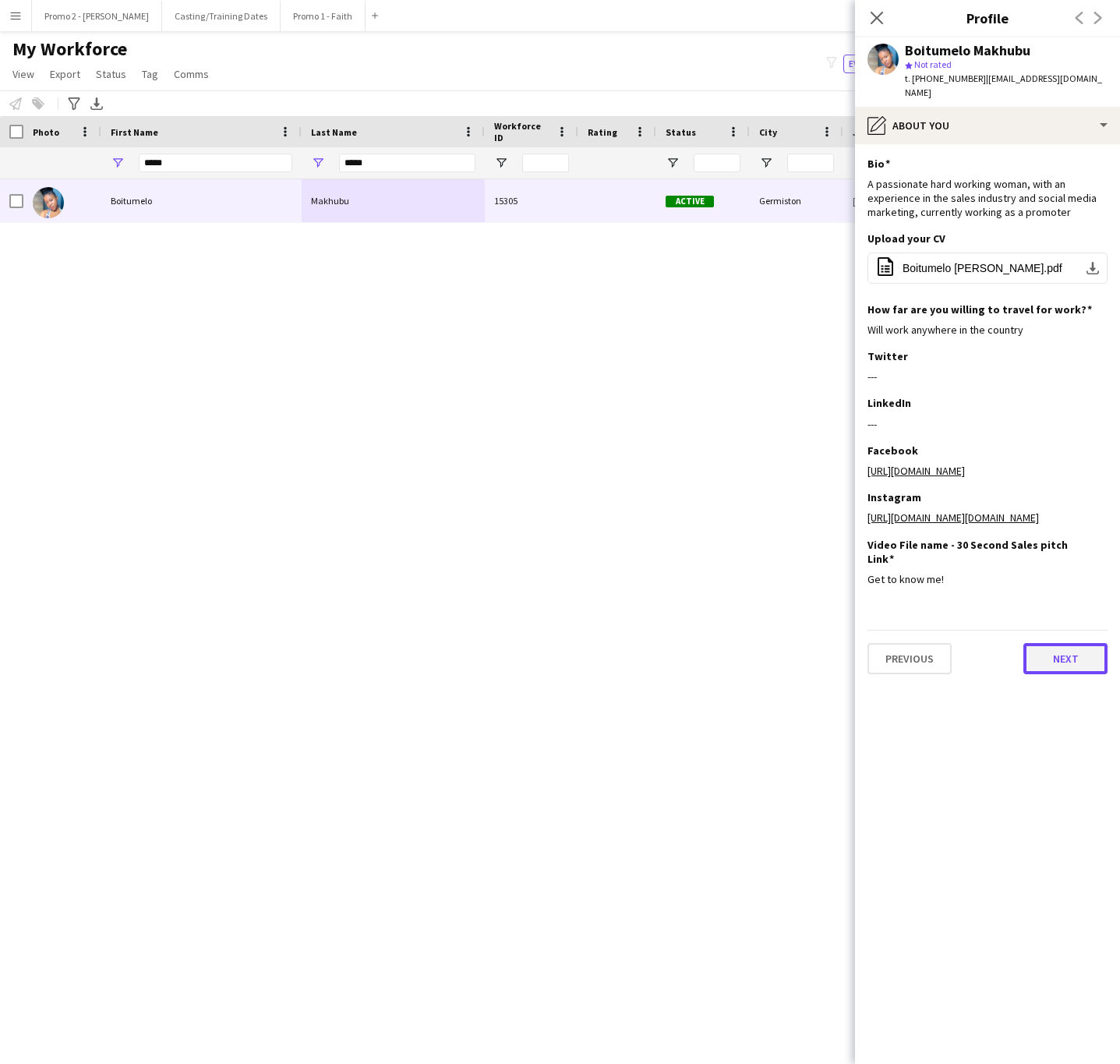
click at [1052, 643] on button "Next" at bounding box center [1065, 658] width 84 height 31
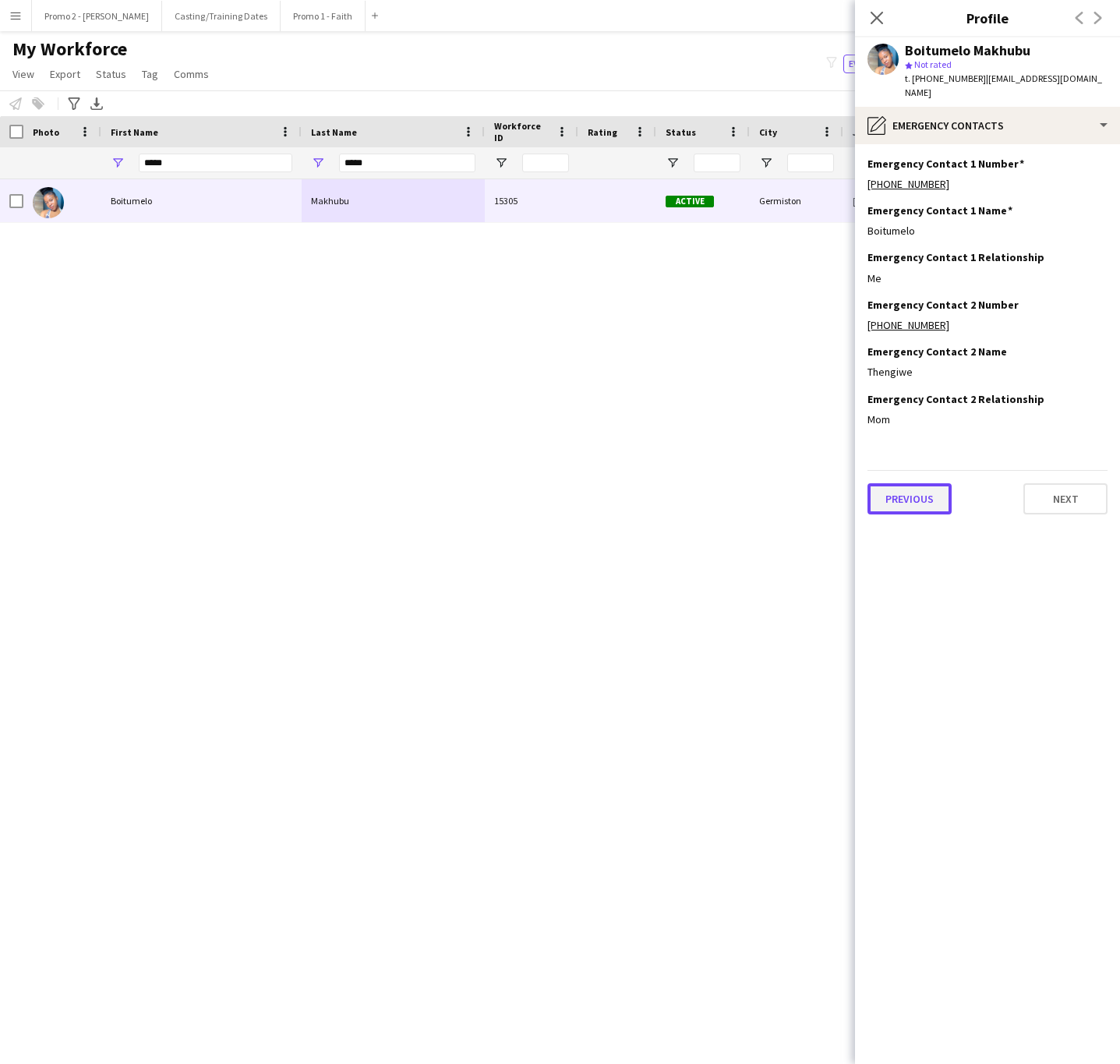
click at [908, 486] on button "Previous" at bounding box center [909, 499] width 84 height 31
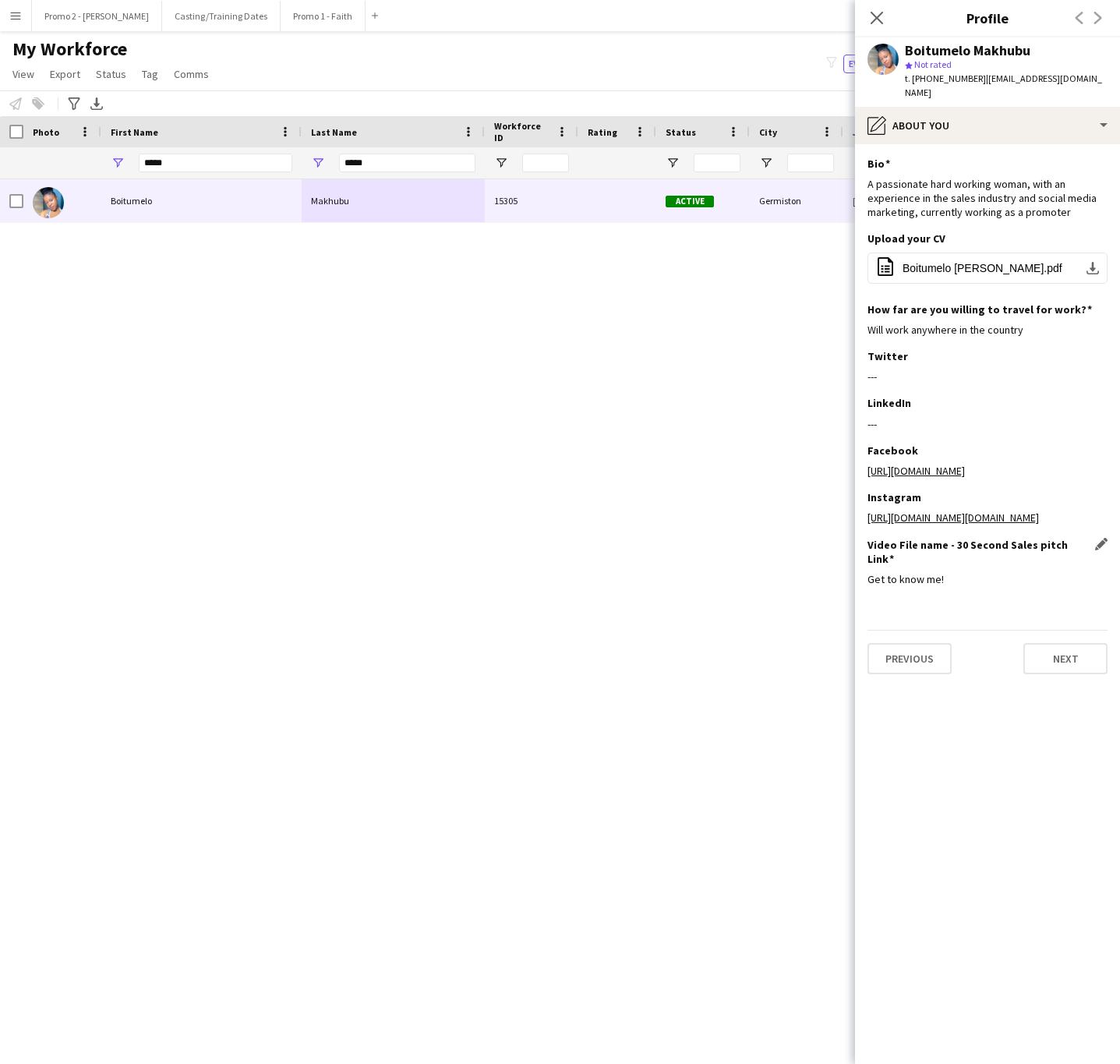
click at [985, 572] on div "Get to know me!" at bounding box center [987, 579] width 240 height 14
click at [943, 630] on div "Previous Next" at bounding box center [987, 652] width 240 height 44
click at [935, 647] on button "Previous" at bounding box center [909, 658] width 84 height 31
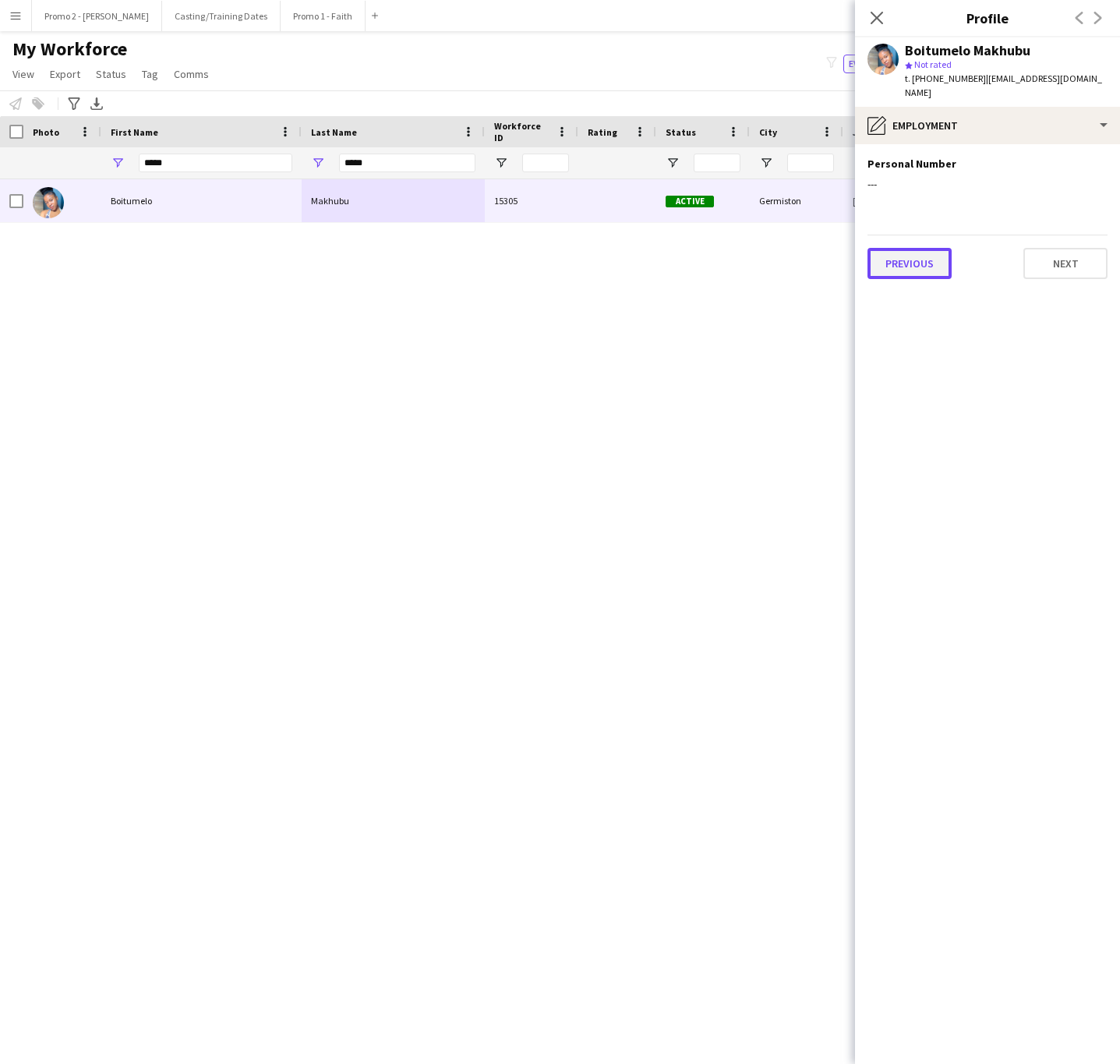
click at [912, 254] on button "Previous" at bounding box center [909, 264] width 84 height 31
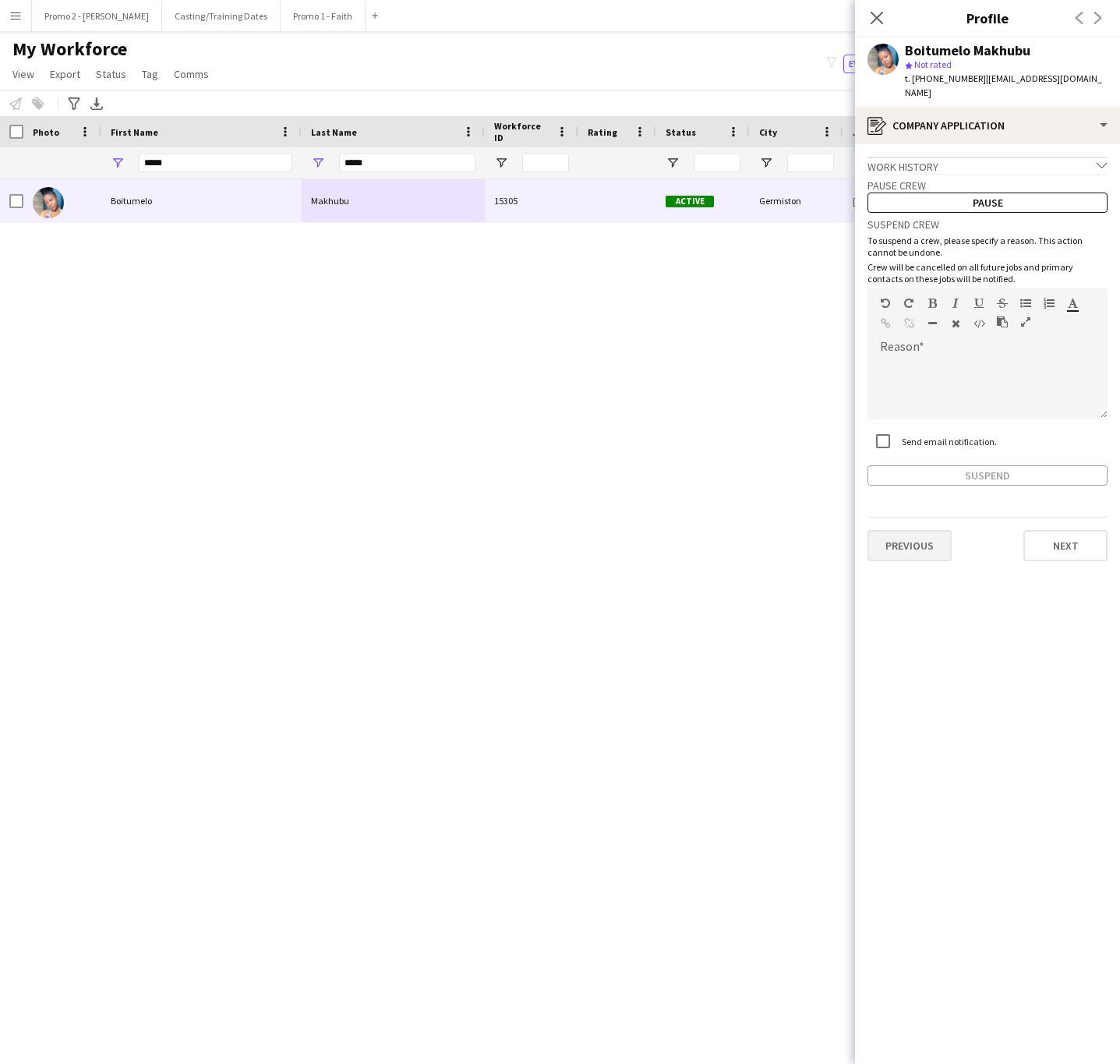
drag, startPoint x: 926, startPoint y: 551, endPoint x: 905, endPoint y: 545, distance: 21.8
click at [924, 551] on app-crew-profile-application "Work history chevron-down Promoter VT MARKETING Jan 2024 — Jun 2025 • 1 yr 5 mt…" at bounding box center [987, 604] width 265 height 920
click at [884, 531] on button "Previous" at bounding box center [909, 545] width 84 height 31
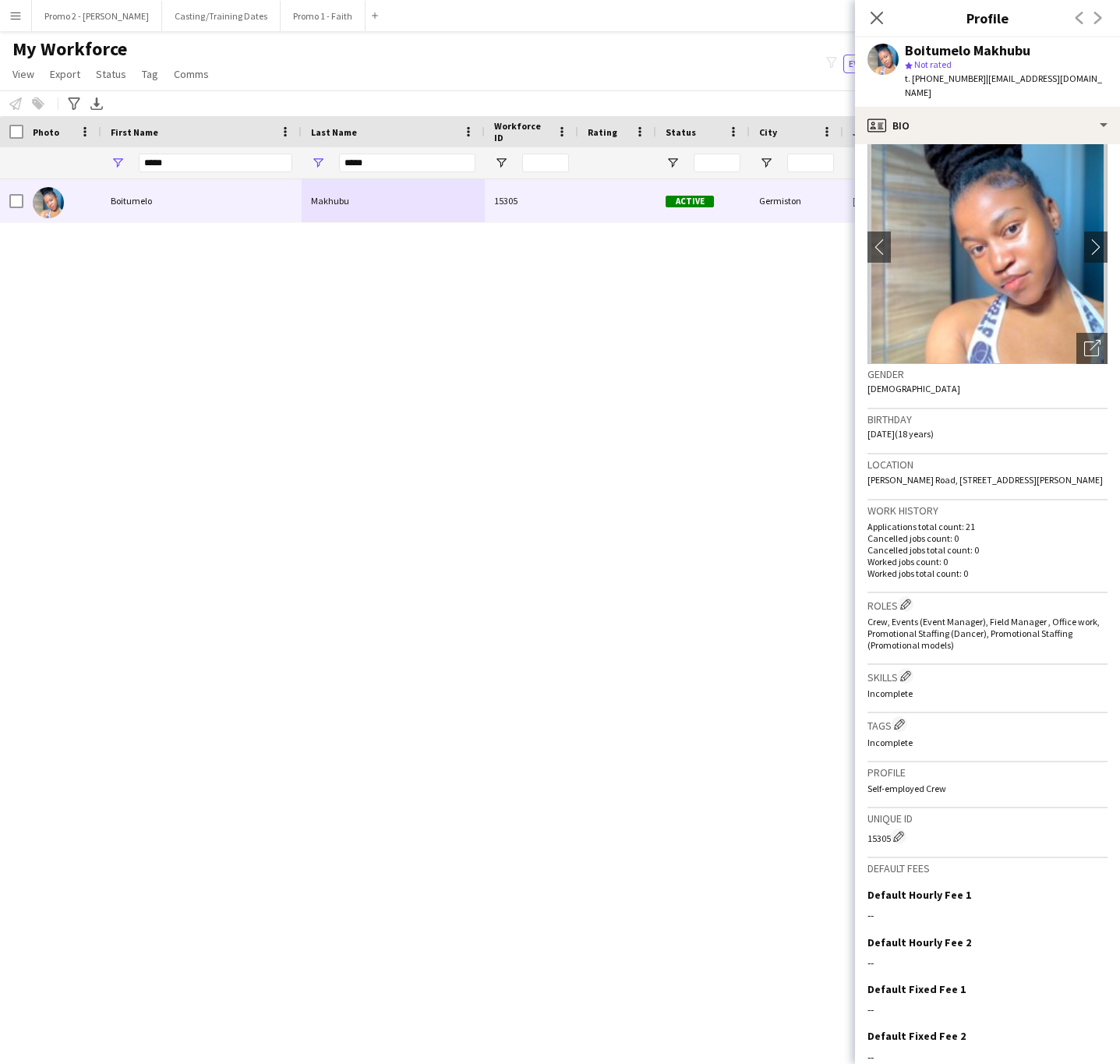
scroll to position [0, 0]
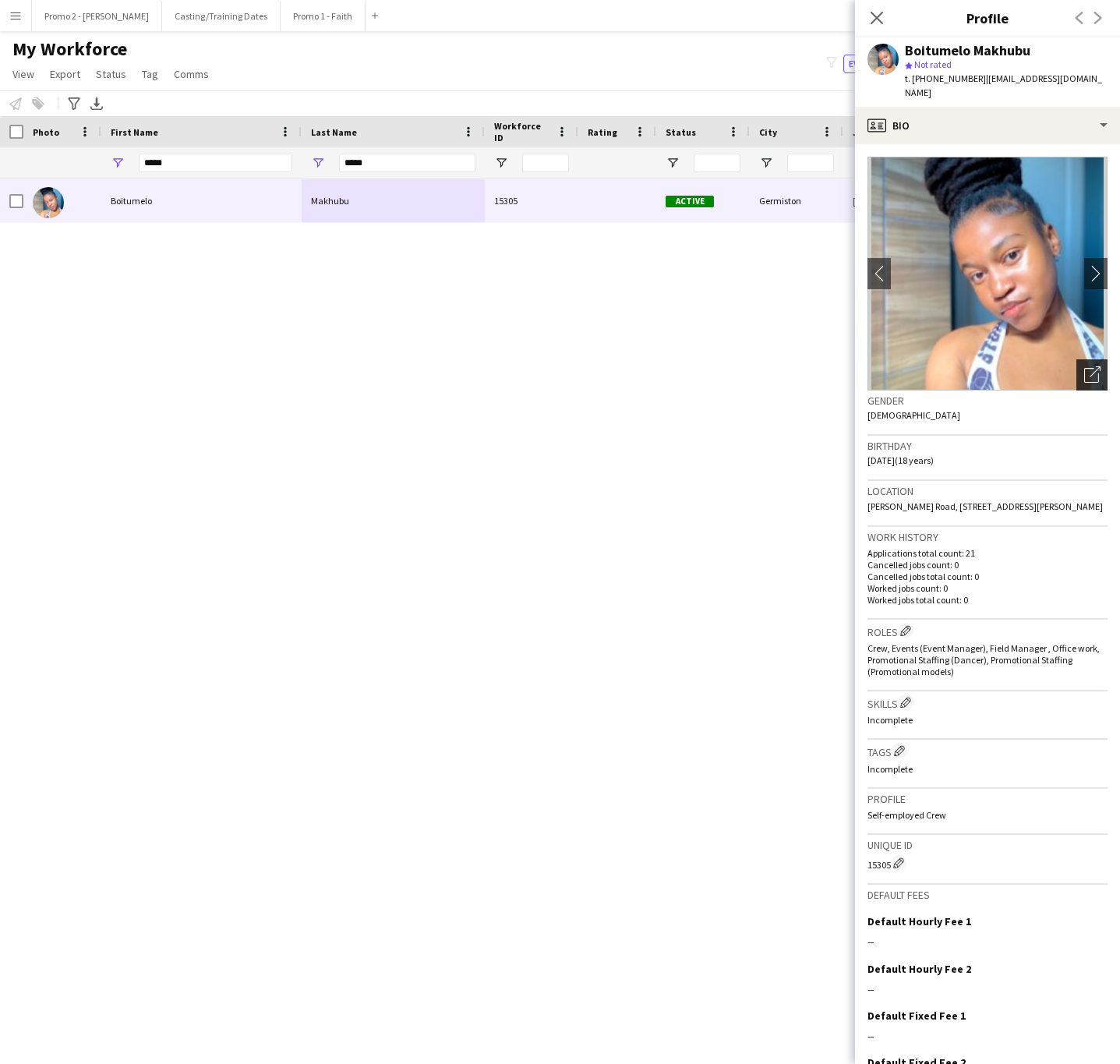
click at [1084, 367] on icon "Open photos pop-in" at bounding box center [1092, 375] width 16 height 16
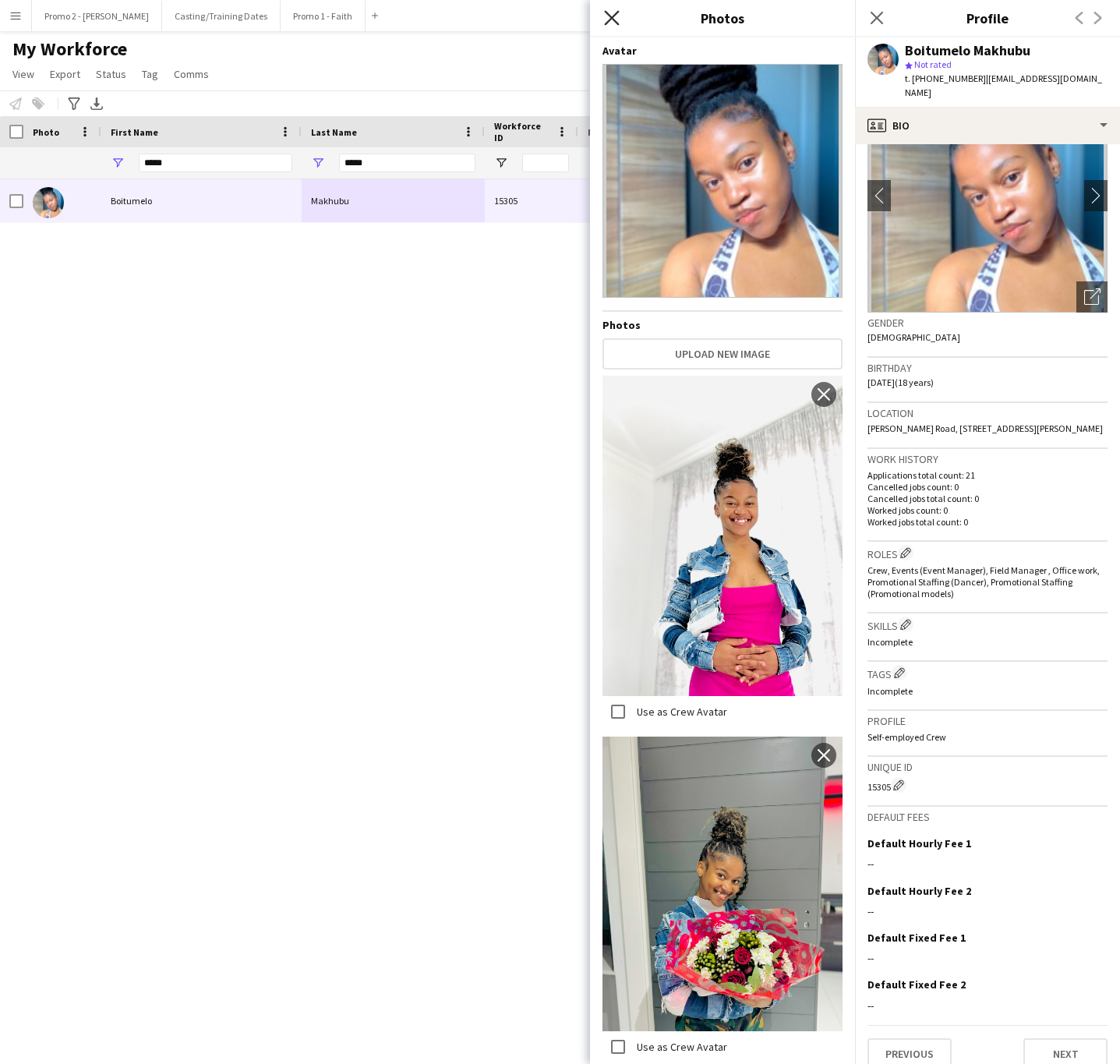
click at [613, 24] on icon "Close pop-in" at bounding box center [611, 17] width 14 height 14
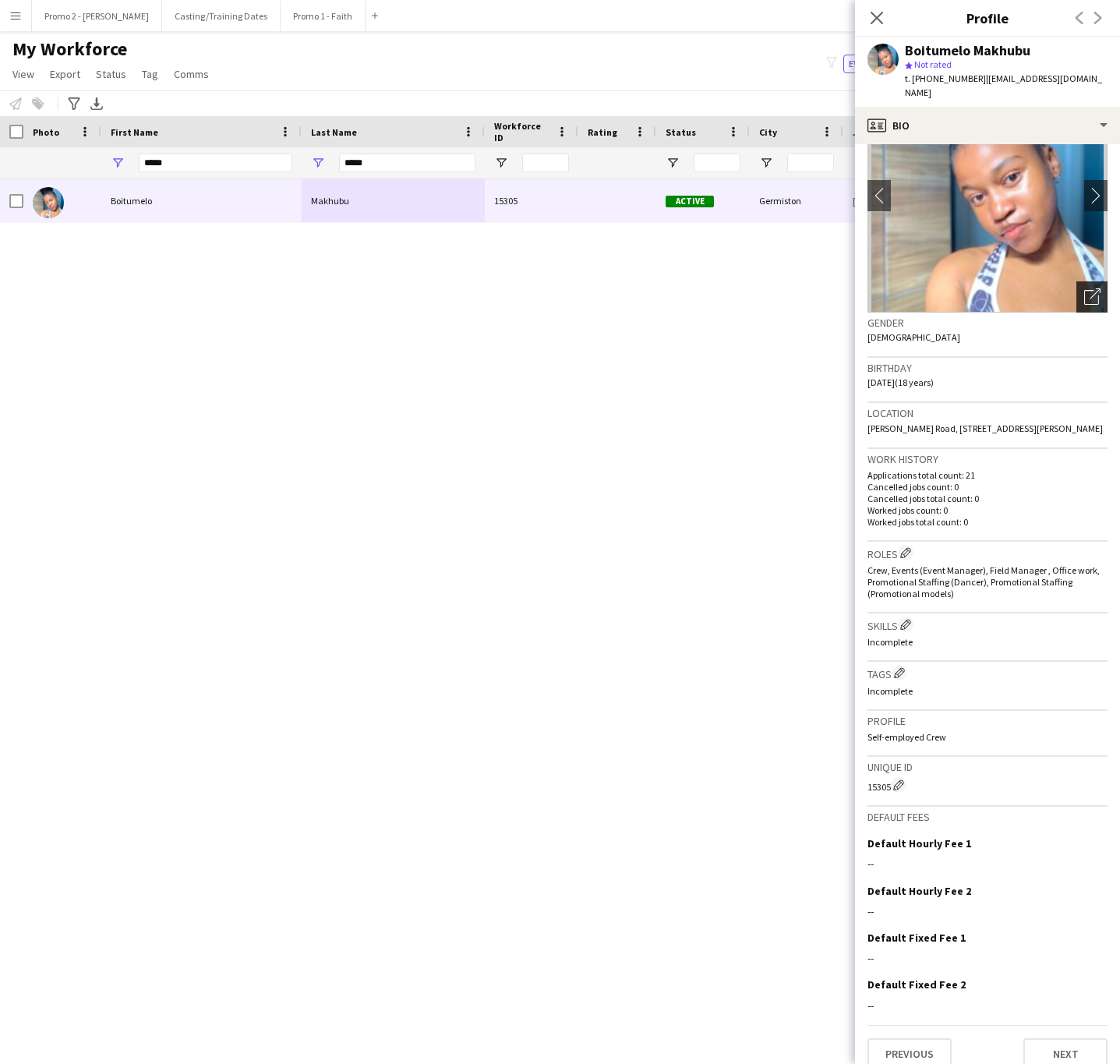
click at [1077, 286] on div "Open photos pop-in" at bounding box center [1092, 297] width 31 height 31
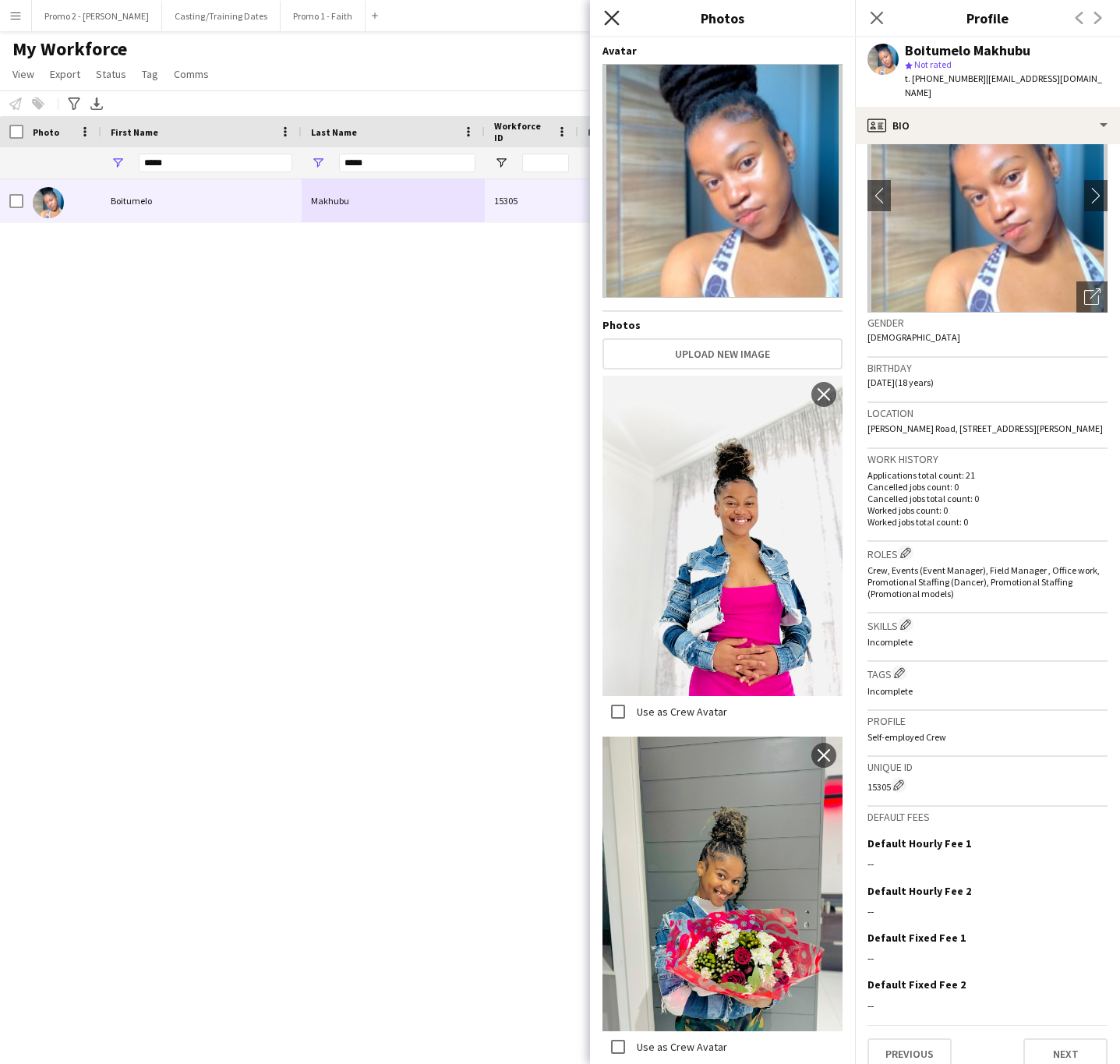
click at [610, 20] on icon at bounding box center [611, 17] width 14 height 14
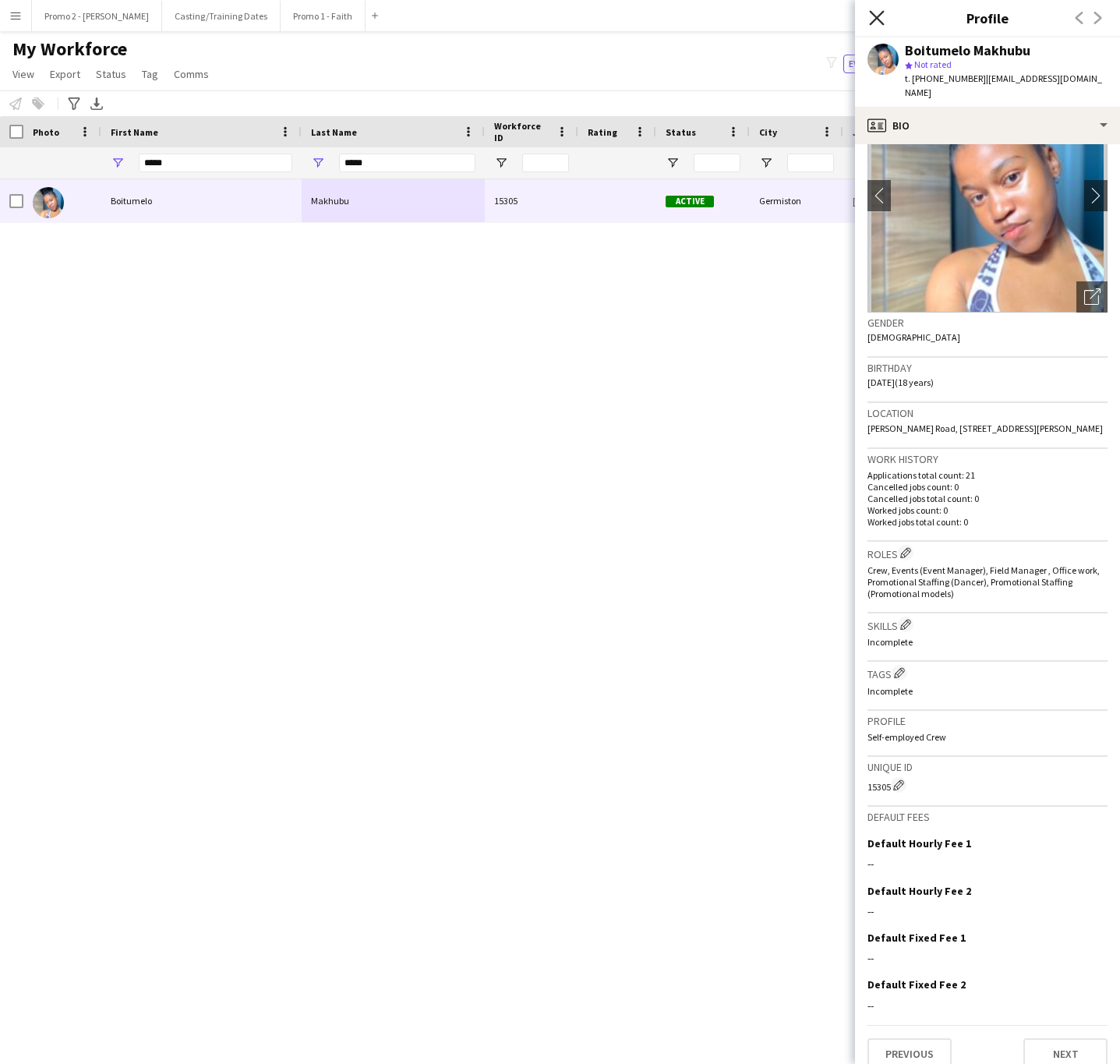
click at [882, 22] on icon "Close pop-in" at bounding box center [876, 17] width 14 height 14
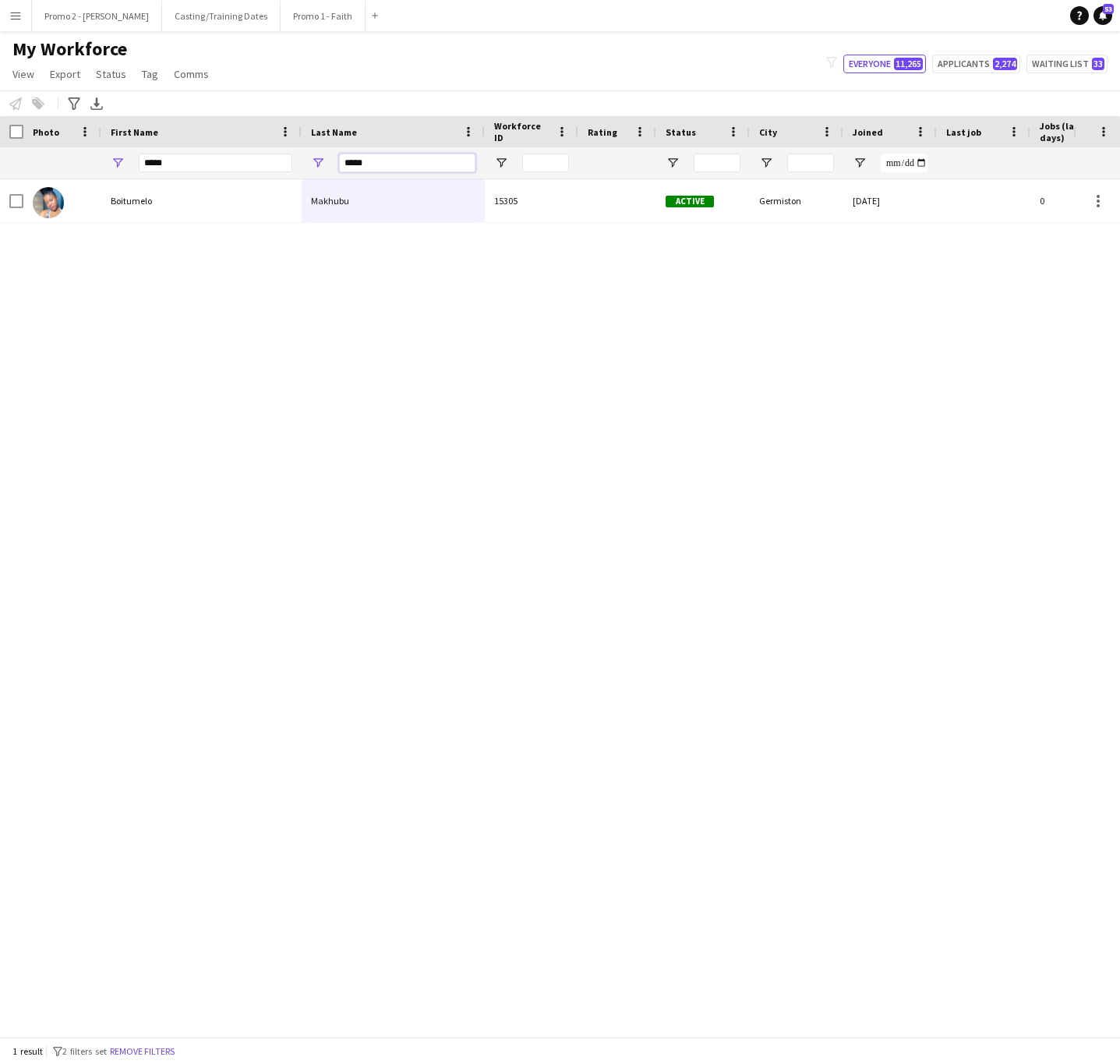
click at [354, 159] on input "*****" at bounding box center [407, 163] width 137 height 19
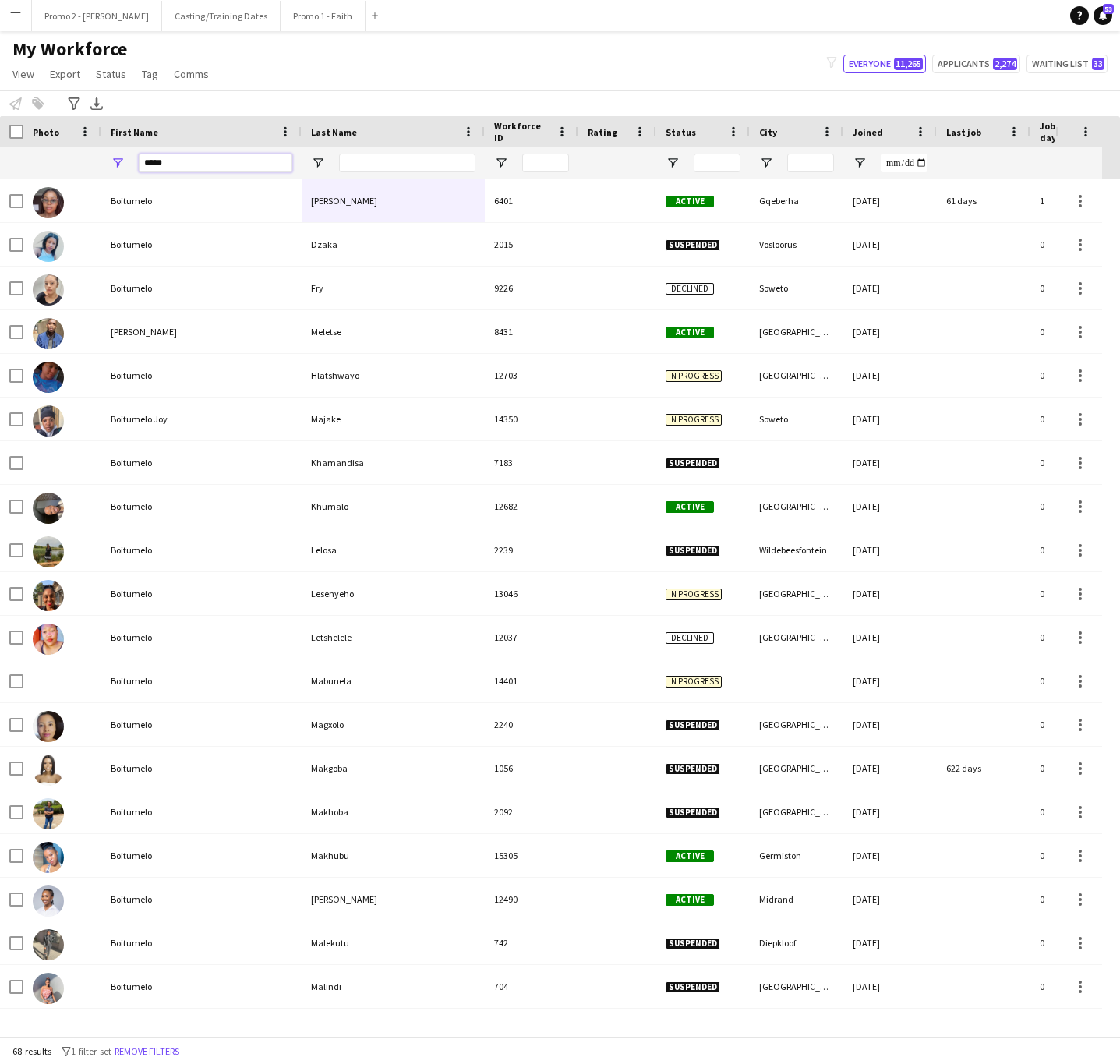
click at [168, 159] on input "*****" at bounding box center [215, 163] width 154 height 19
